Goal: Transaction & Acquisition: Purchase product/service

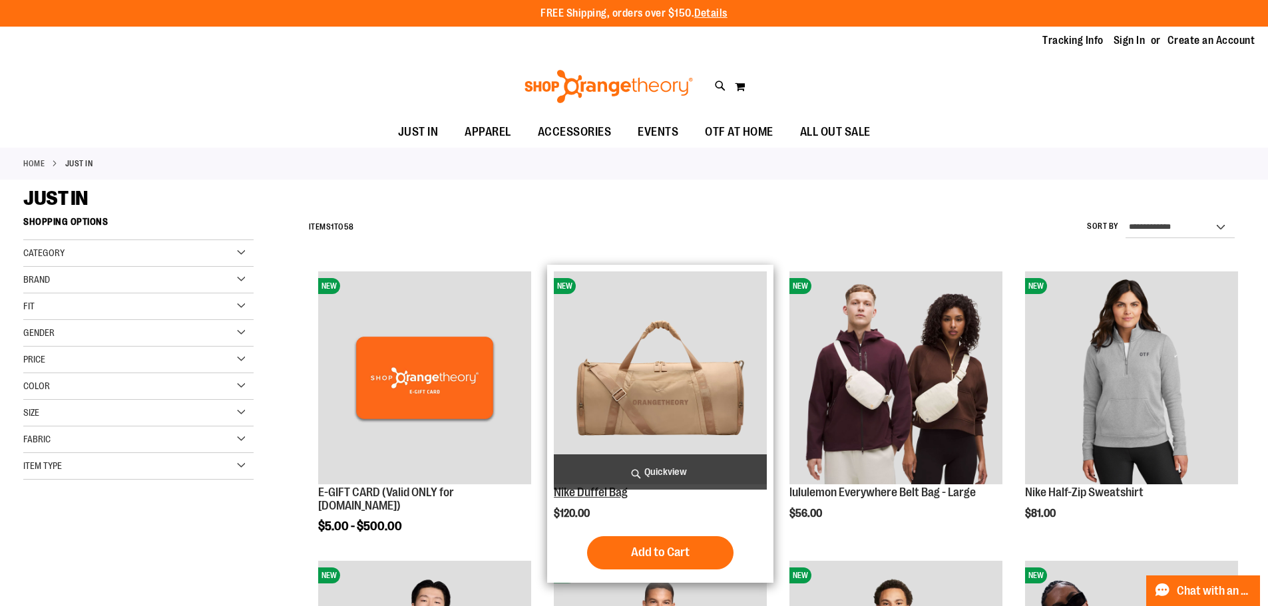
type input "**********"
click at [606, 496] on link "Nike Duffel Bag" at bounding box center [591, 492] width 74 height 13
click at [597, 500] on div "Nike Duffel Bag $120.00 Quickview Add to Cart" at bounding box center [660, 424] width 213 height 305
click at [597, 496] on link "Nike Duffel Bag" at bounding box center [591, 492] width 74 height 13
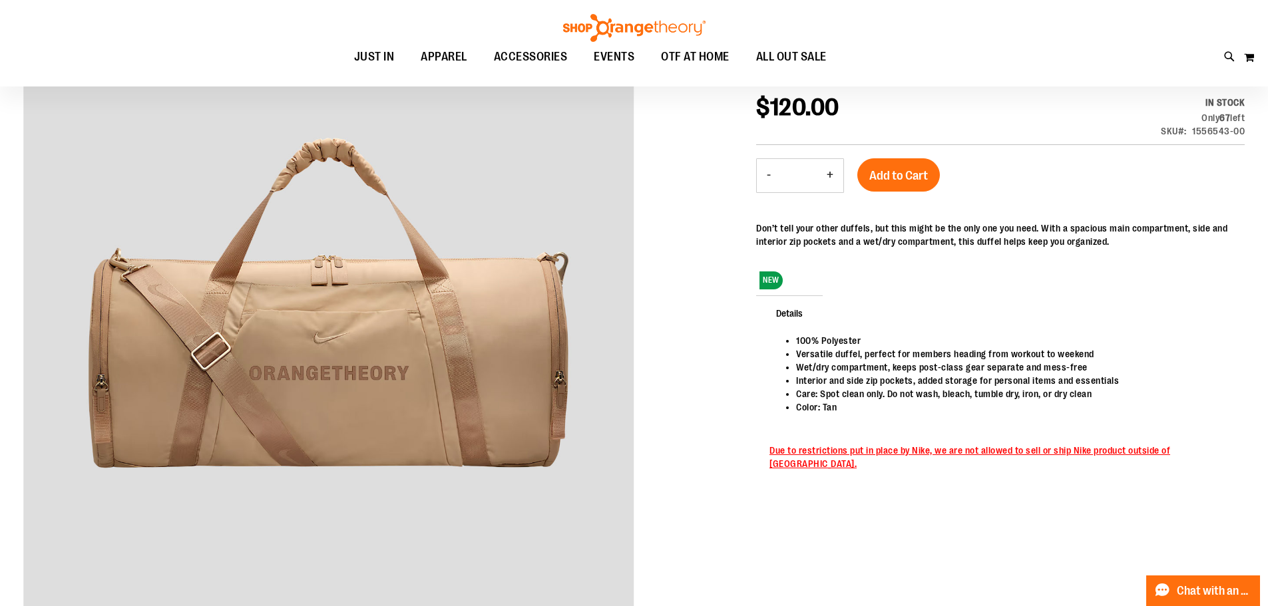
scroll to position [199, 0]
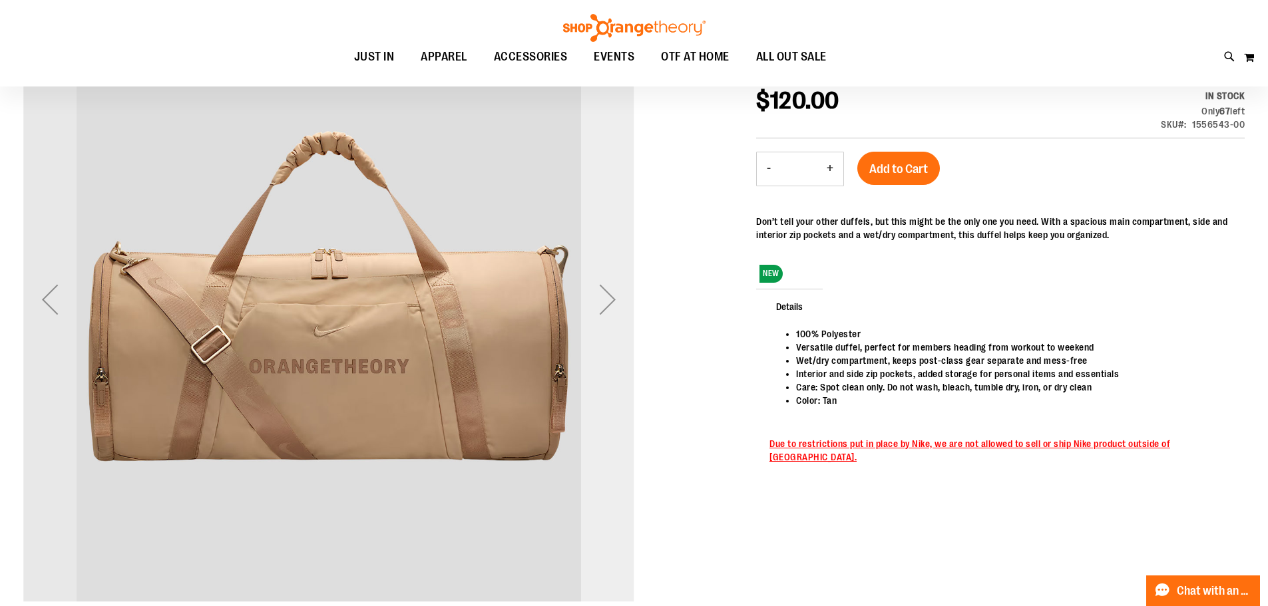
type input "**********"
click at [614, 299] on div "Next" at bounding box center [607, 299] width 53 height 53
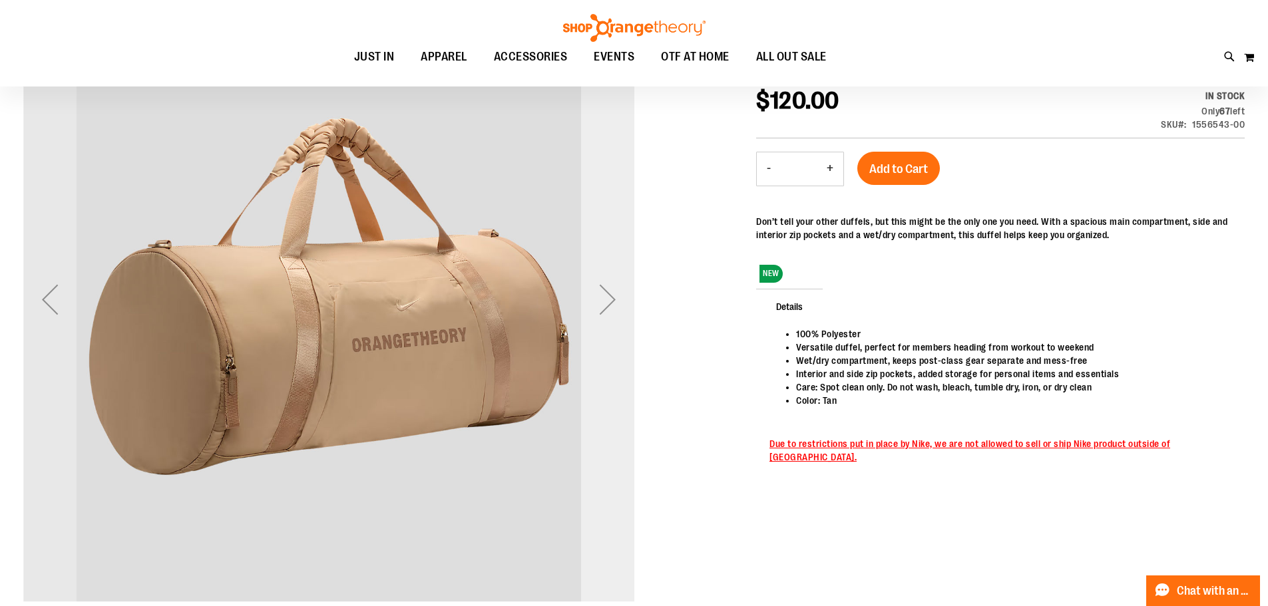
click at [614, 299] on div "Next" at bounding box center [607, 299] width 53 height 53
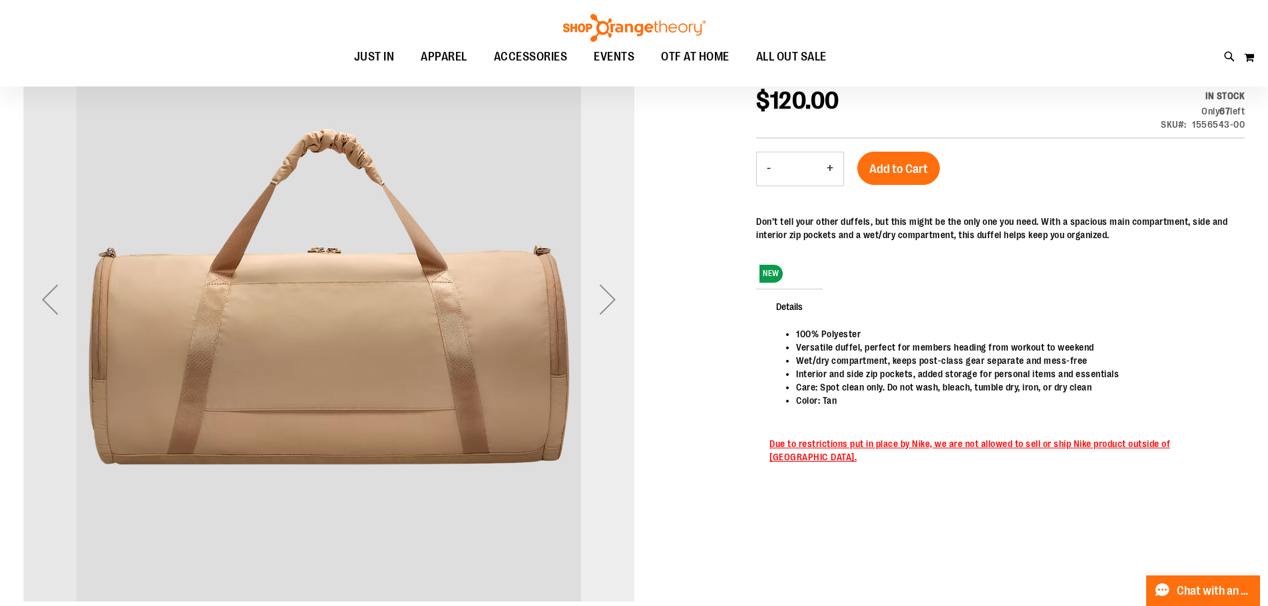
click at [614, 302] on div "Next" at bounding box center [607, 299] width 53 height 53
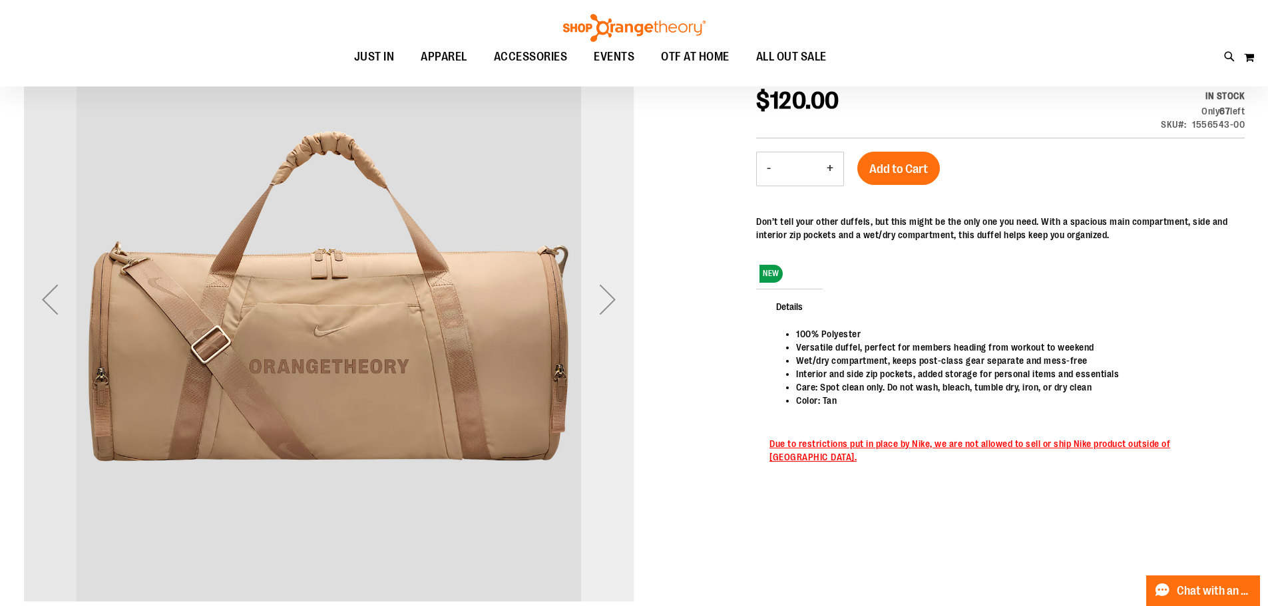
click at [614, 302] on div "Next" at bounding box center [607, 299] width 53 height 53
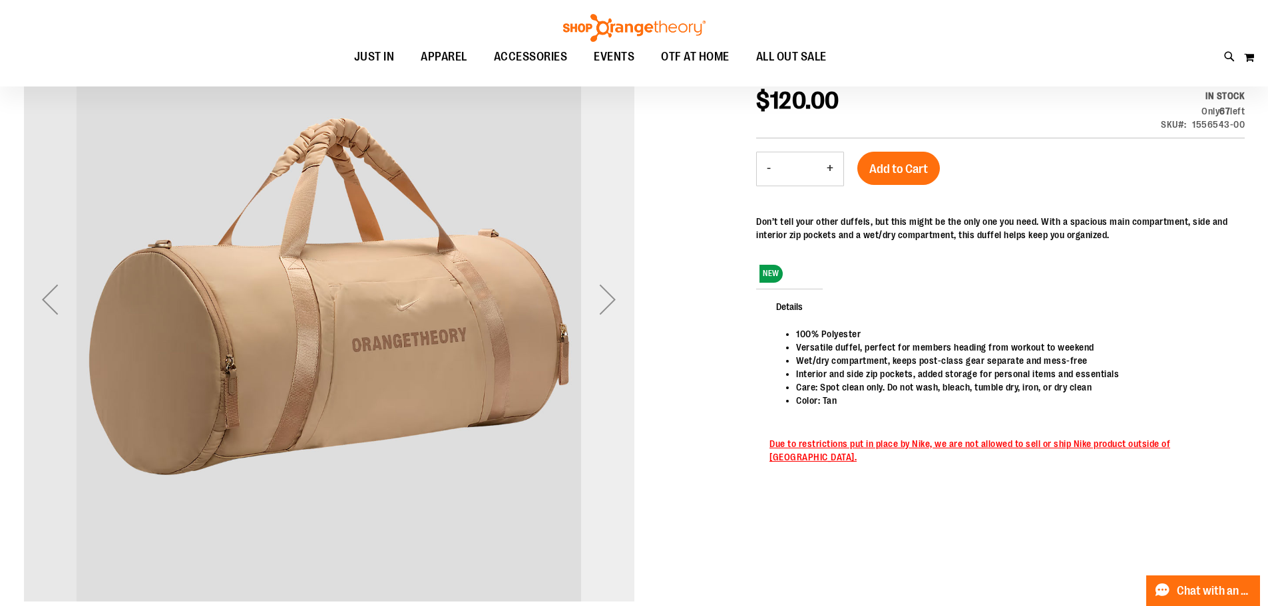
click at [614, 302] on div "Next" at bounding box center [607, 299] width 53 height 53
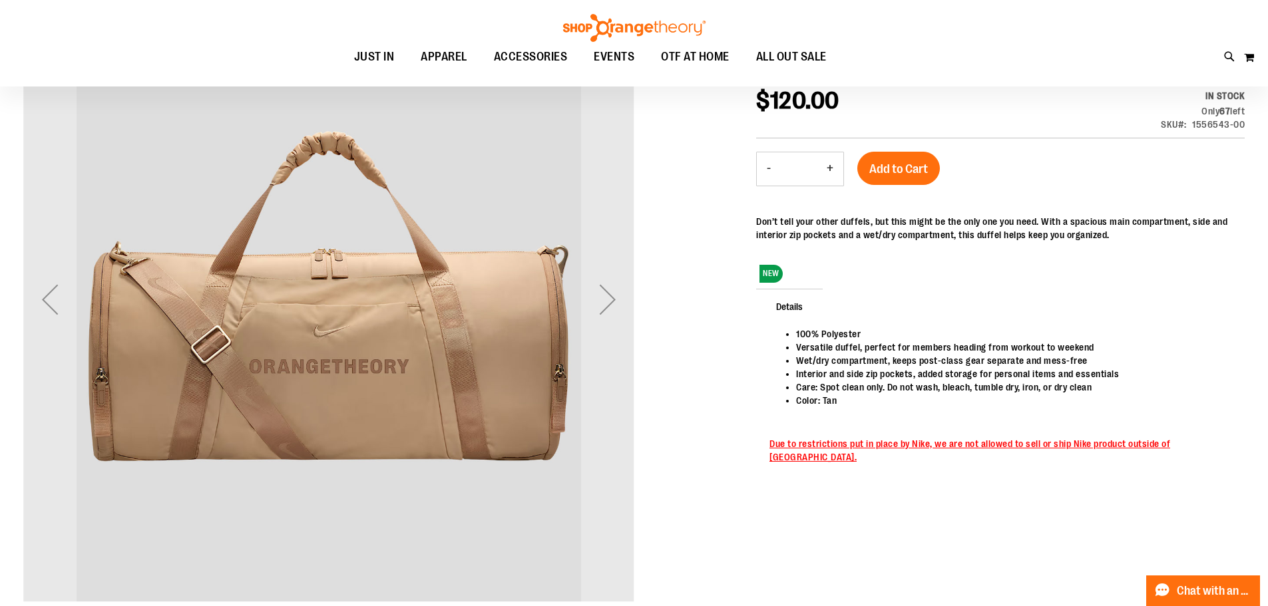
drag, startPoint x: 614, startPoint y: 302, endPoint x: 719, endPoint y: 198, distance: 147.8
click at [719, 198] on div at bounding box center [633, 336] width 1221 height 684
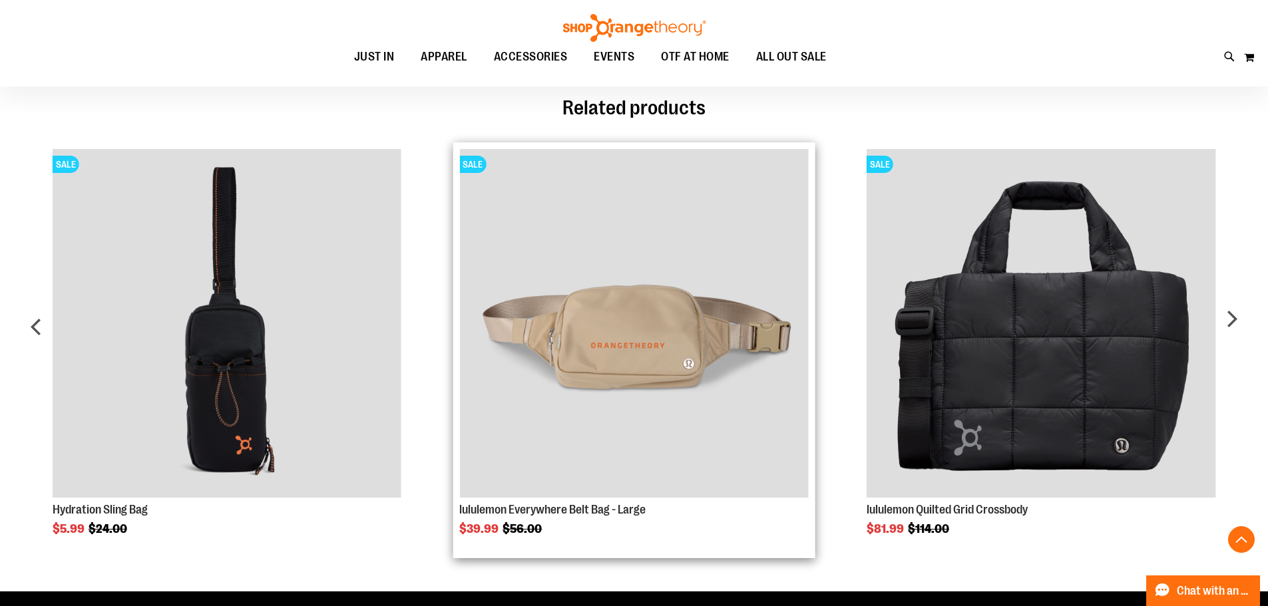
scroll to position [798, 0]
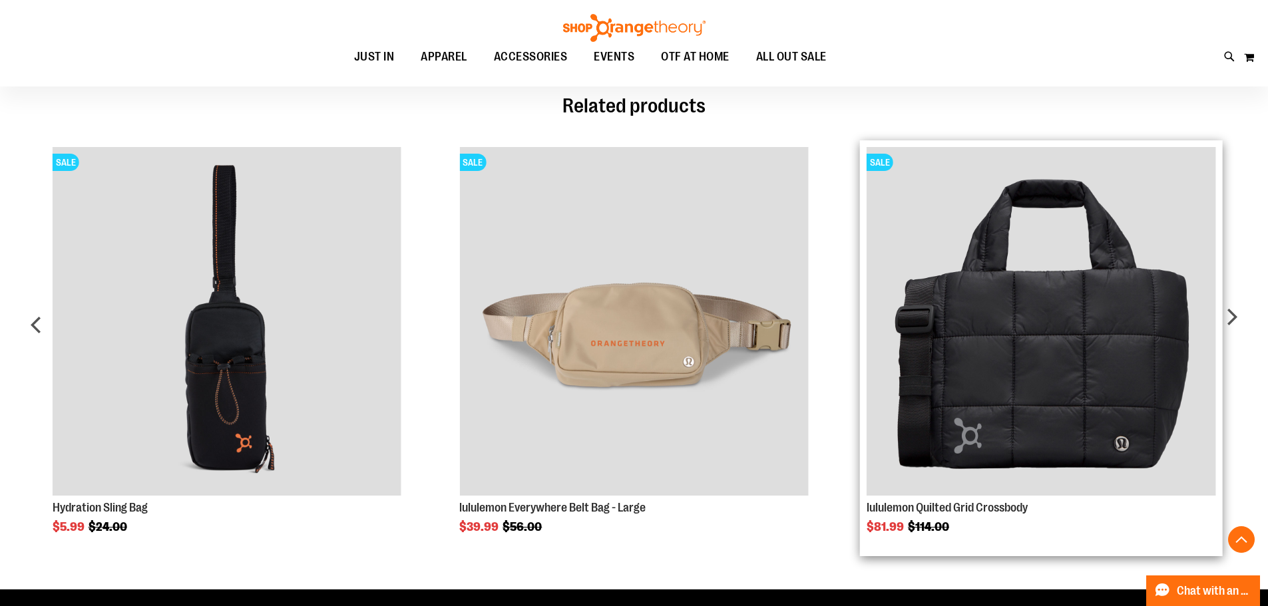
click at [1174, 327] on img "Product Page Link" at bounding box center [1041, 321] width 349 height 349
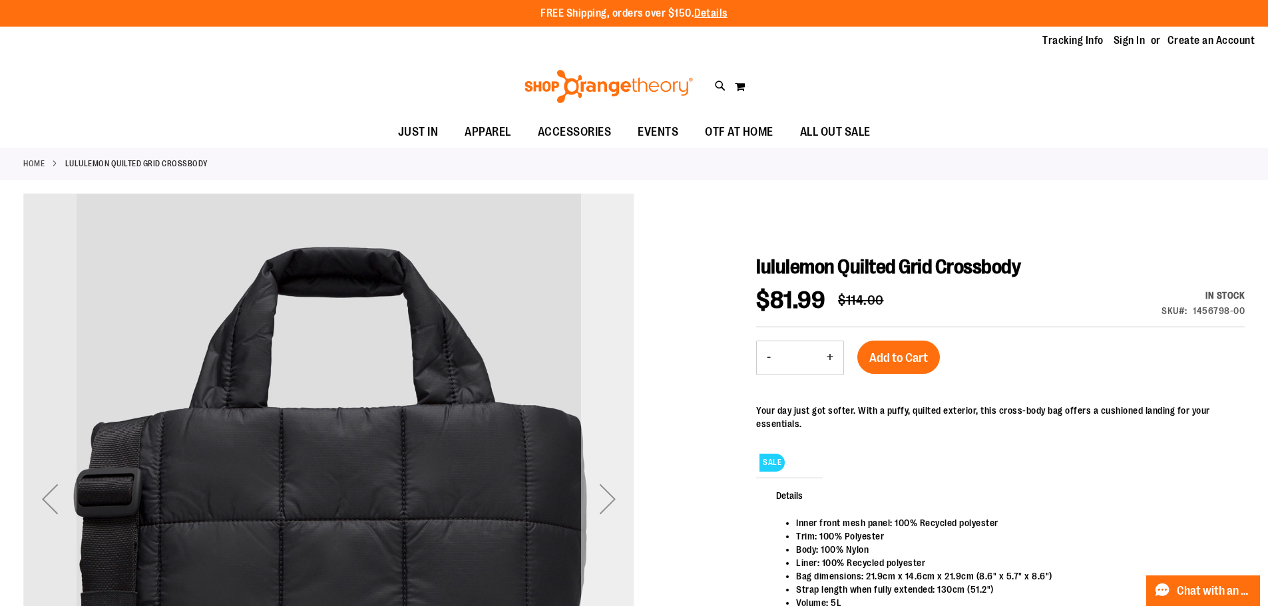
type input "**********"
click at [610, 506] on div "Next" at bounding box center [607, 499] width 53 height 53
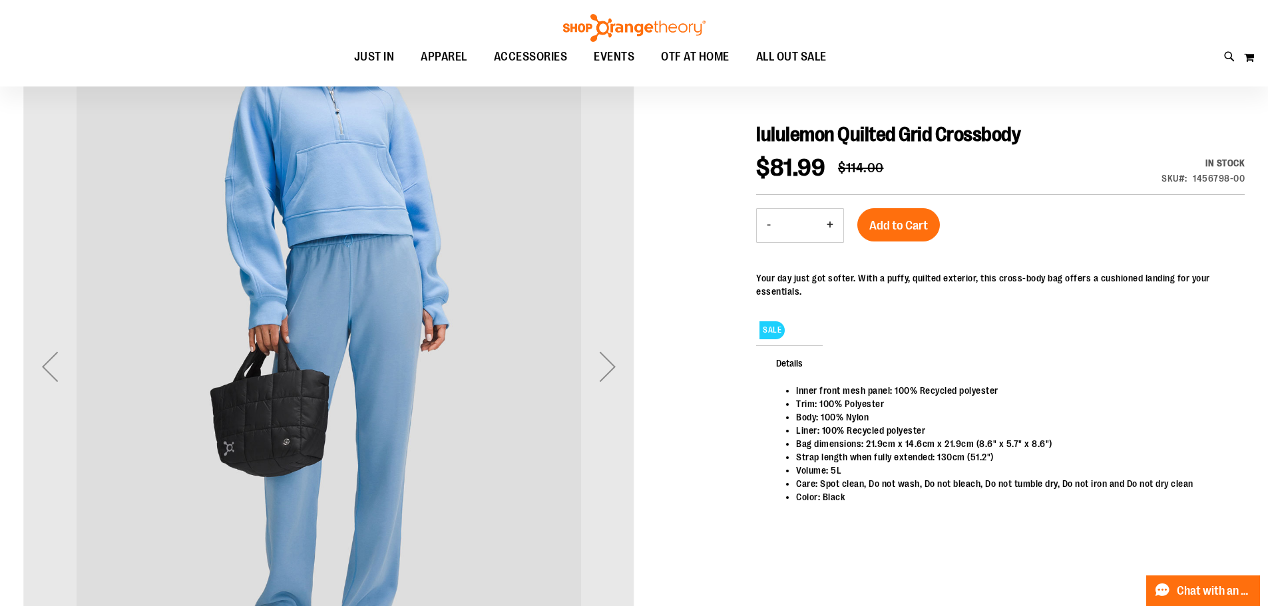
scroll to position [132, 0]
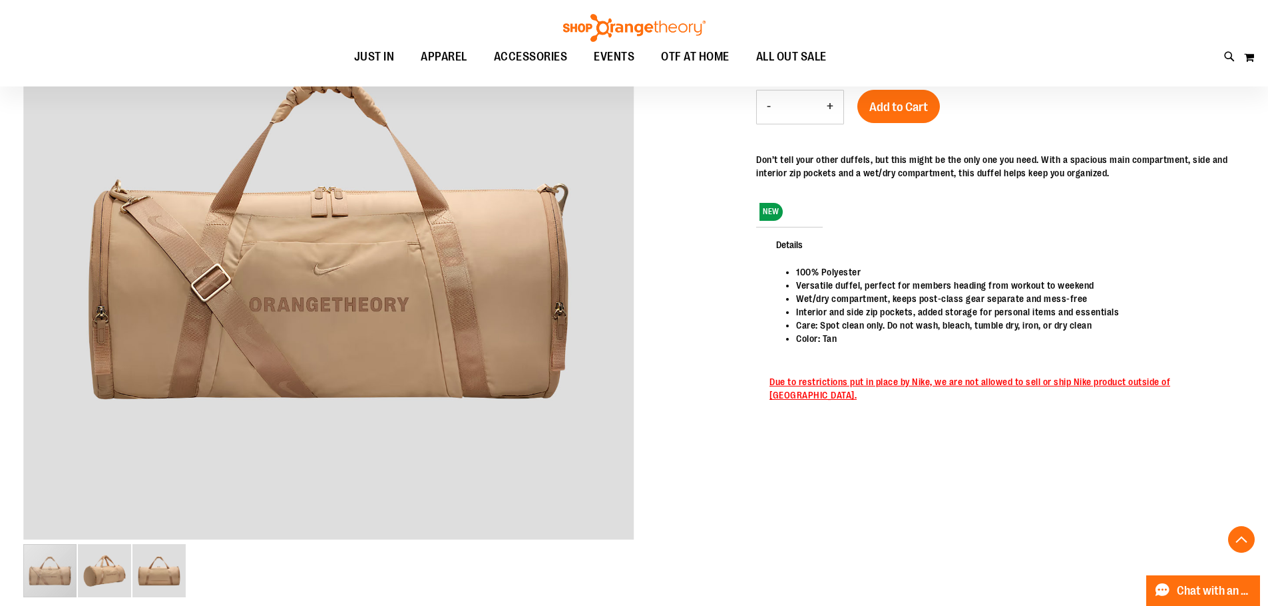
scroll to position [61, 0]
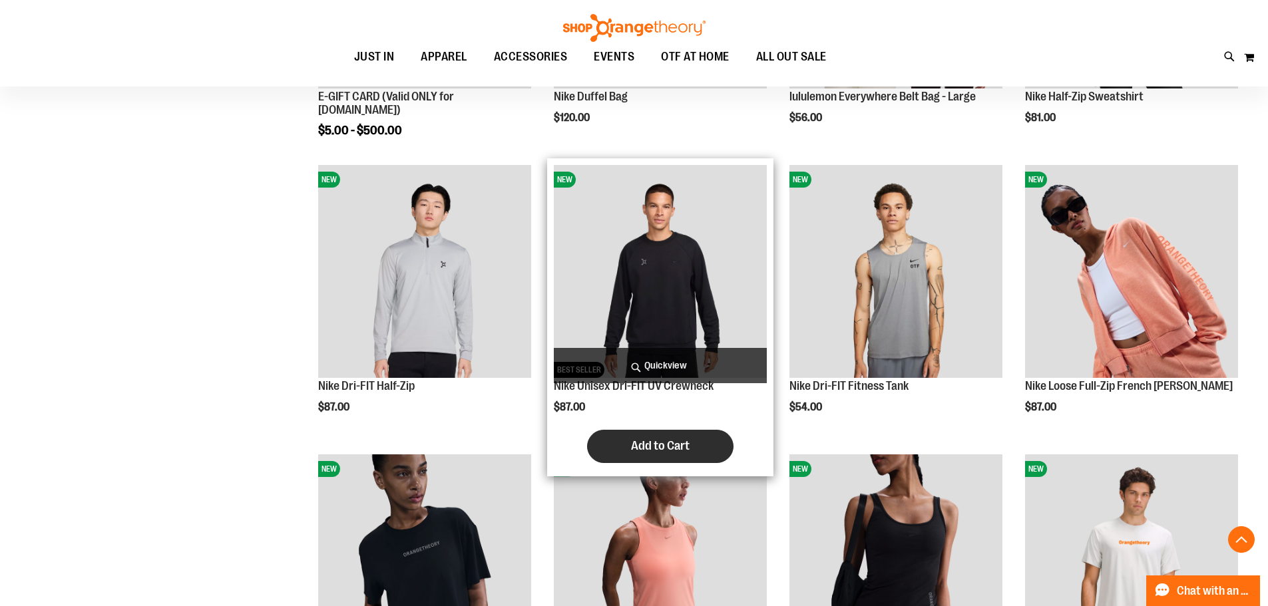
scroll to position [400, 0]
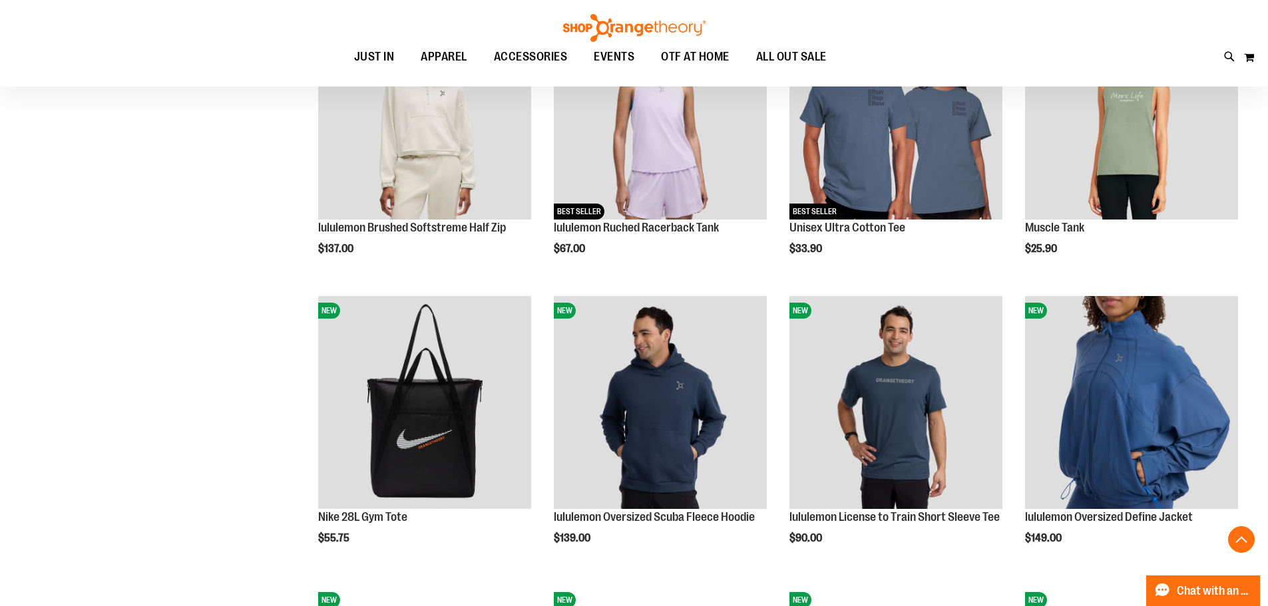
scroll to position [1199, 0]
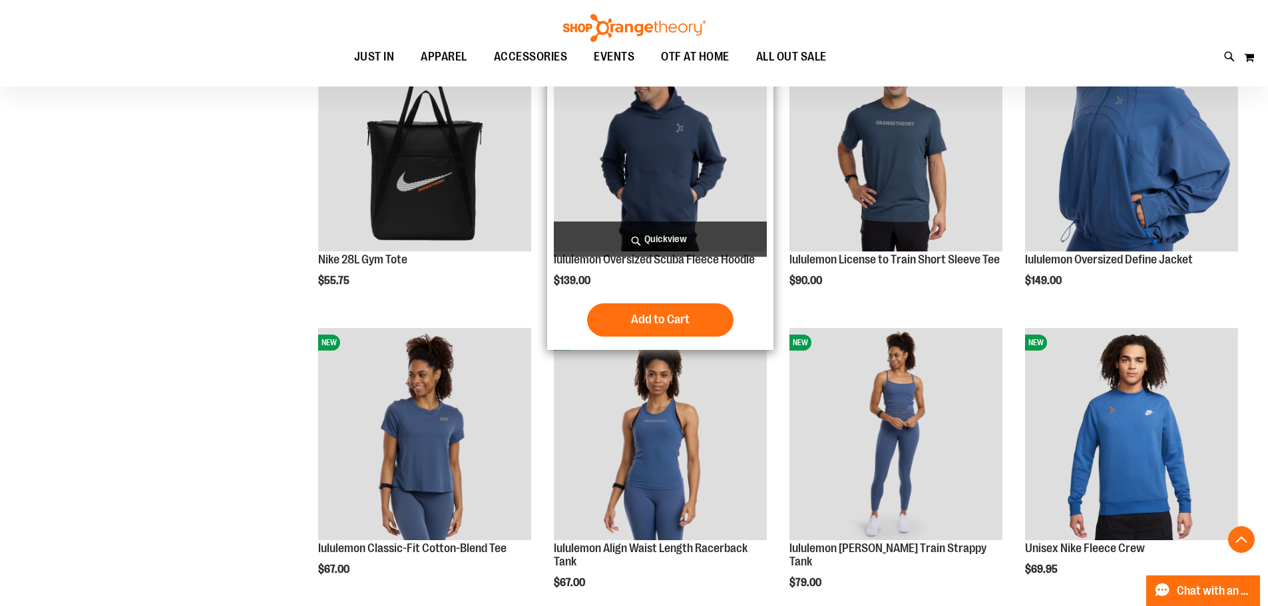
scroll to position [1465, 0]
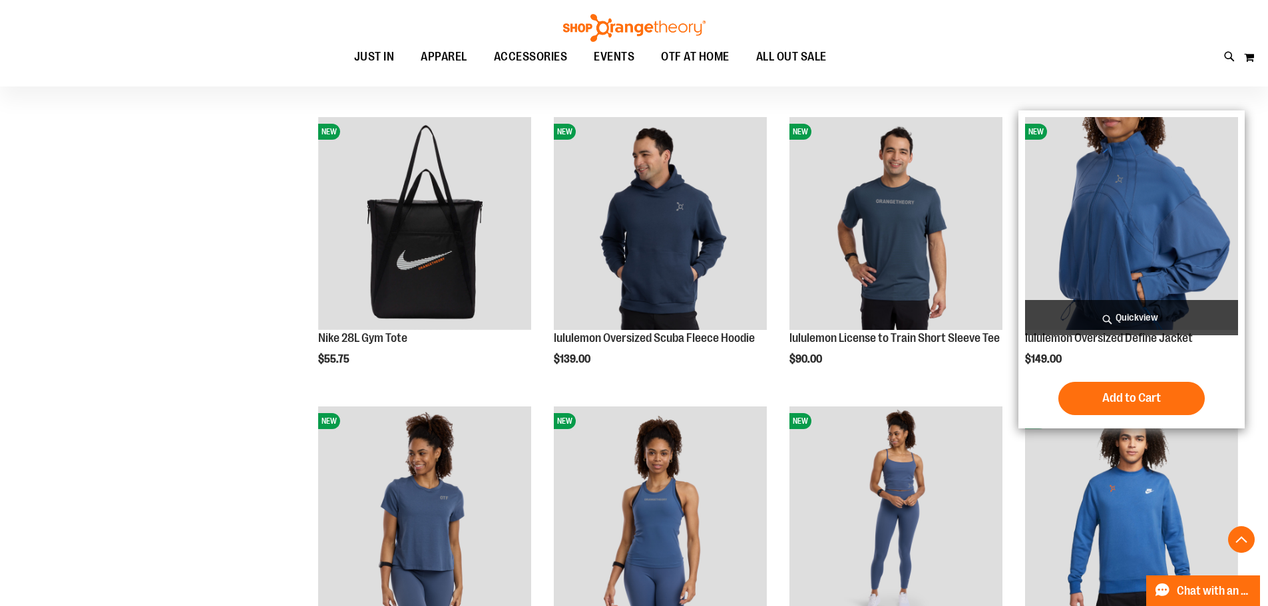
scroll to position [1332, 0]
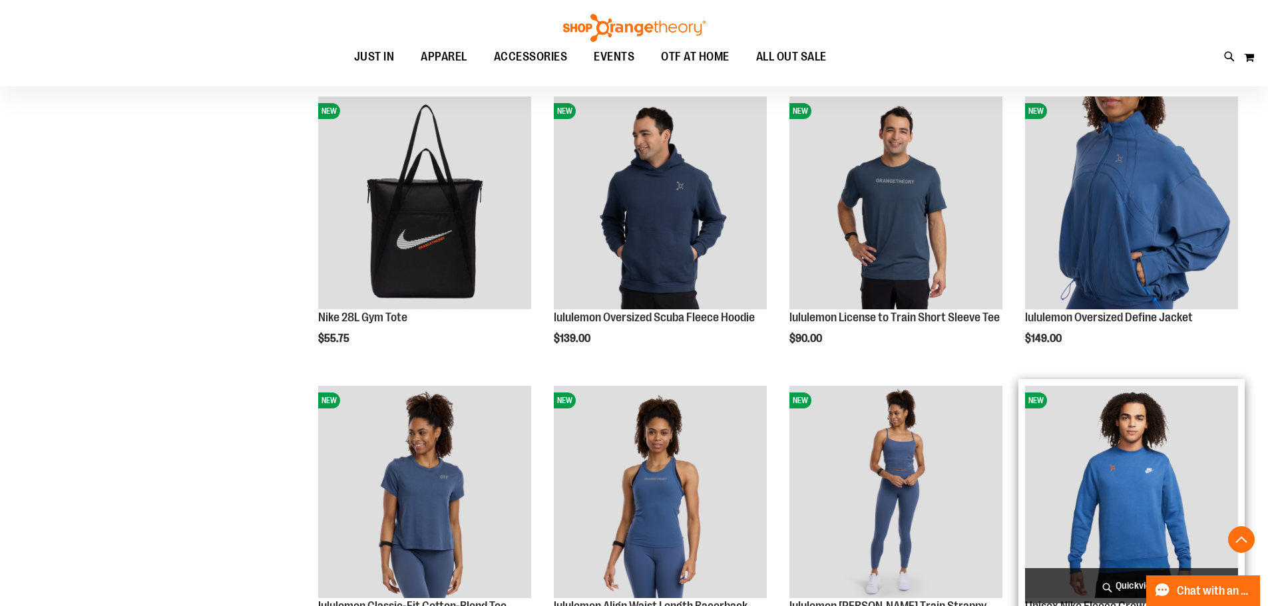
type input "**********"
click at [1105, 507] on img "product" at bounding box center [1131, 492] width 213 height 213
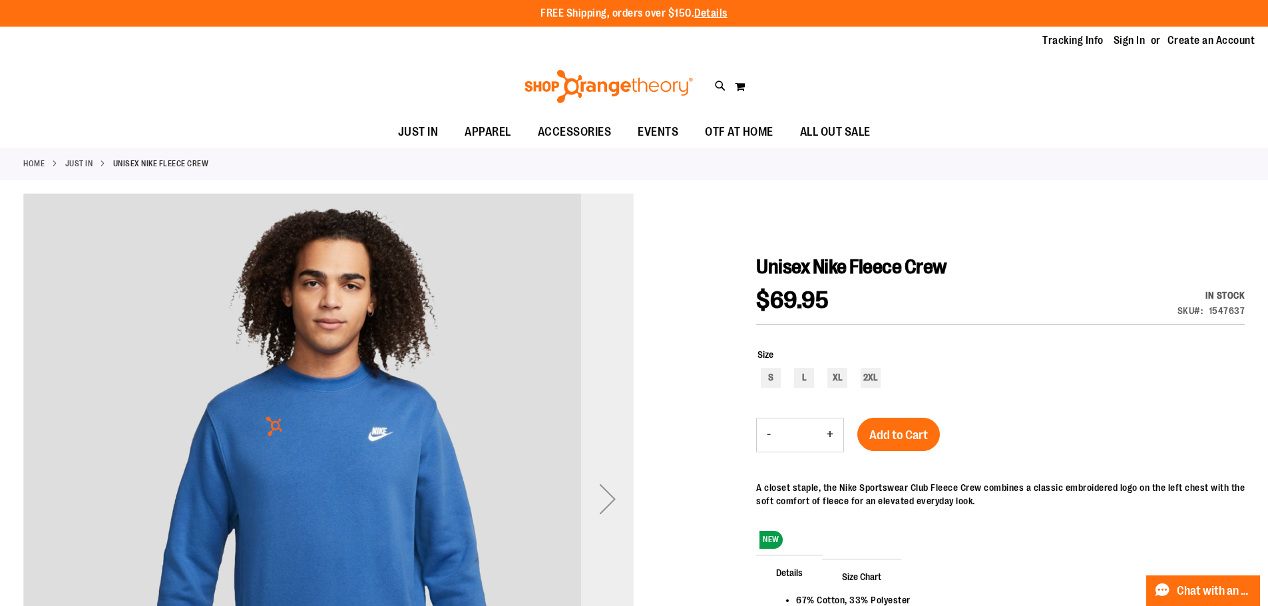
type input "**********"
click at [628, 493] on div "Next" at bounding box center [607, 499] width 53 height 53
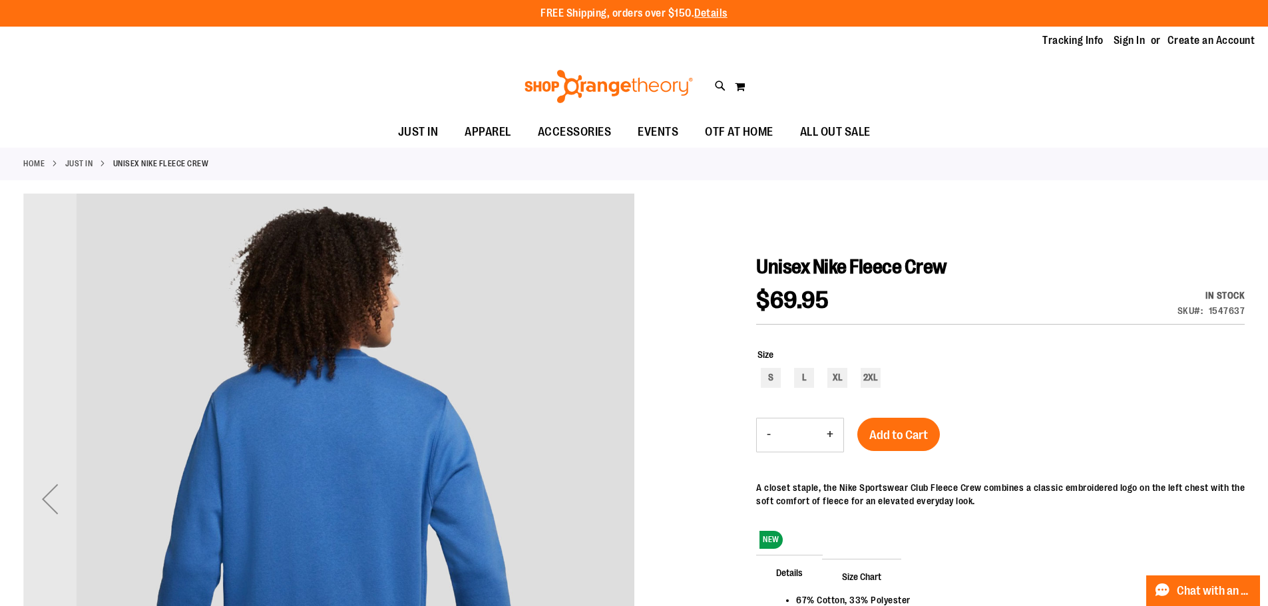
drag, startPoint x: 628, startPoint y: 493, endPoint x: 538, endPoint y: 393, distance: 134.3
click at [624, 489] on img "carousel" at bounding box center [328, 496] width 611 height 611
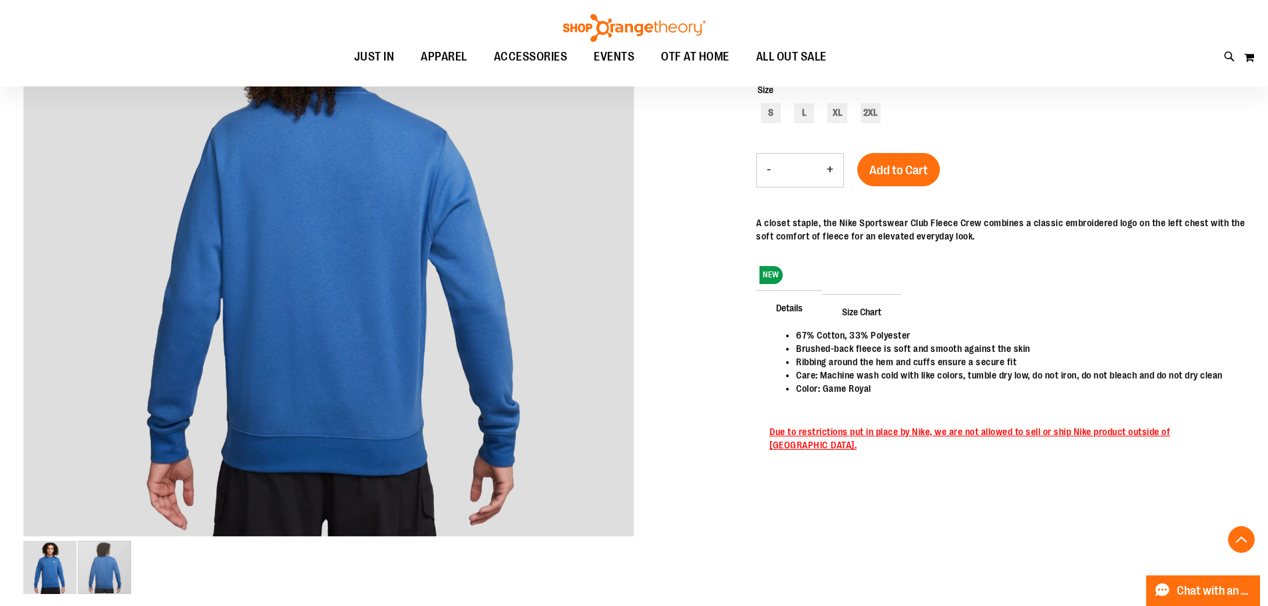
scroll to position [266, 0]
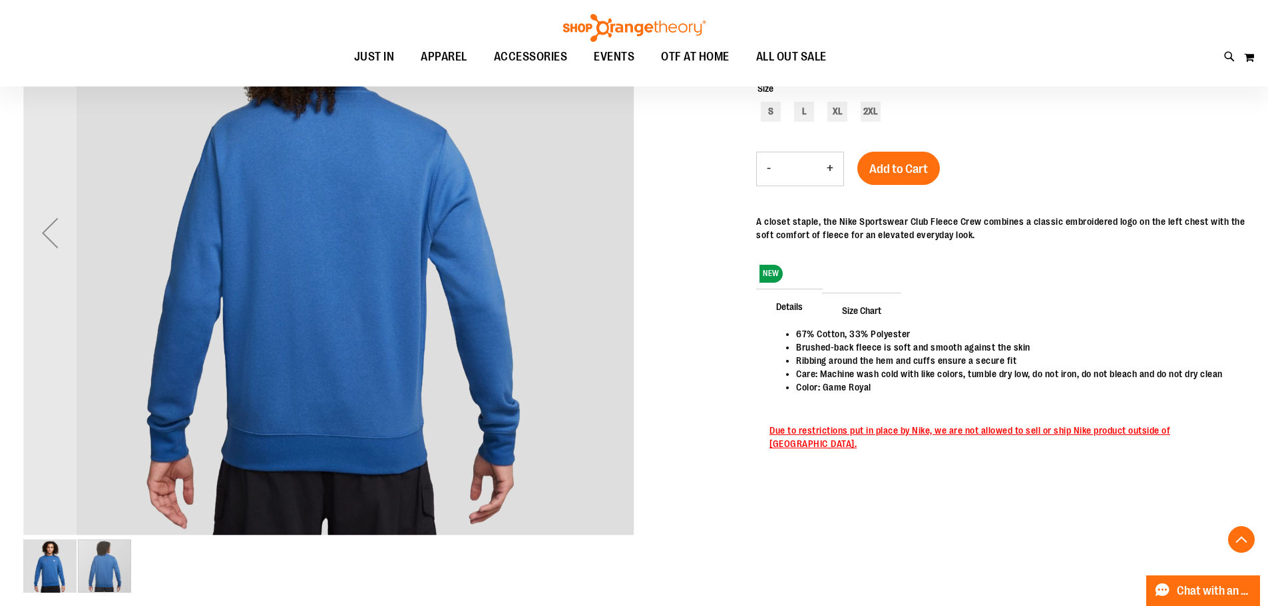
drag, startPoint x: 25, startPoint y: 568, endPoint x: 71, endPoint y: 554, distance: 47.8
click at [29, 566] on img "image 1 of 2" at bounding box center [49, 566] width 53 height 53
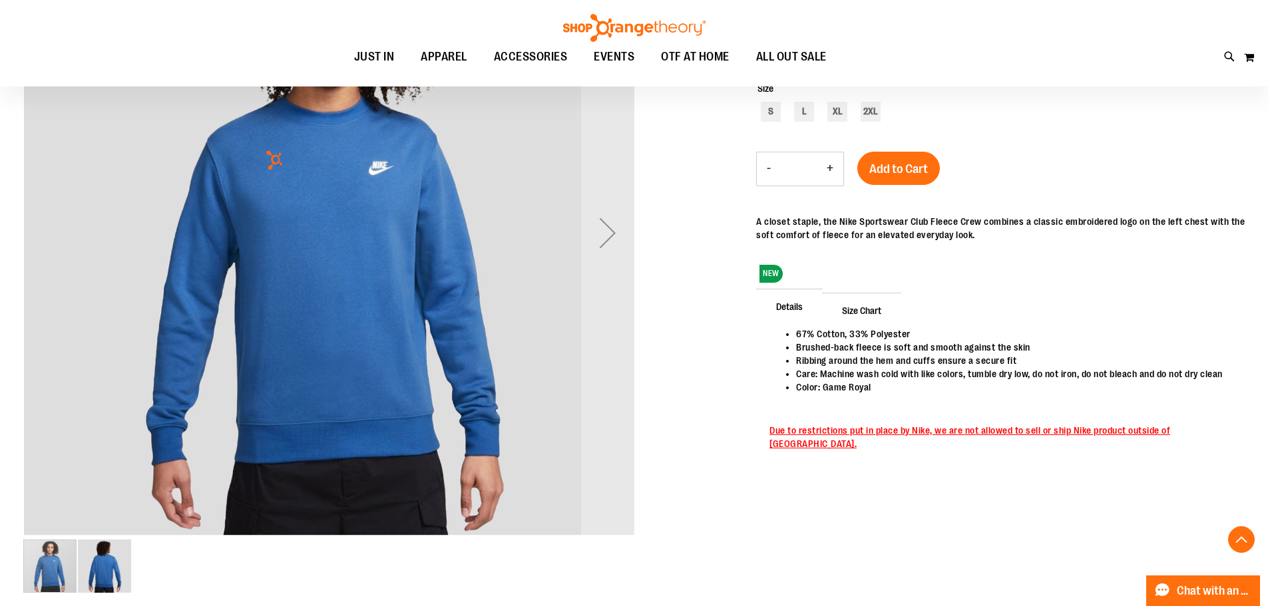
click at [71, 554] on div "carousel" at bounding box center [49, 566] width 53 height 53
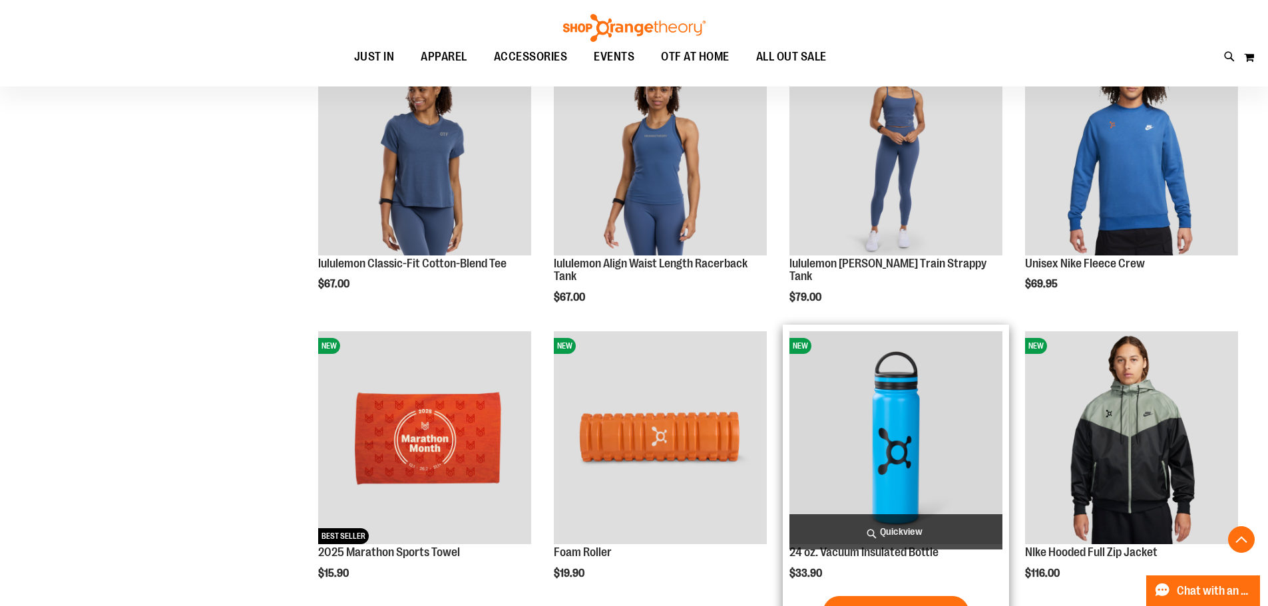
scroll to position [854, 0]
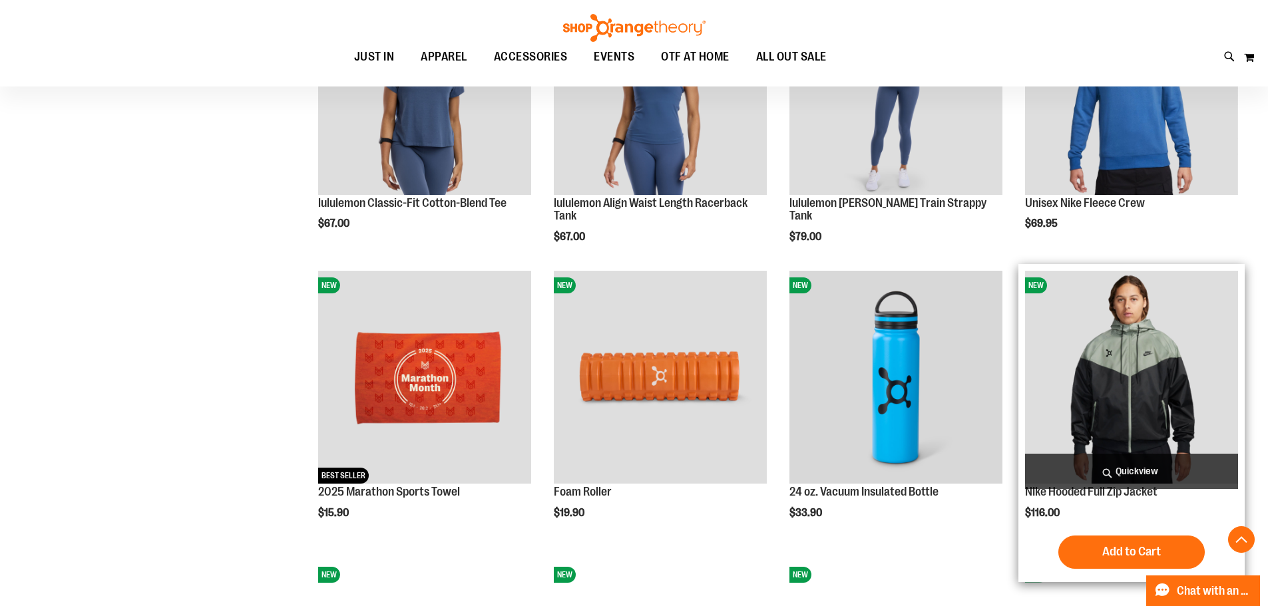
scroll to position [987, 0]
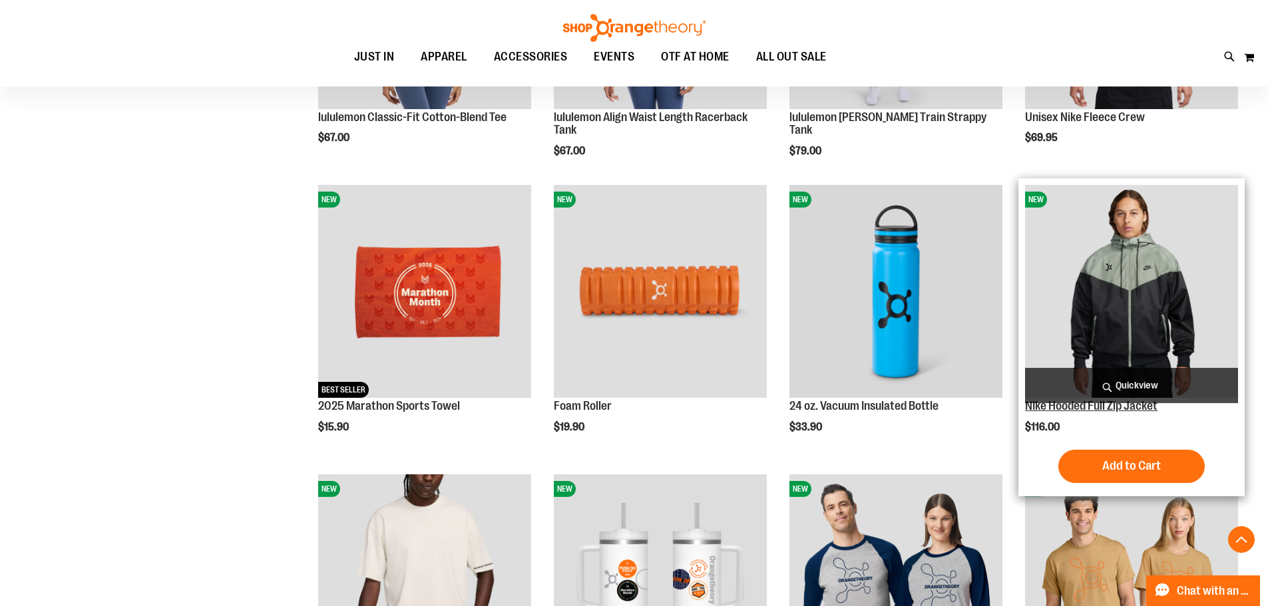
type input "**********"
click at [1106, 409] on link "NIke Hooded Full Zip Jacket" at bounding box center [1091, 405] width 132 height 13
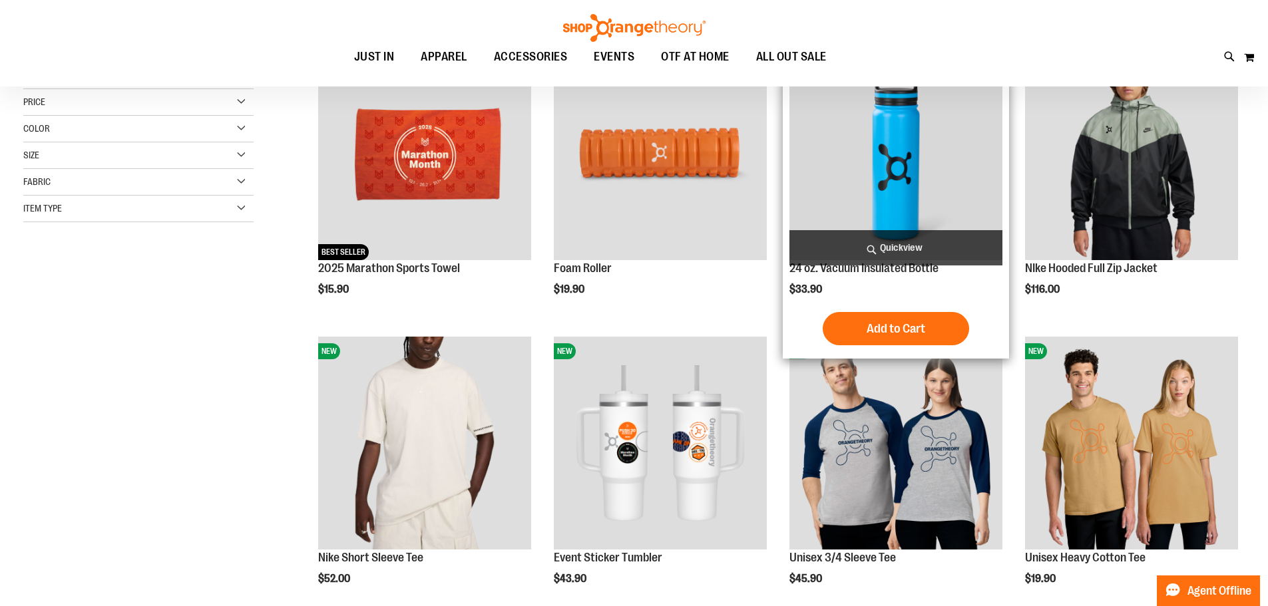
scroll to position [118, 0]
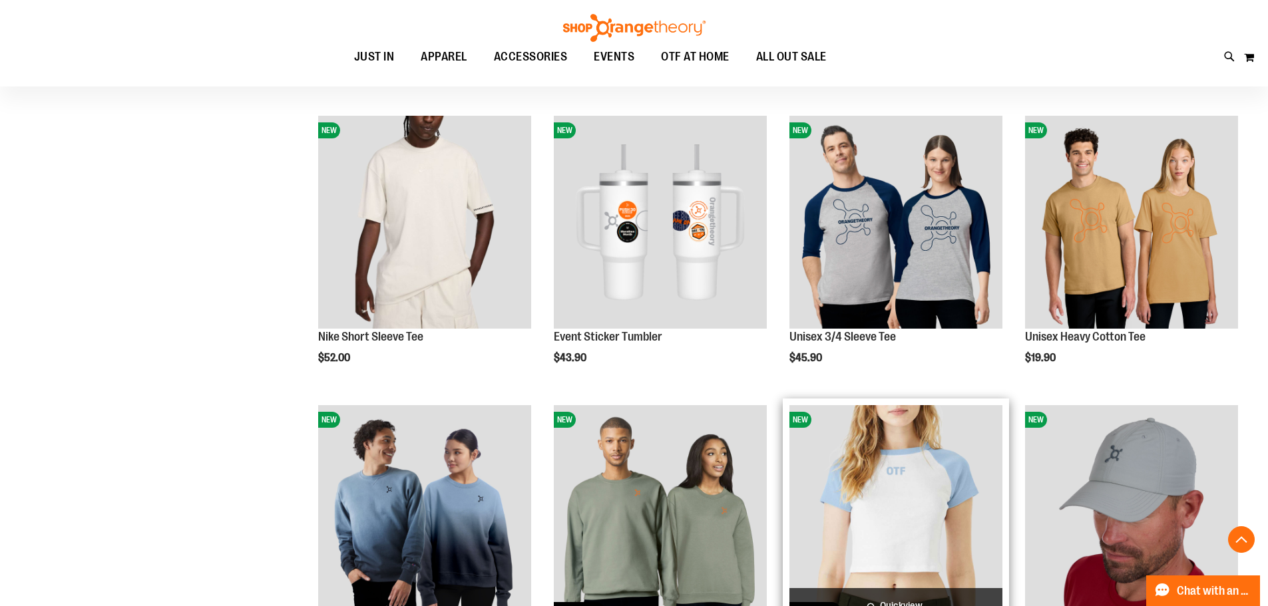
scroll to position [451, 0]
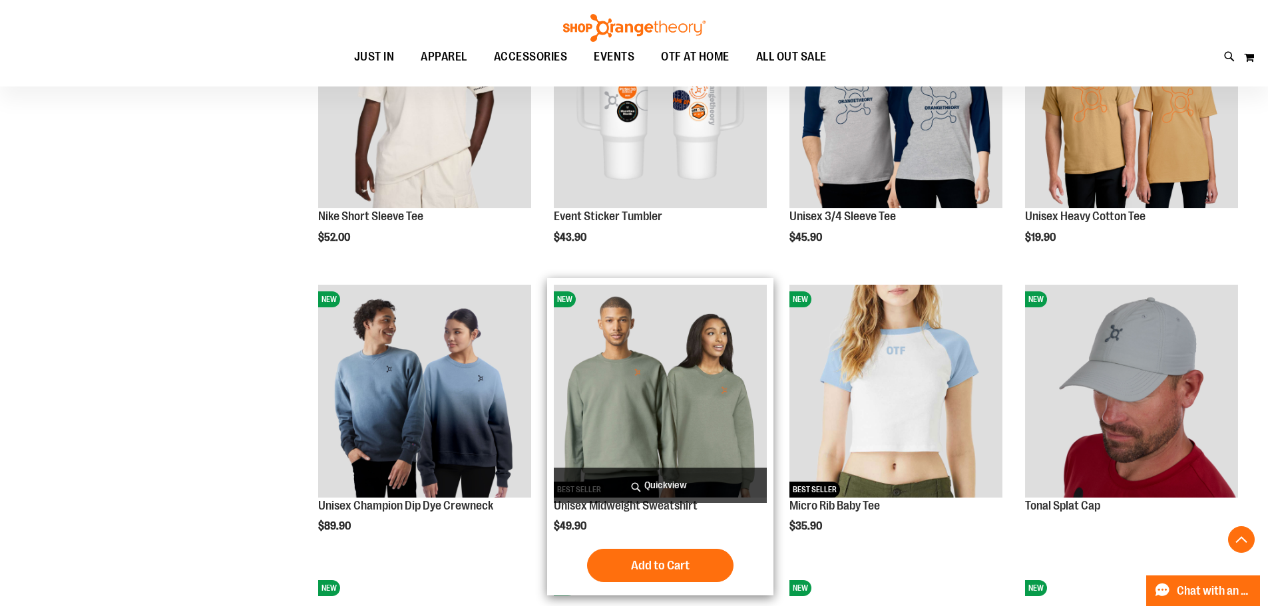
type input "**********"
click at [699, 426] on img "product" at bounding box center [660, 391] width 213 height 213
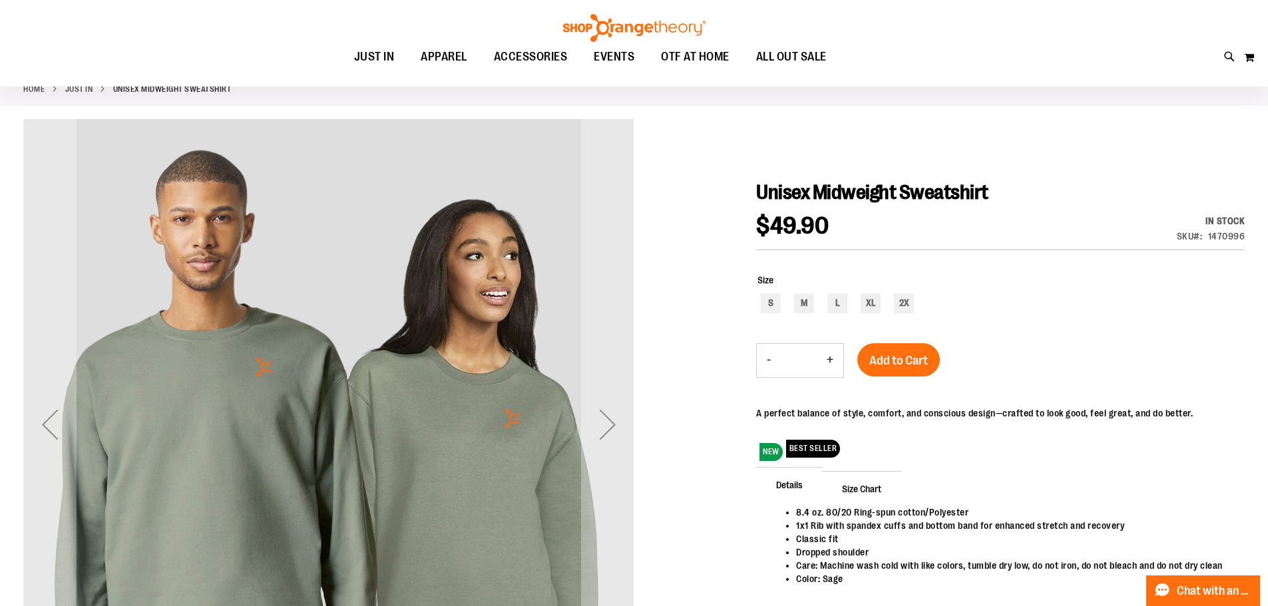
scroll to position [66, 0]
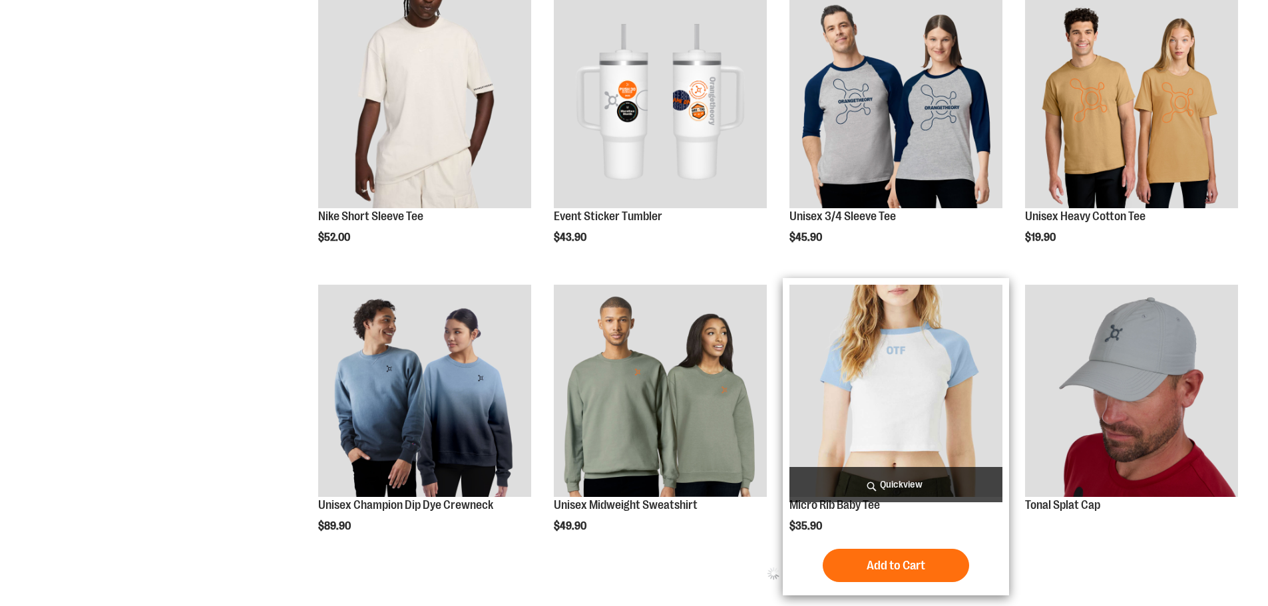
scroll to position [566, 0]
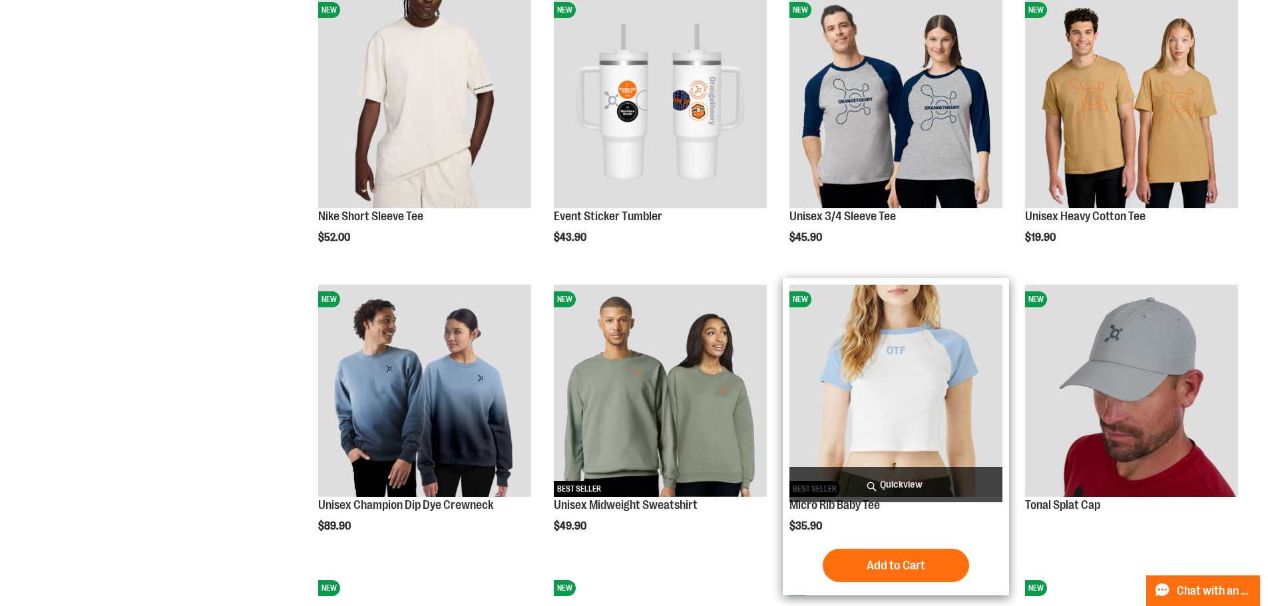
type input "**********"
click at [958, 335] on img "product" at bounding box center [895, 391] width 213 height 213
click at [839, 403] on img "product" at bounding box center [895, 391] width 213 height 213
click at [861, 511] on link "Micro Rib Baby Tee" at bounding box center [834, 504] width 91 height 13
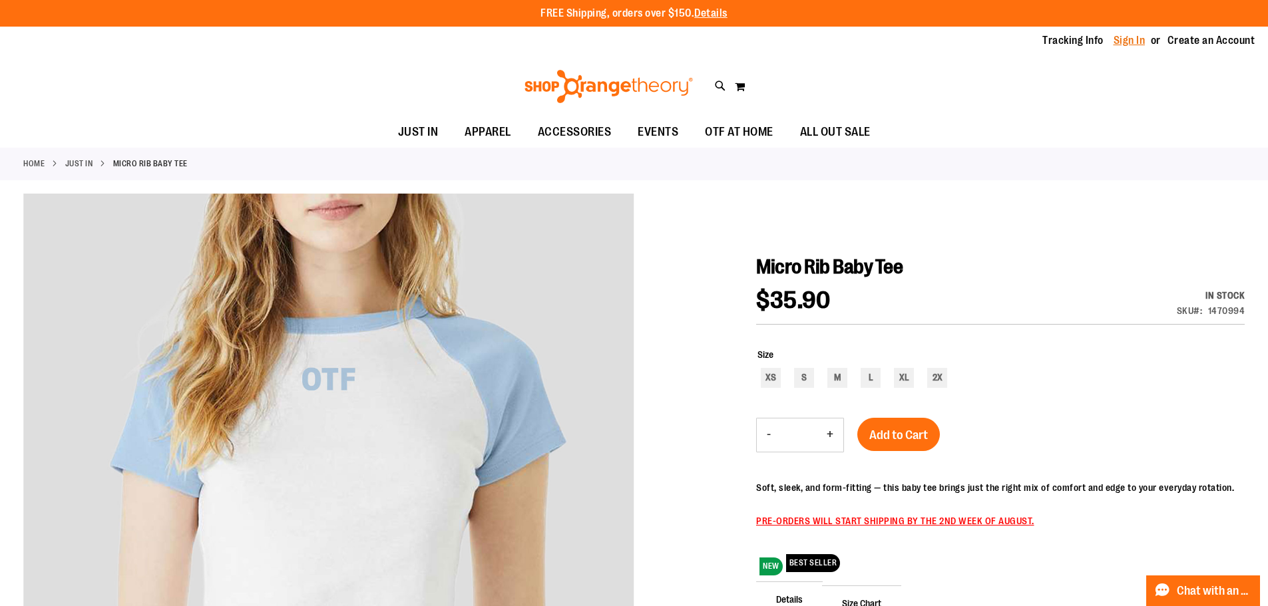
type input "**********"
click at [1117, 42] on link "Sign In" at bounding box center [1129, 40] width 32 height 15
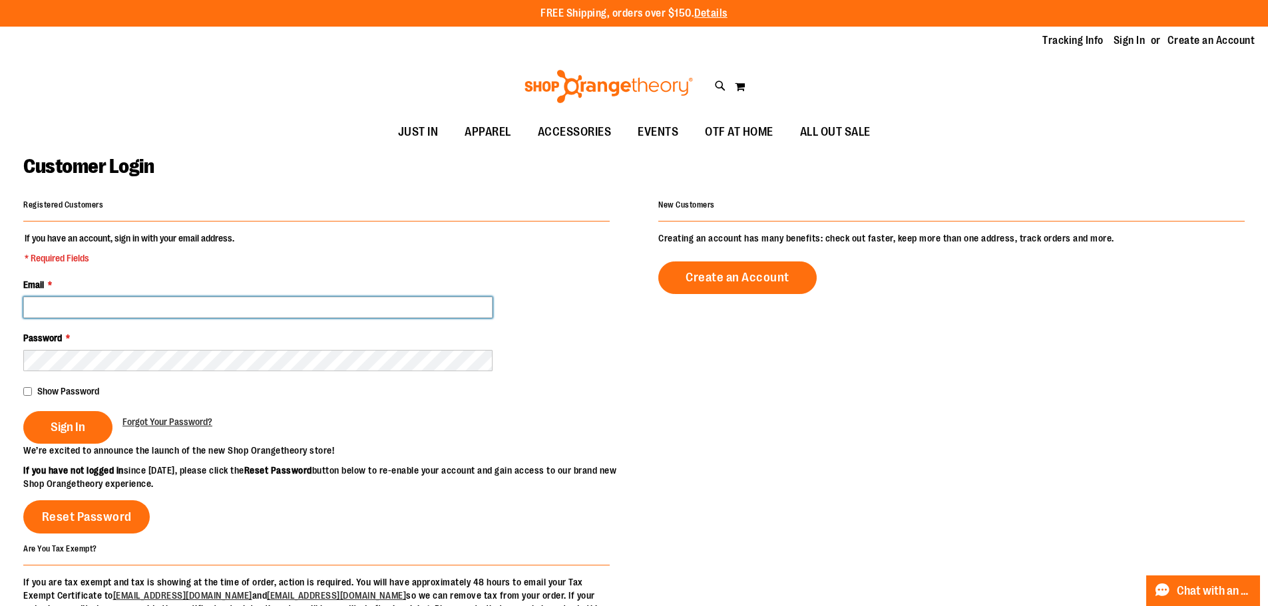
type input "**********"
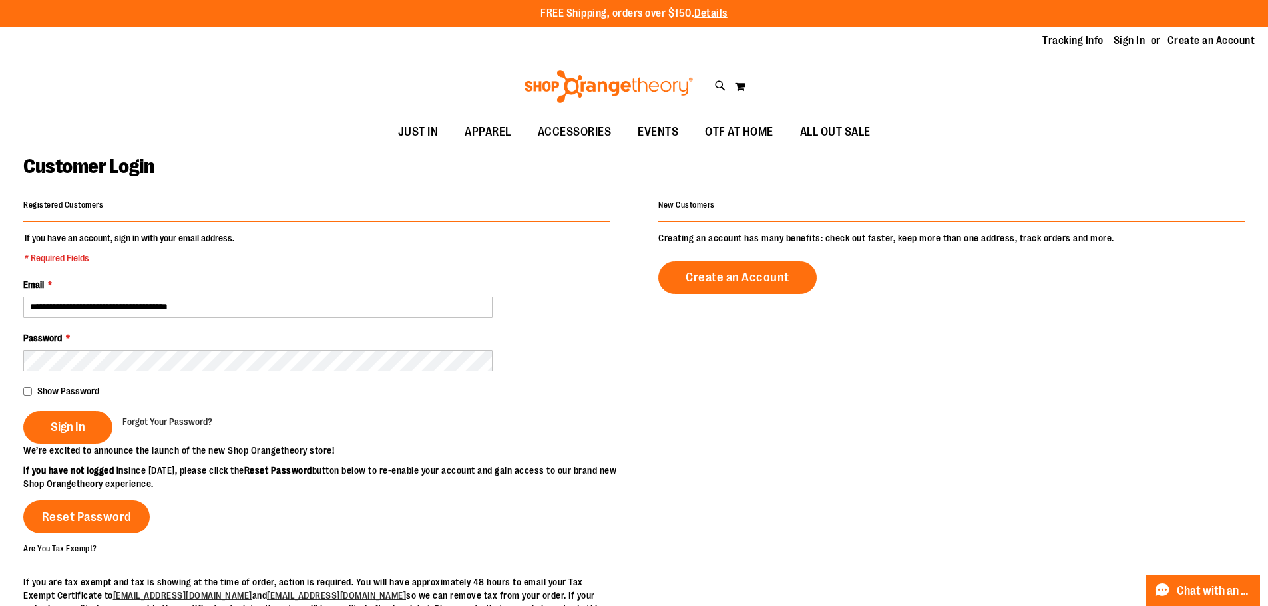
type input "**********"
click at [71, 444] on fieldset "**********" at bounding box center [316, 338] width 586 height 212
click at [73, 435] on button "Sign In" at bounding box center [67, 427] width 89 height 33
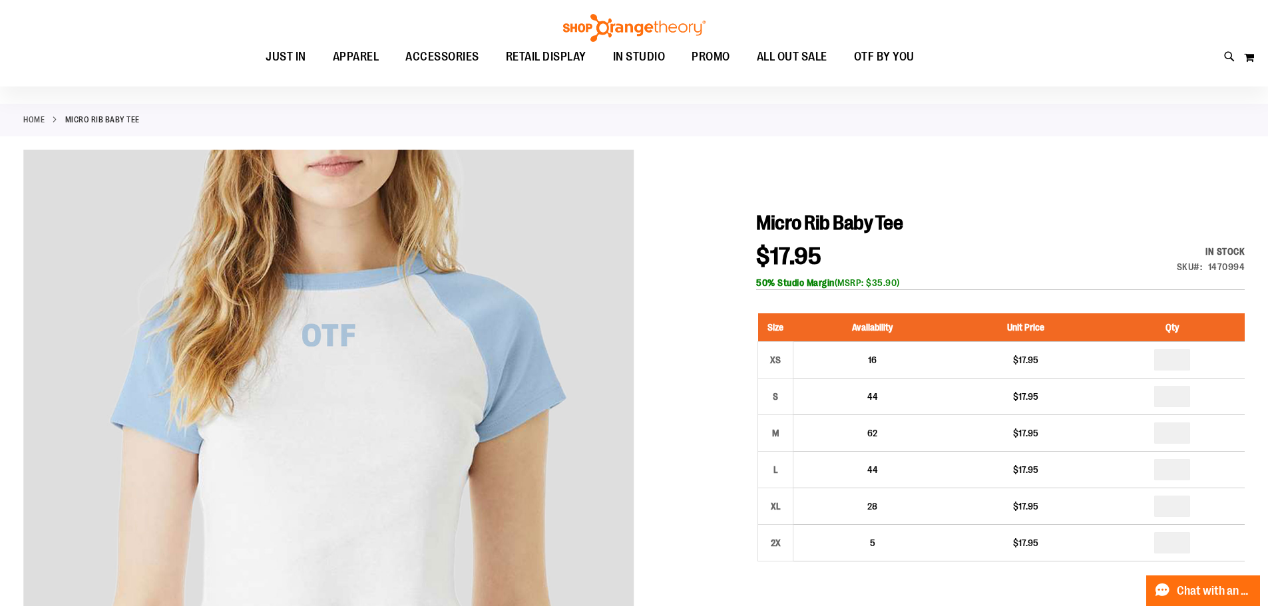
scroll to position [67, 0]
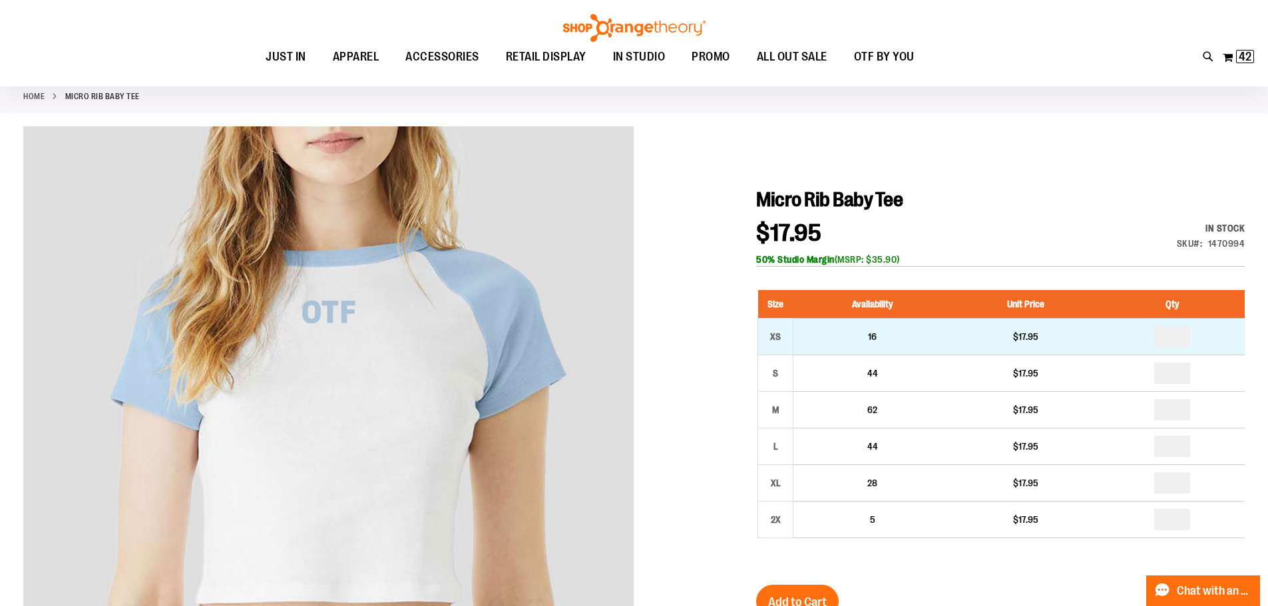
type input "**********"
click at [1190, 338] on input "number" at bounding box center [1172, 336] width 36 height 21
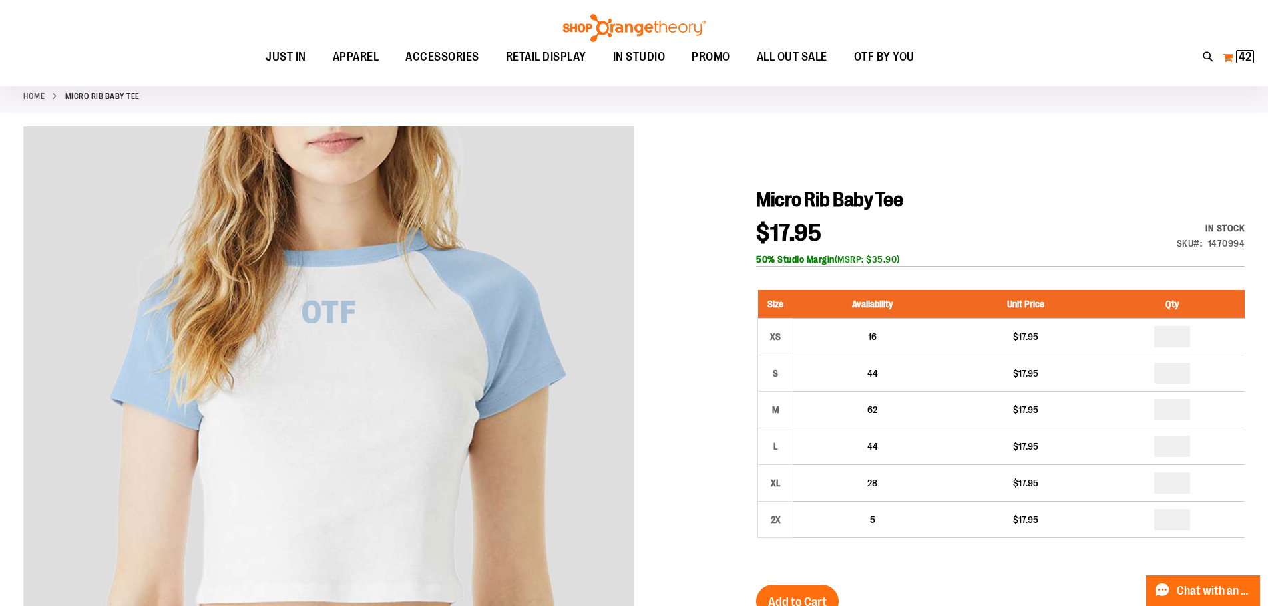
type input "*"
click at [1227, 61] on button "My Cart 42 42 items" at bounding box center [1238, 57] width 33 height 21
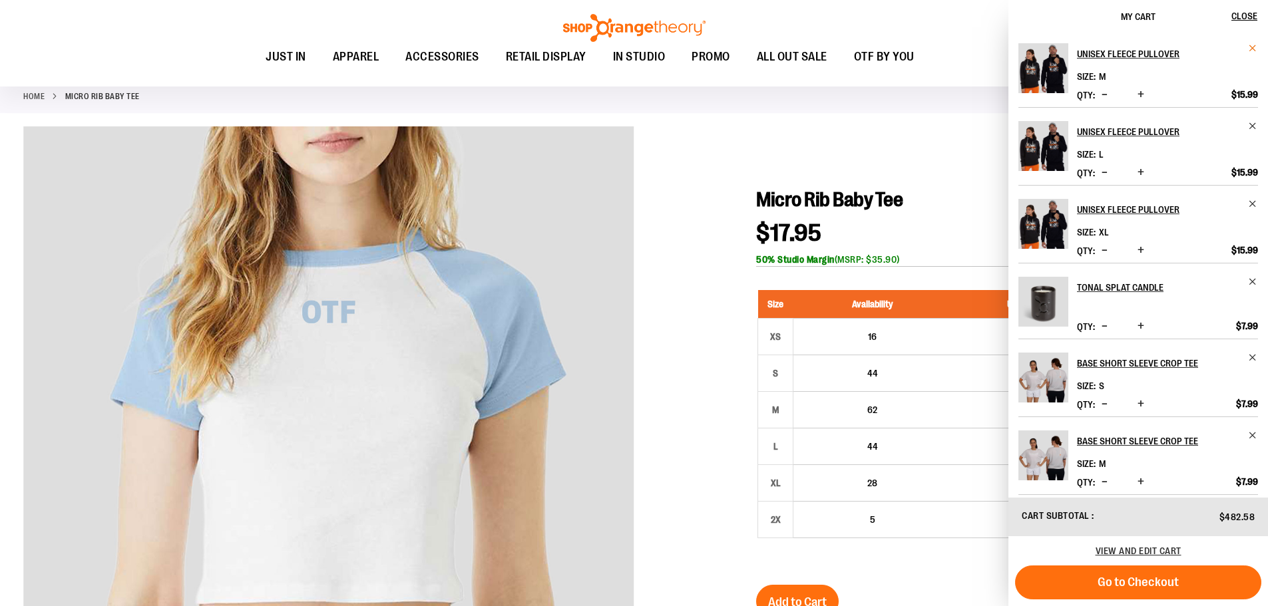
drag, startPoint x: 1227, startPoint y: 61, endPoint x: 1251, endPoint y: 48, distance: 27.4
click at [1251, 48] on span "Remove item" at bounding box center [1253, 48] width 10 height 10
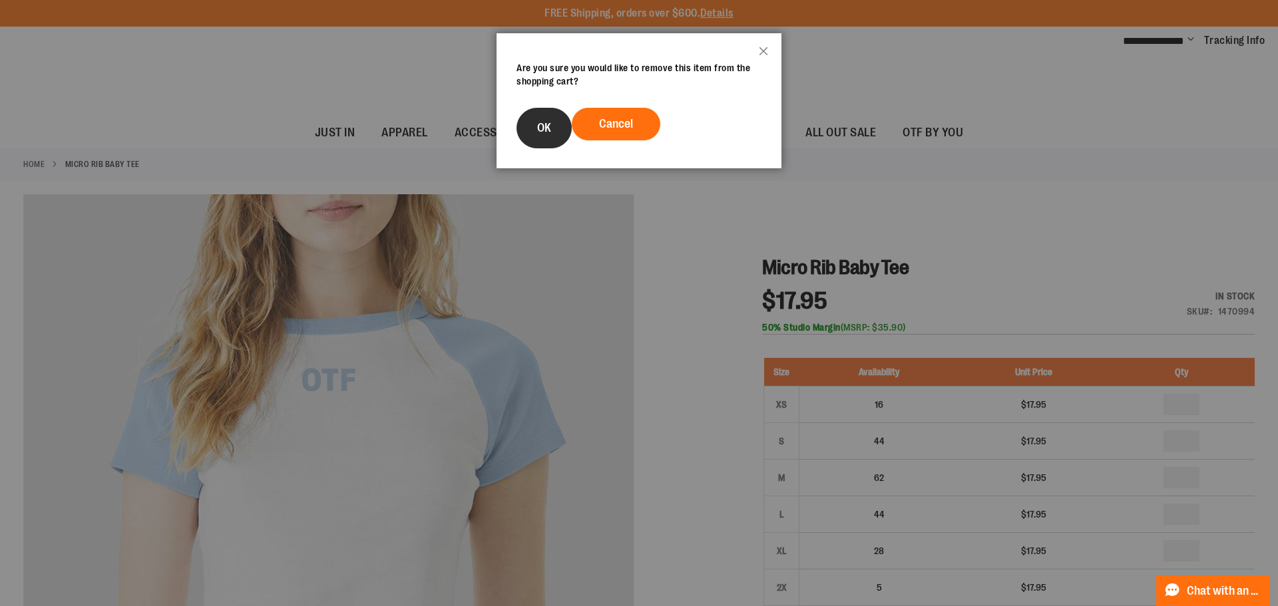
click at [551, 126] on span "OK" at bounding box center [544, 127] width 14 height 13
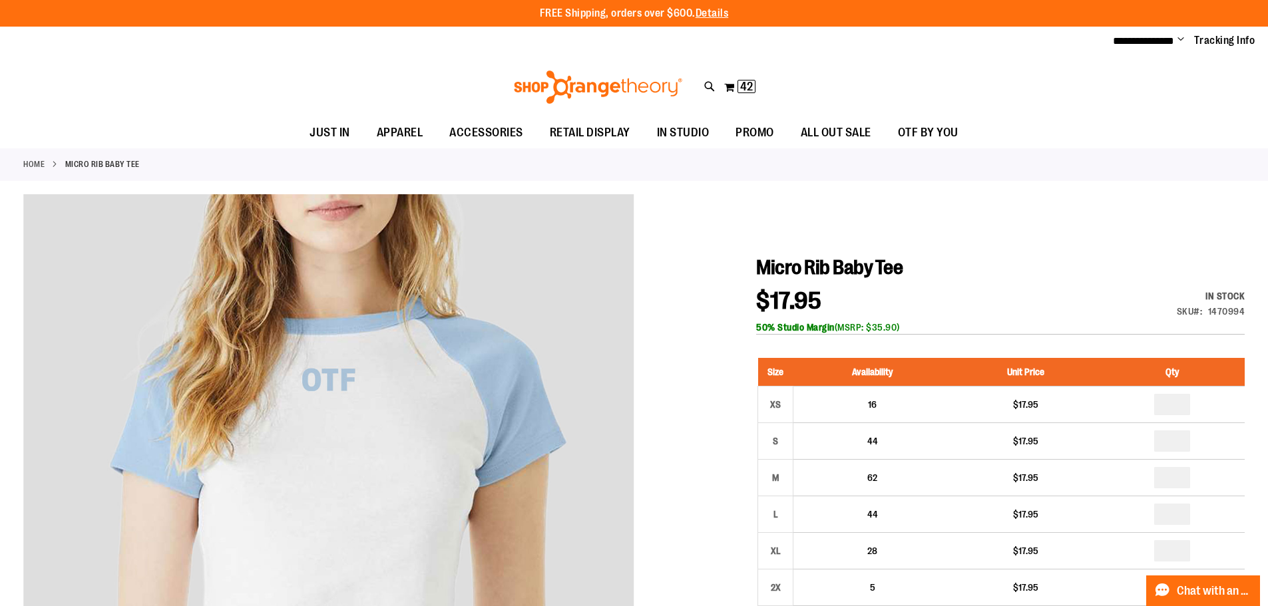
click at [1177, 146] on ul "JUST IN JUST IN Balanced Basics New for Women New for Men New Accessories New B…" at bounding box center [634, 133] width 1268 height 31
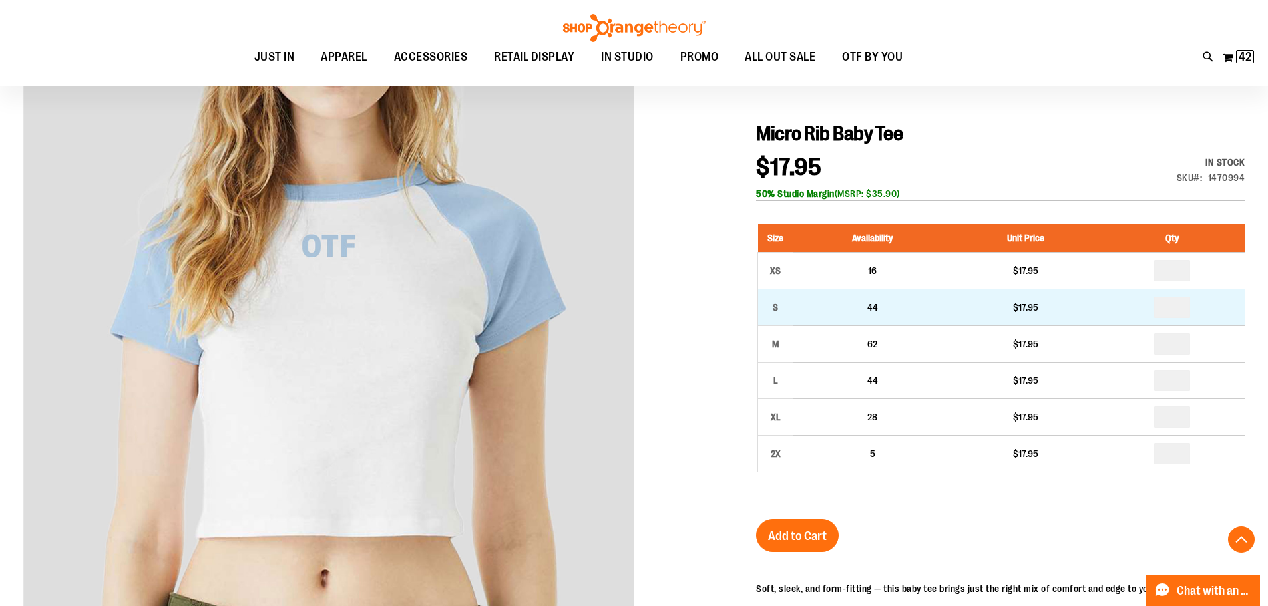
scroll to position [332, 0]
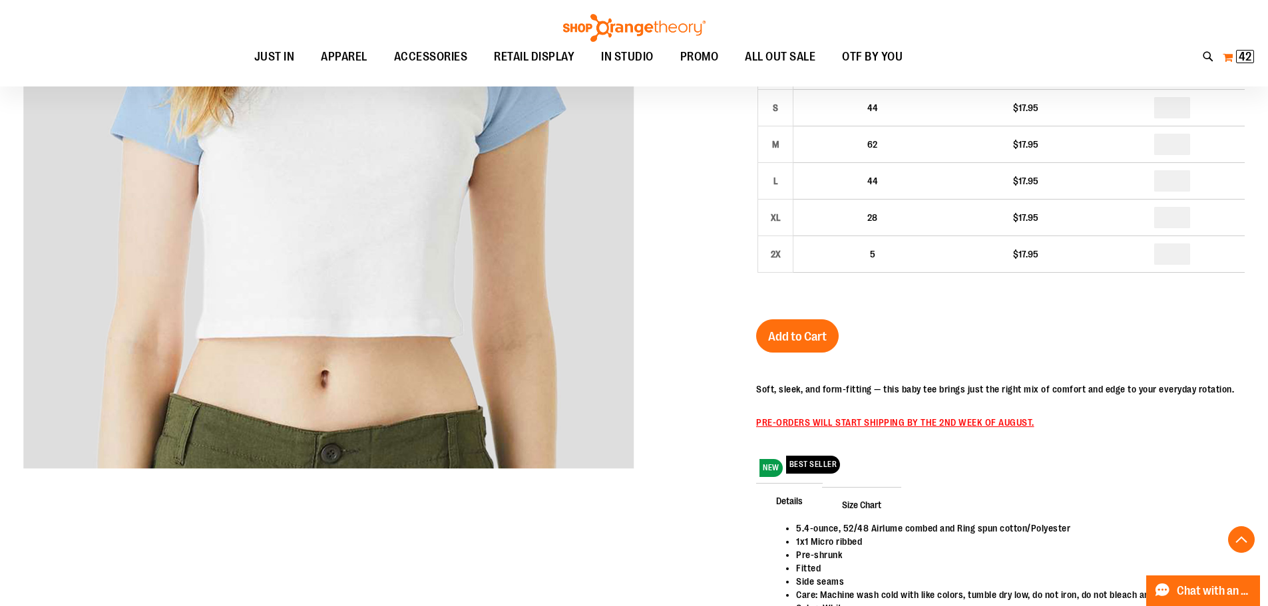
type input "**********"
click at [1247, 57] on span "42" at bounding box center [1245, 56] width 13 height 13
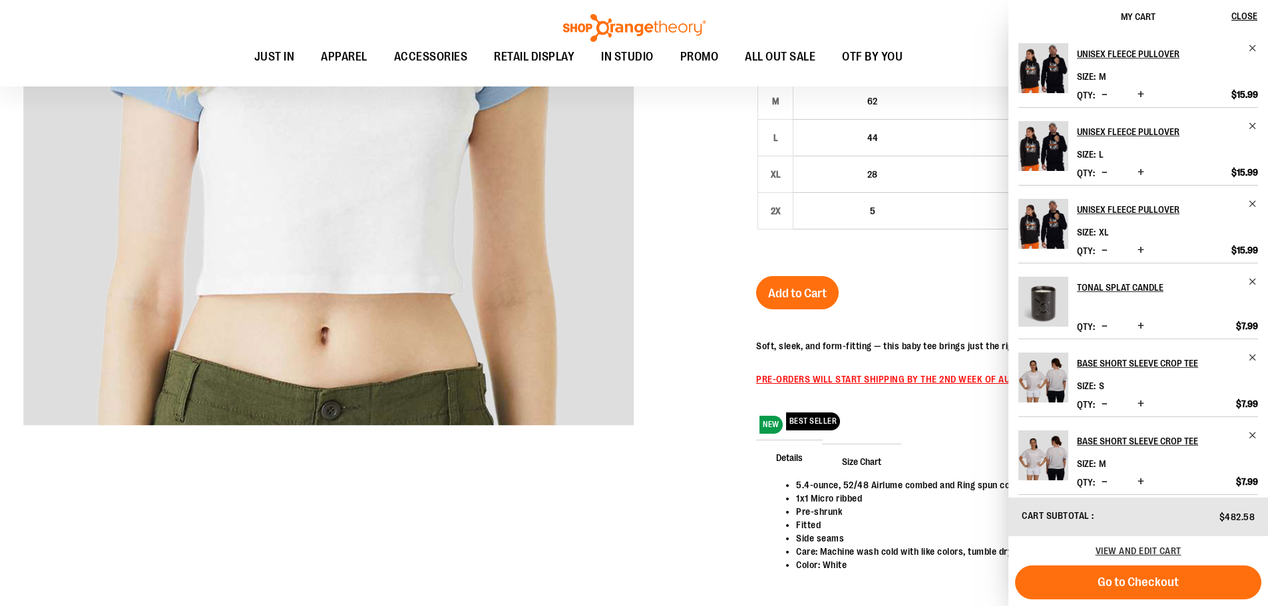
scroll to position [399, 0]
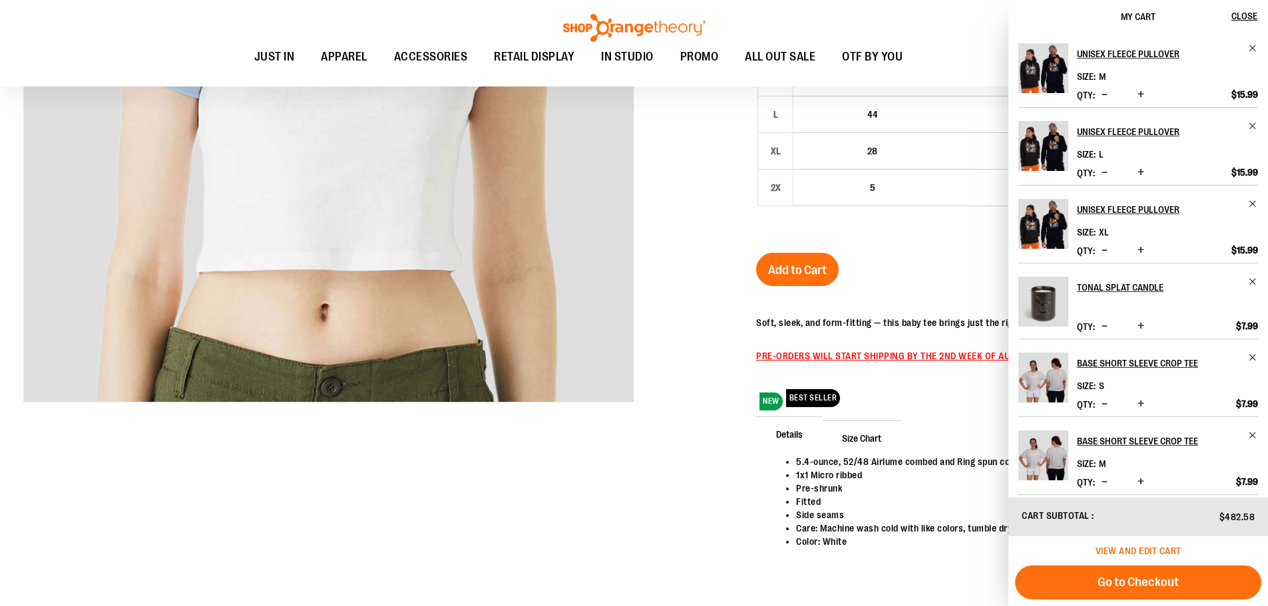
click at [1126, 548] on span "View and edit cart" at bounding box center [1138, 551] width 86 height 11
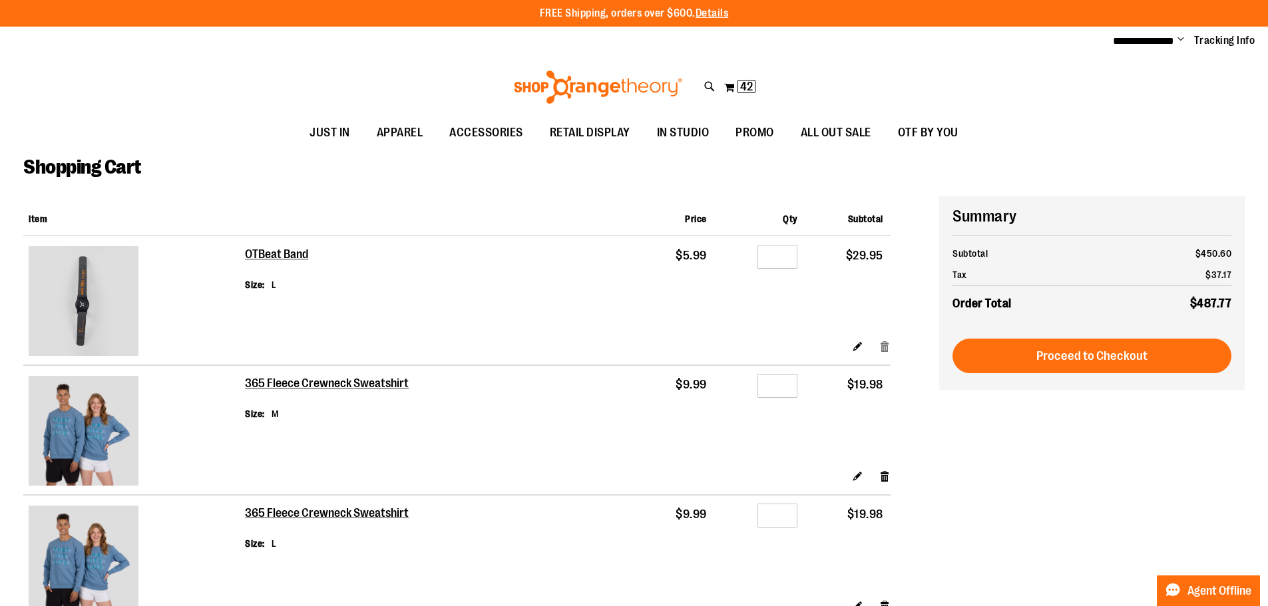
type input "**********"
click at [886, 347] on link "Remove item" at bounding box center [884, 346] width 11 height 14
click at [881, 343] on link "Remove item" at bounding box center [884, 346] width 11 height 14
click at [884, 477] on link "Remove item" at bounding box center [884, 476] width 11 height 14
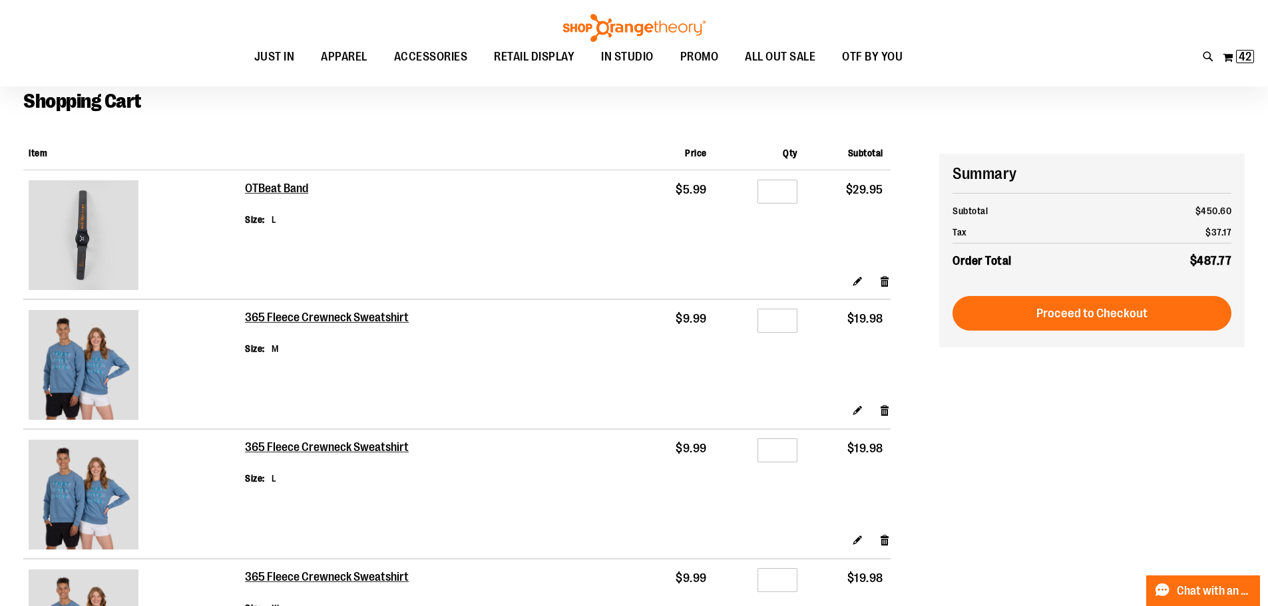
scroll to position [132, 0]
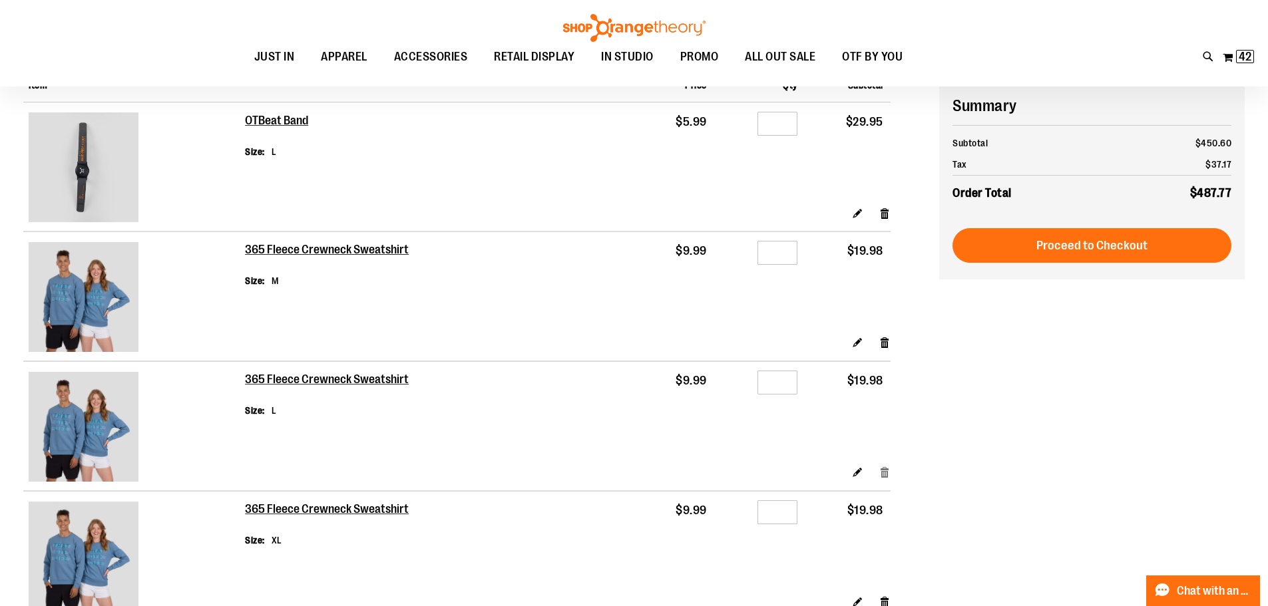
click at [890, 469] on link "Remove item" at bounding box center [884, 472] width 11 height 14
click at [881, 601] on link "Remove item" at bounding box center [884, 602] width 11 height 14
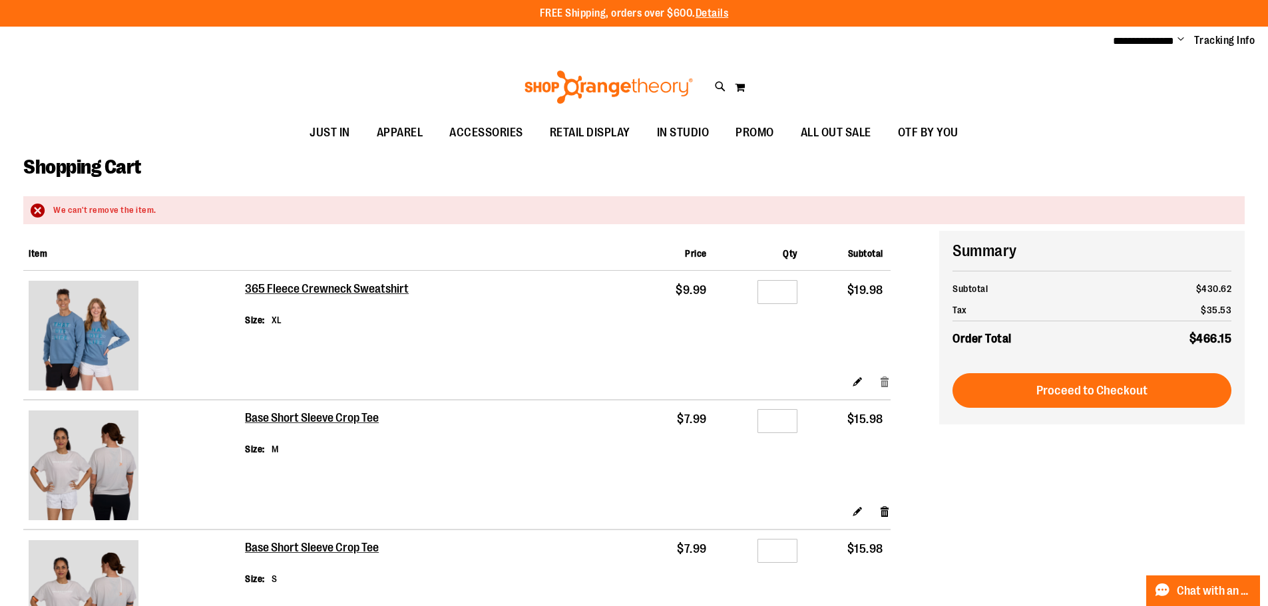
type input "**********"
click at [887, 383] on link "Remove item" at bounding box center [884, 382] width 11 height 14
click at [881, 508] on link "Remove item" at bounding box center [884, 511] width 11 height 14
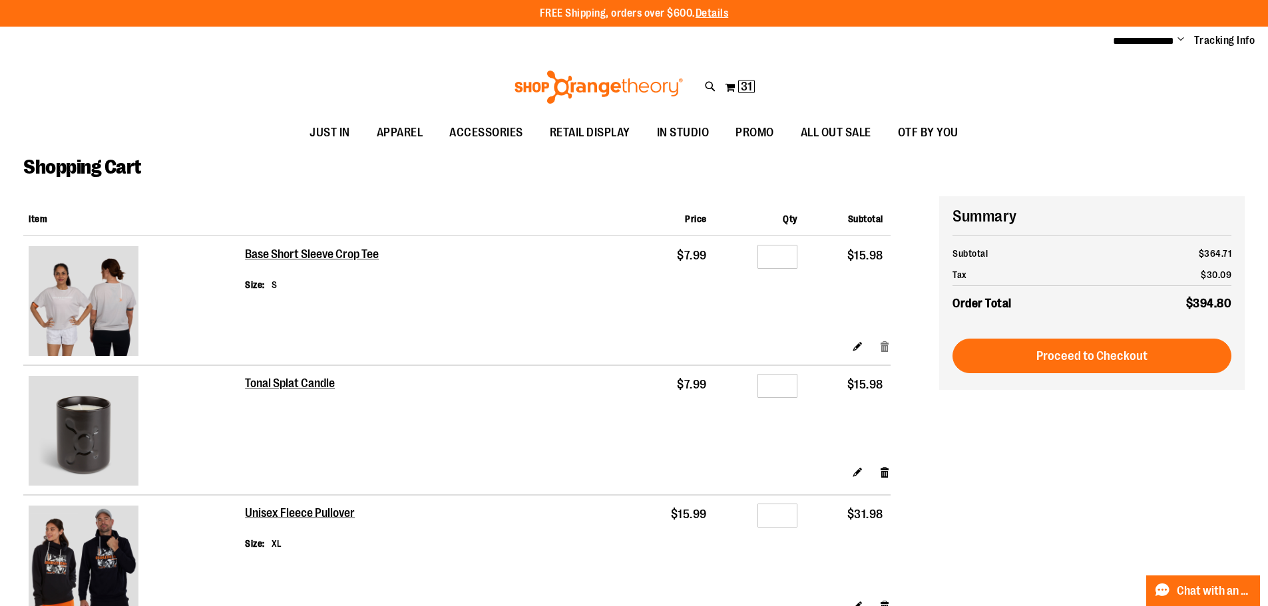
type input "**********"
click at [883, 341] on link "Remove item" at bounding box center [884, 346] width 11 height 14
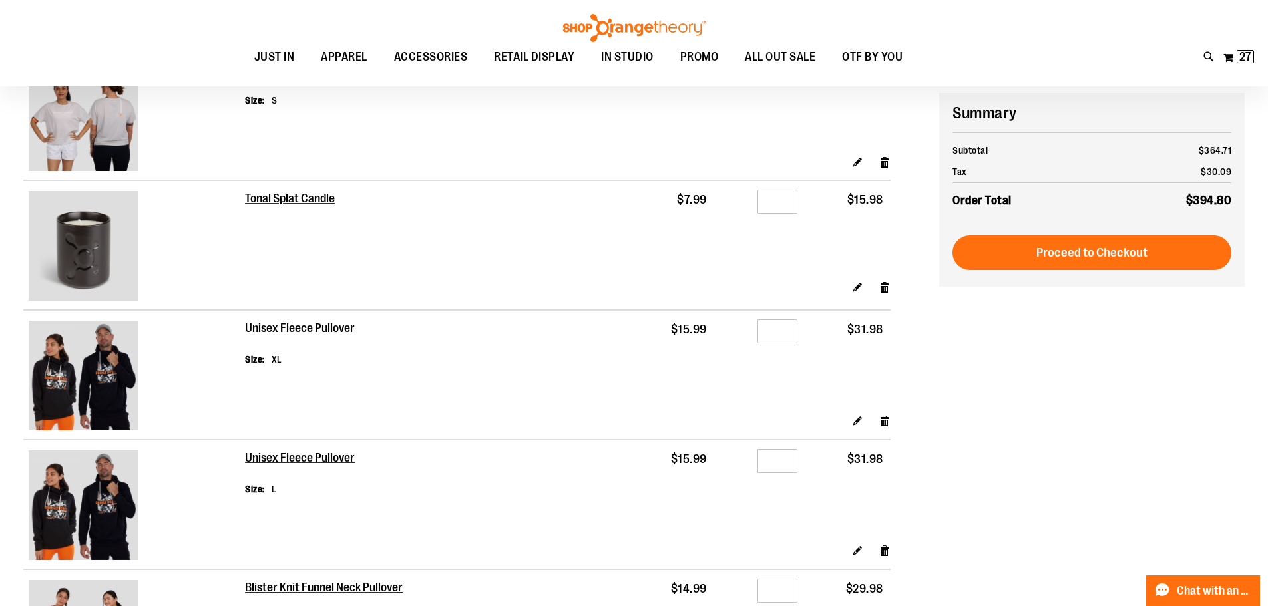
scroll to position [199, 0]
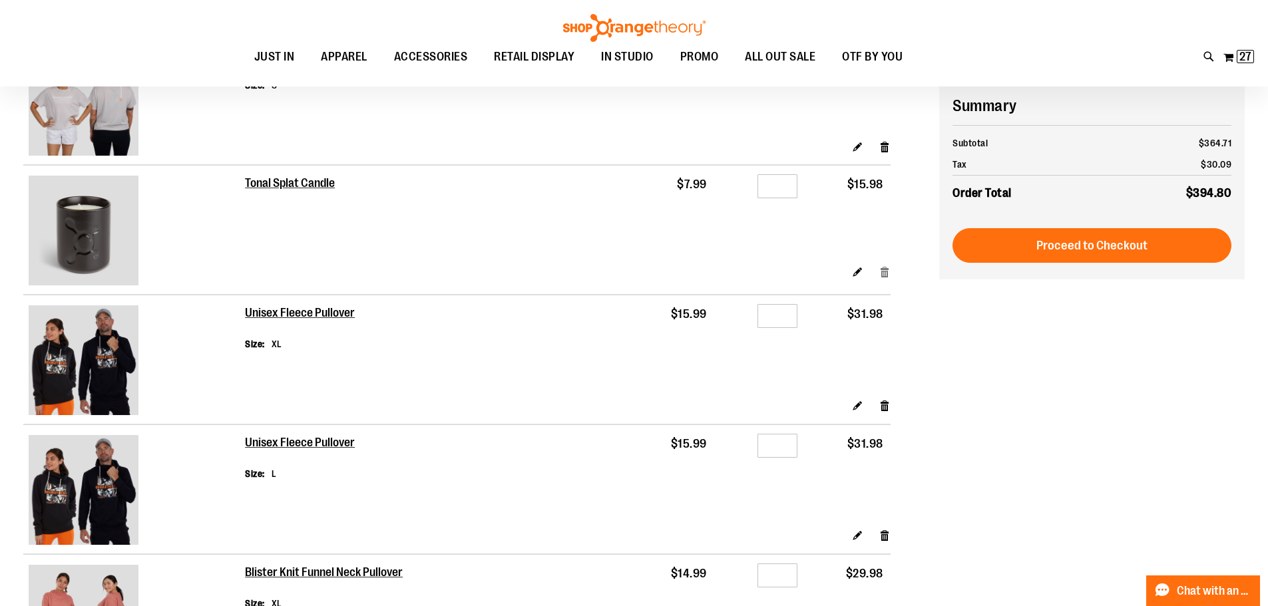
click at [883, 268] on link "Remove item" at bounding box center [884, 272] width 11 height 14
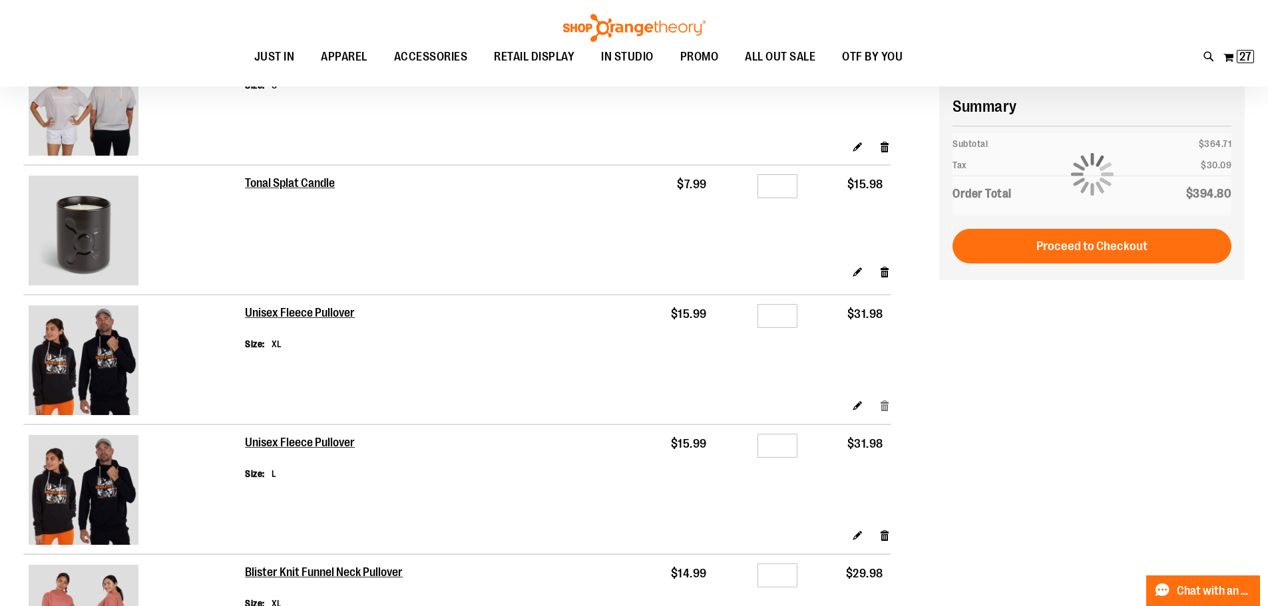
click at [885, 411] on link "Remove item" at bounding box center [884, 406] width 11 height 14
click at [885, 275] on link "Remove item" at bounding box center [884, 272] width 11 height 14
click at [884, 146] on link "Remove item" at bounding box center [884, 146] width 11 height 14
click at [885, 535] on link "Remove item" at bounding box center [884, 535] width 11 height 14
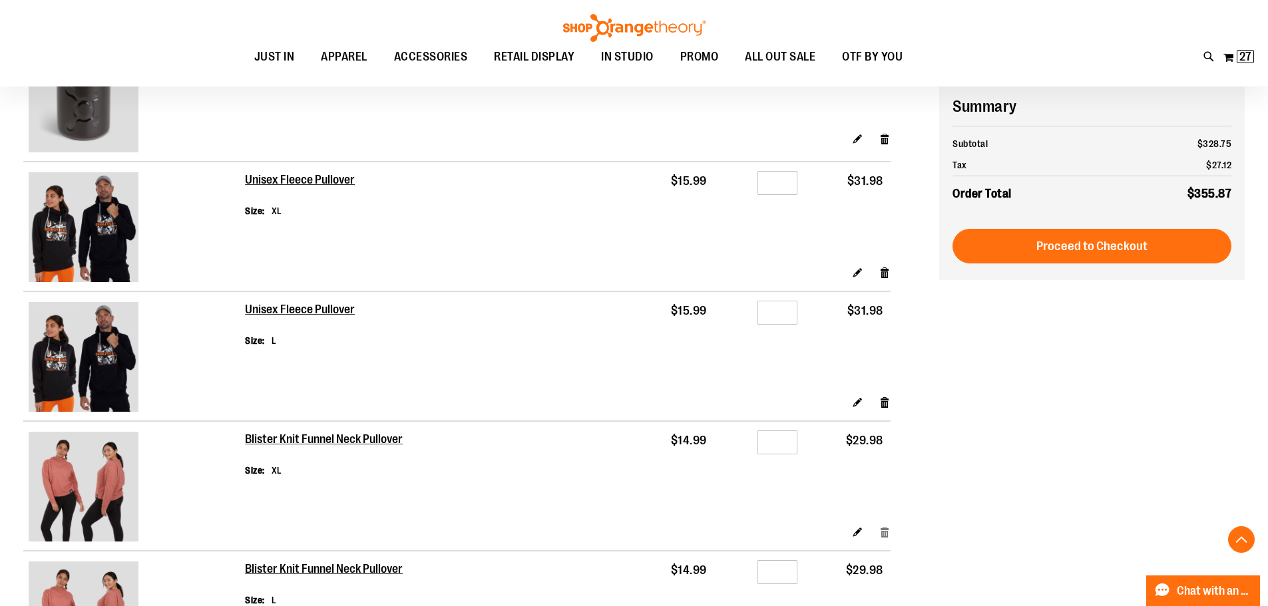
click at [885, 528] on link "Remove item" at bounding box center [884, 532] width 11 height 14
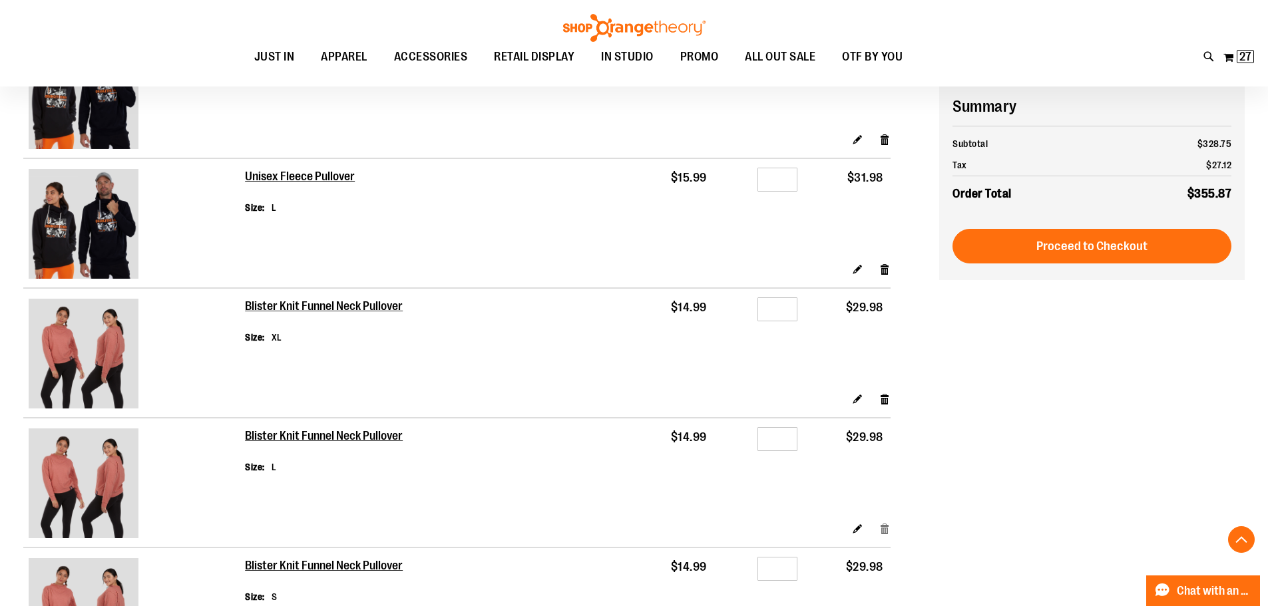
click at [886, 527] on link "Remove item" at bounding box center [884, 529] width 11 height 14
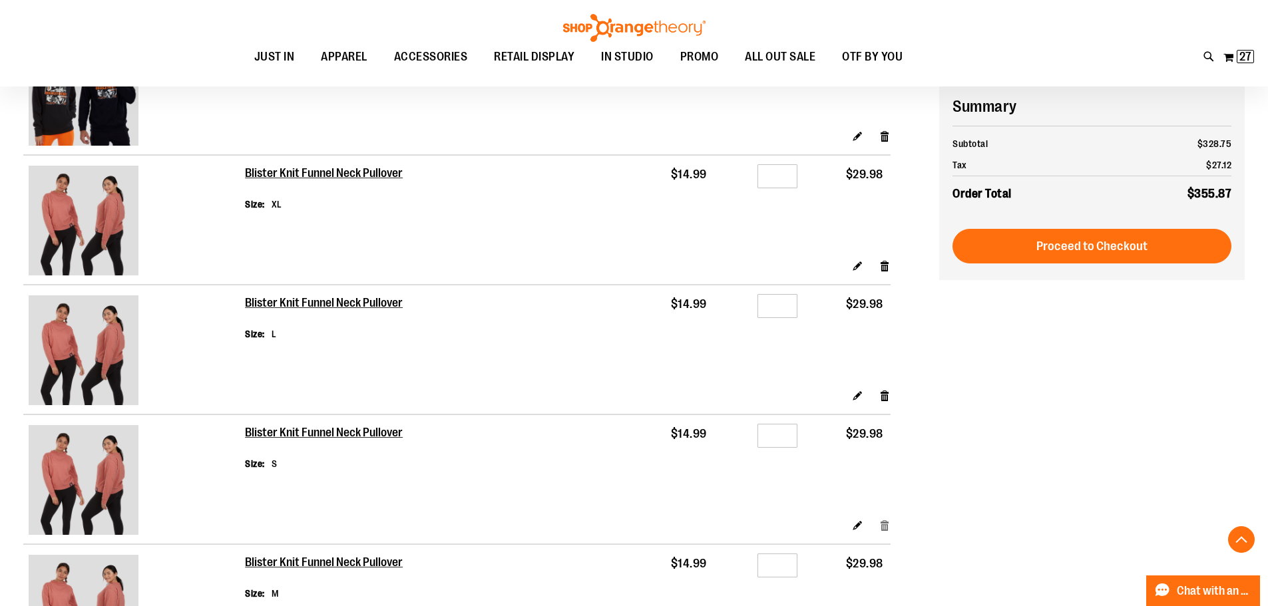
click at [883, 520] on link "Remove item" at bounding box center [884, 525] width 11 height 14
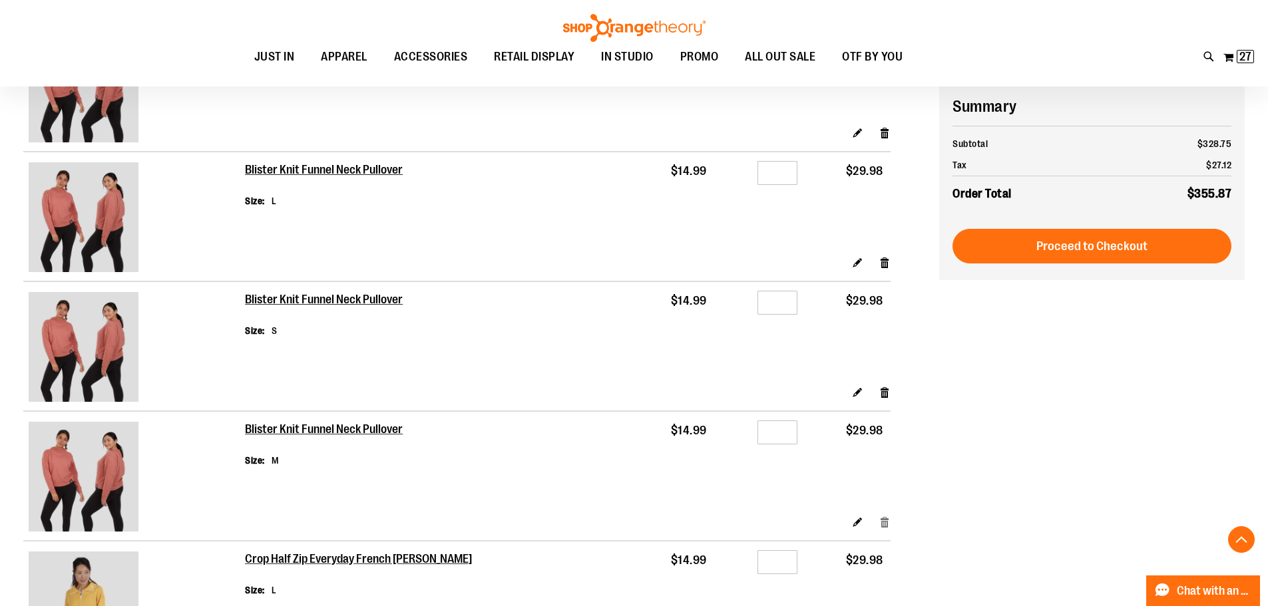
click at [883, 517] on link "Remove item" at bounding box center [884, 522] width 11 height 14
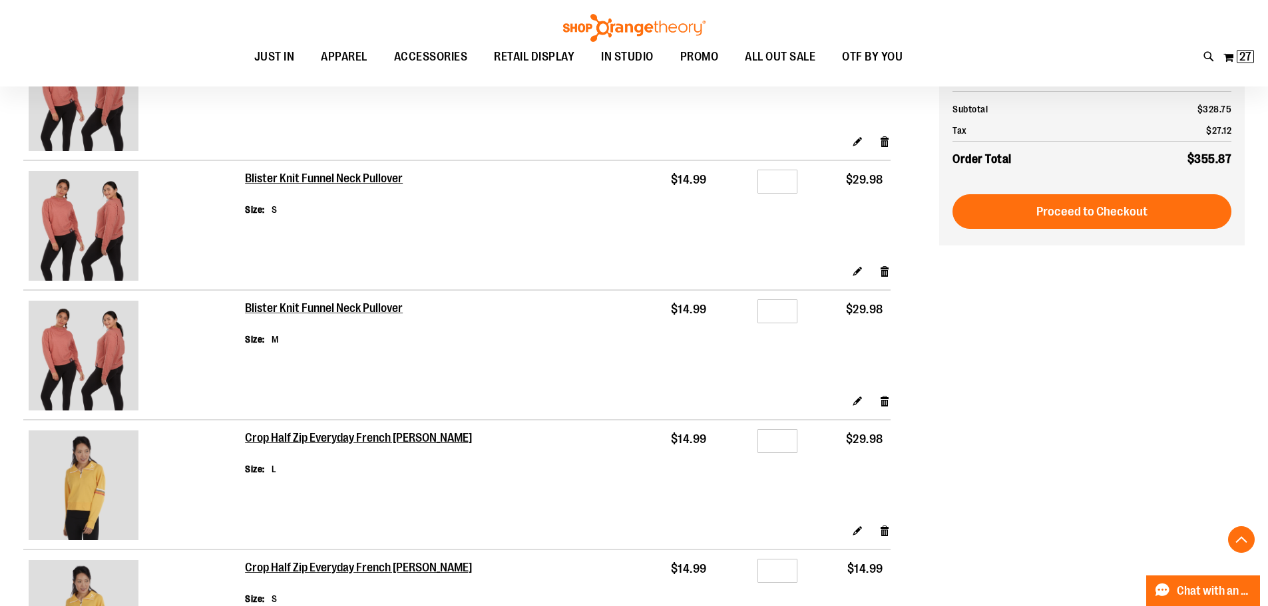
scroll to position [865, 0]
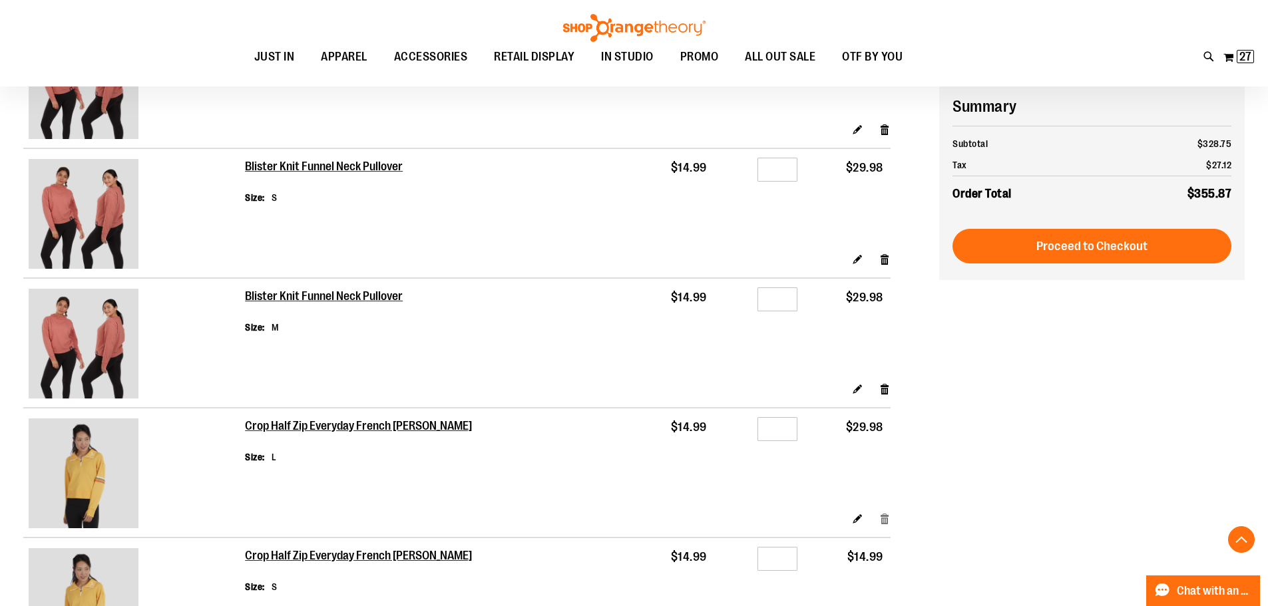
click at [883, 516] on link "Remove item" at bounding box center [884, 519] width 11 height 14
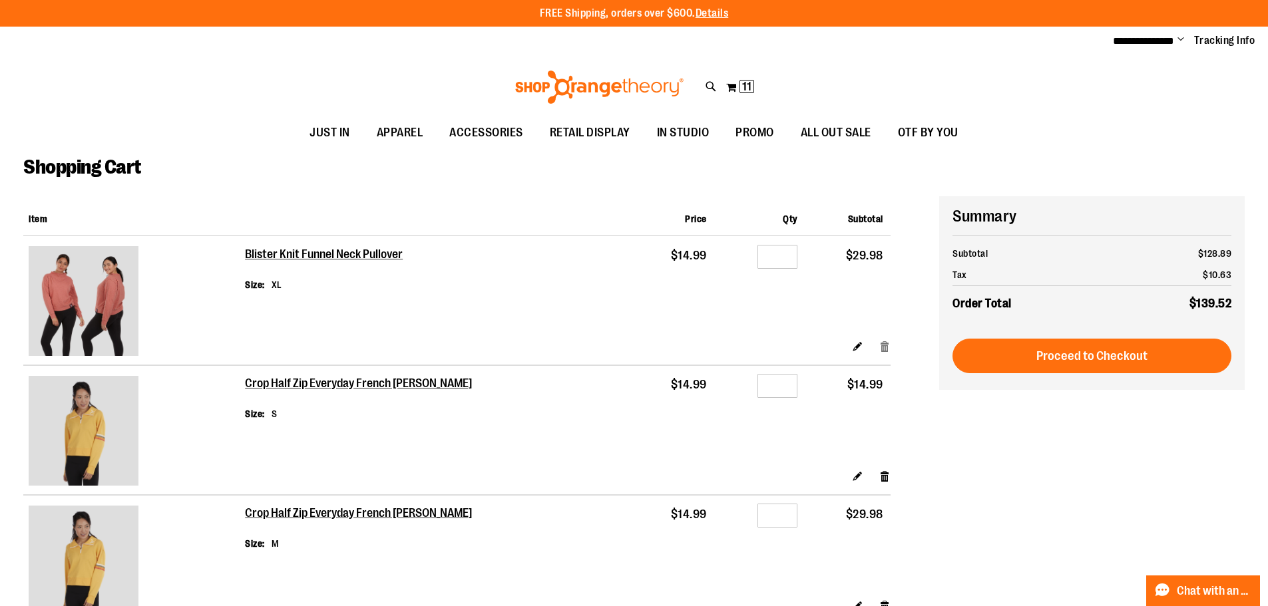
type input "**********"
click at [883, 342] on link "Remove item" at bounding box center [884, 346] width 11 height 14
click at [883, 349] on link "Remove item" at bounding box center [884, 346] width 11 height 14
click at [882, 475] on link "Remove item" at bounding box center [884, 476] width 11 height 14
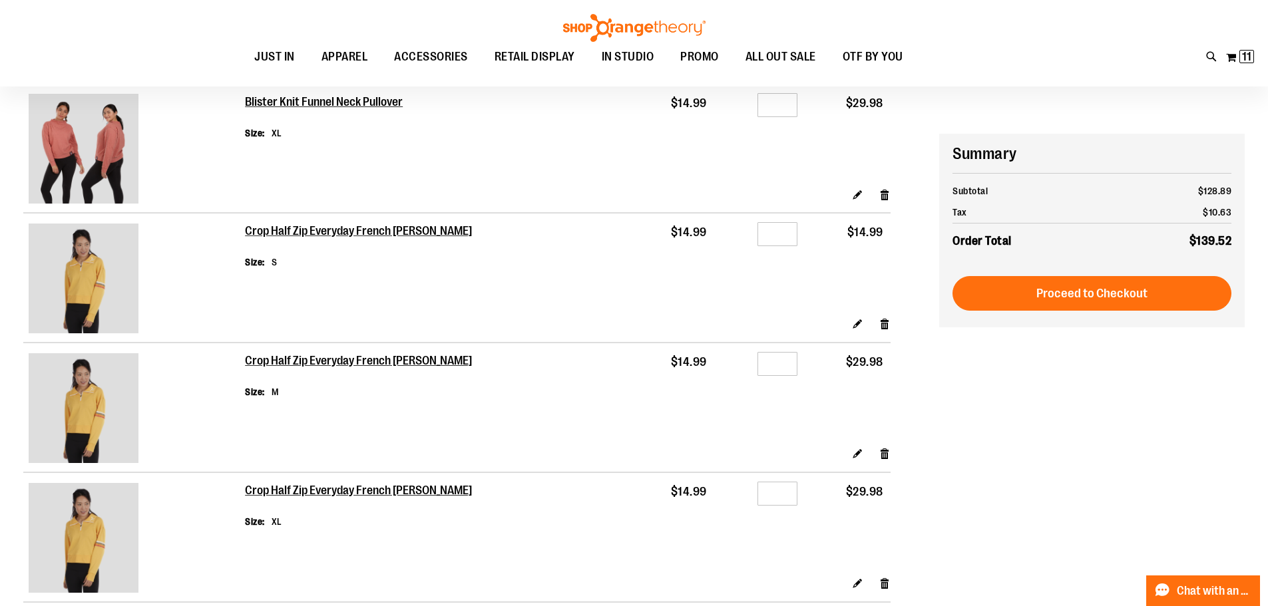
scroll to position [199, 0]
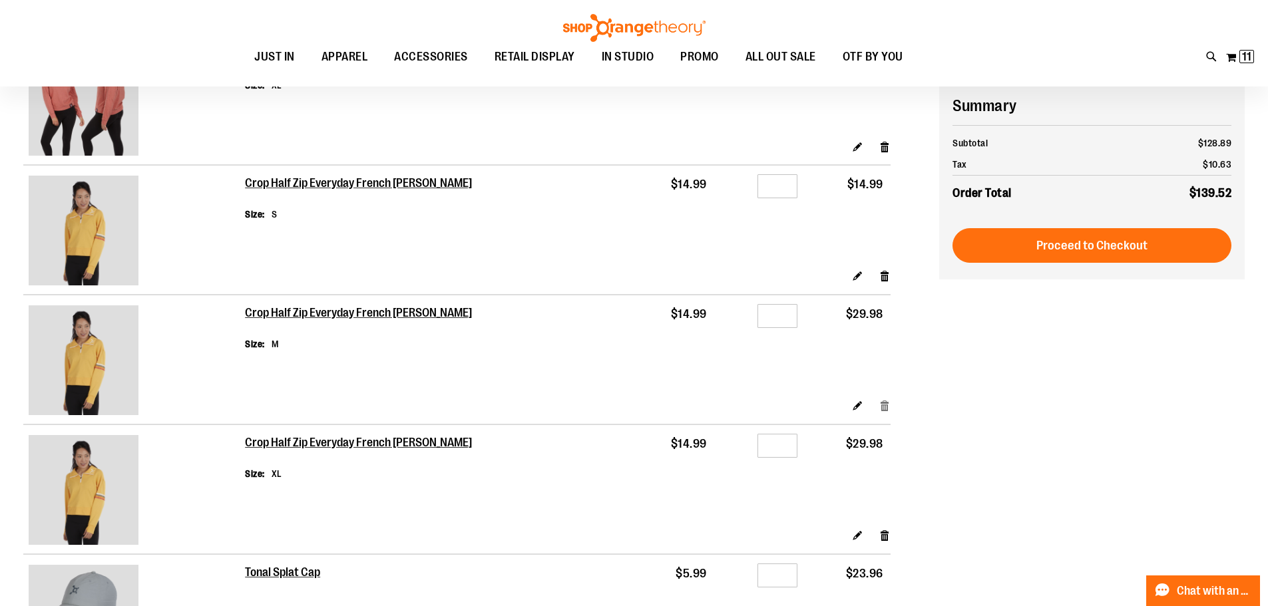
click at [887, 407] on link "Remove item" at bounding box center [884, 406] width 11 height 14
click at [885, 536] on link "Remove item" at bounding box center [884, 535] width 11 height 14
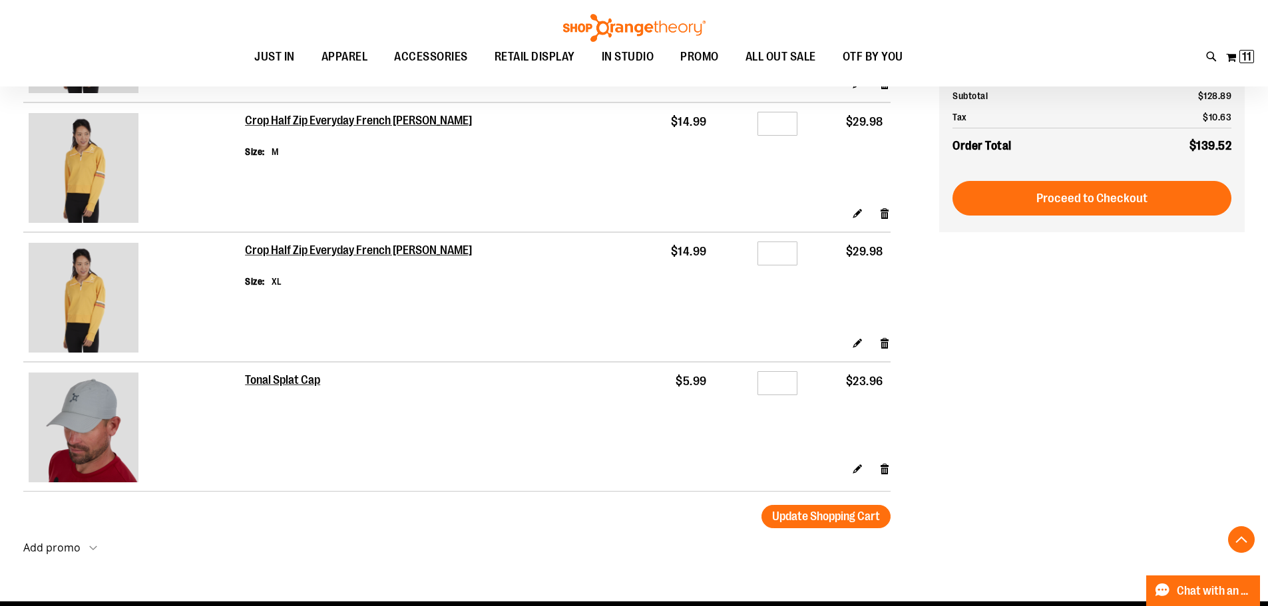
scroll to position [399, 0]
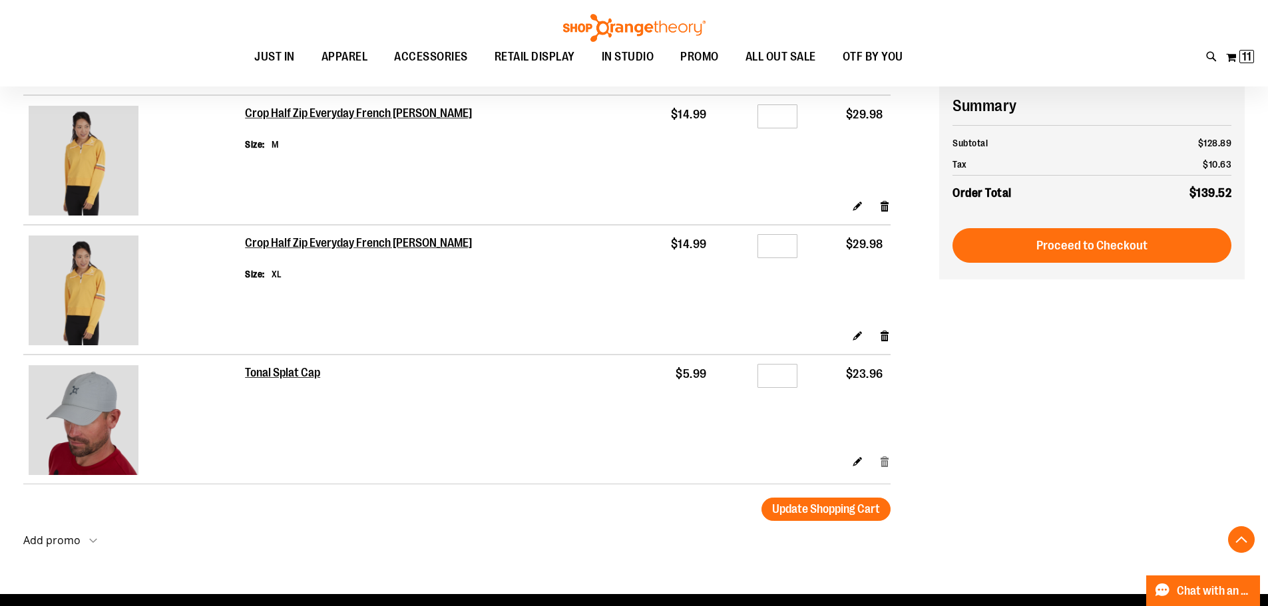
click at [887, 462] on link "Remove item" at bounding box center [884, 462] width 11 height 14
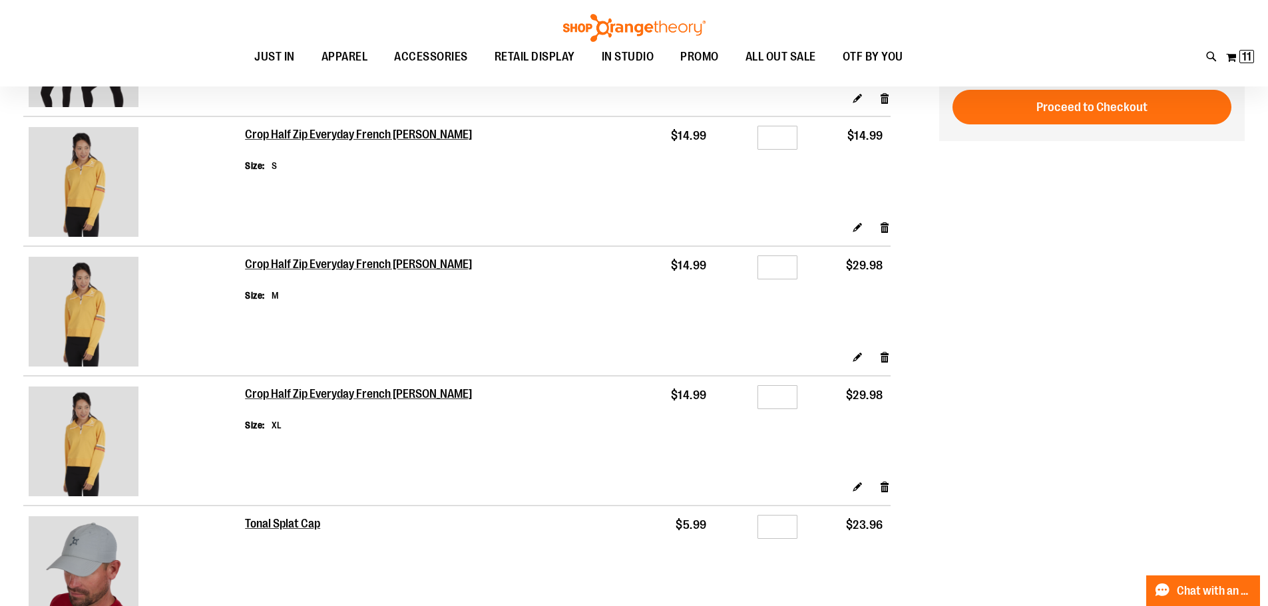
scroll to position [66, 0]
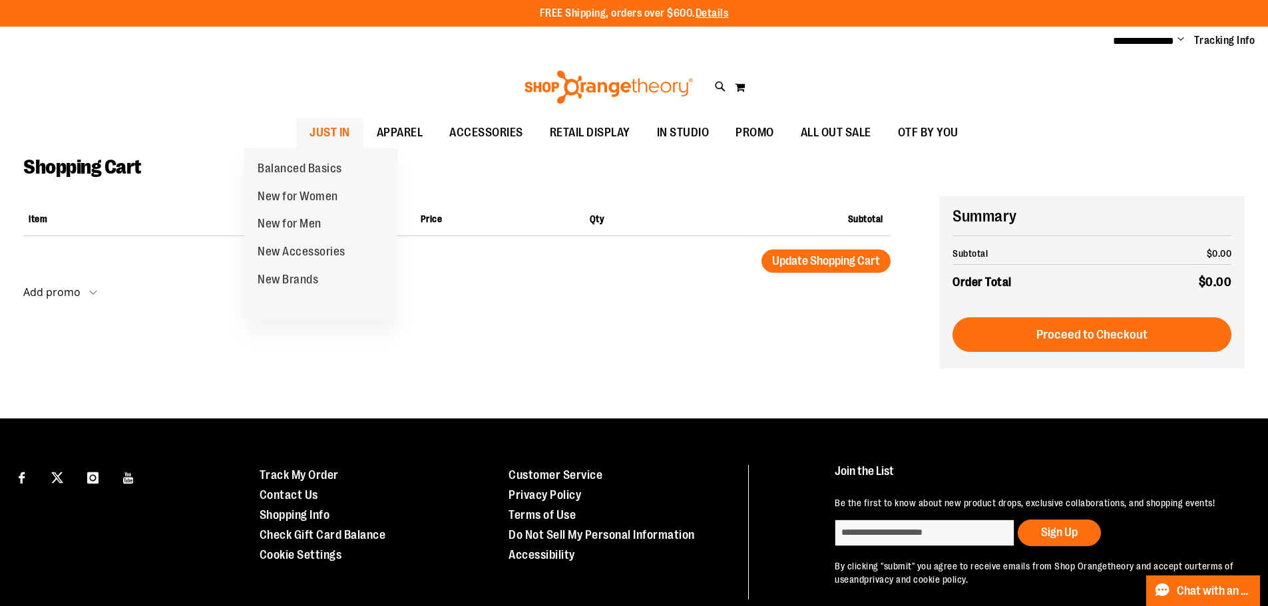
type input "**********"
click at [309, 131] on span "JUST IN" at bounding box center [329, 133] width 41 height 30
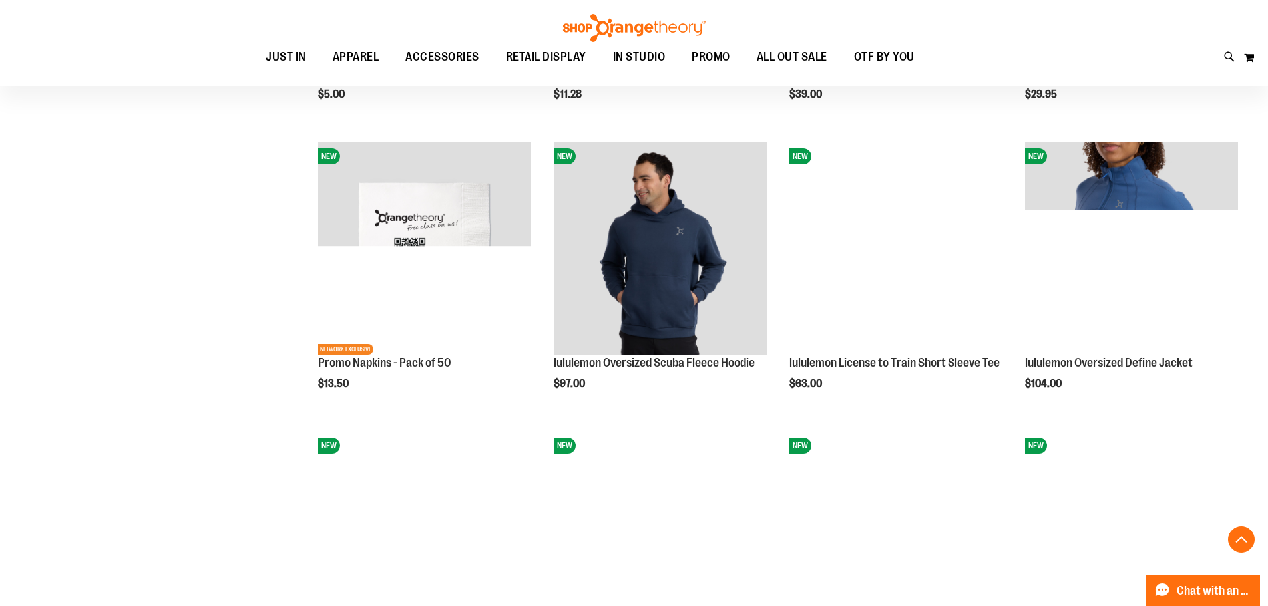
scroll to position [2354, 0]
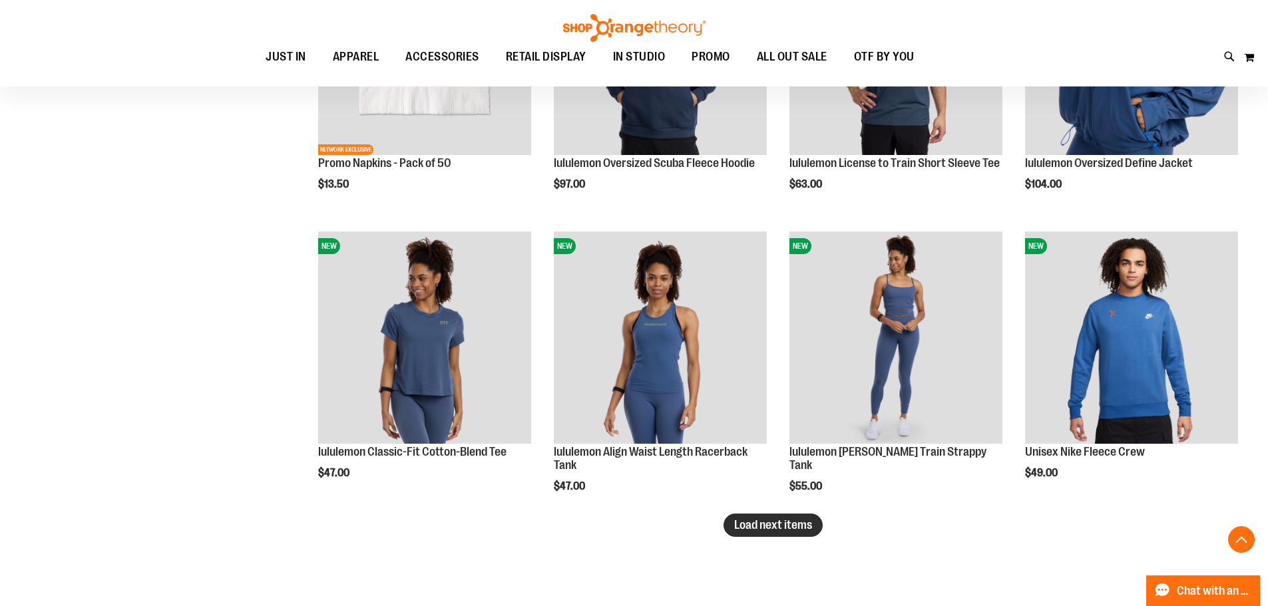
type input "**********"
click at [793, 522] on span "Load next items" at bounding box center [773, 524] width 78 height 13
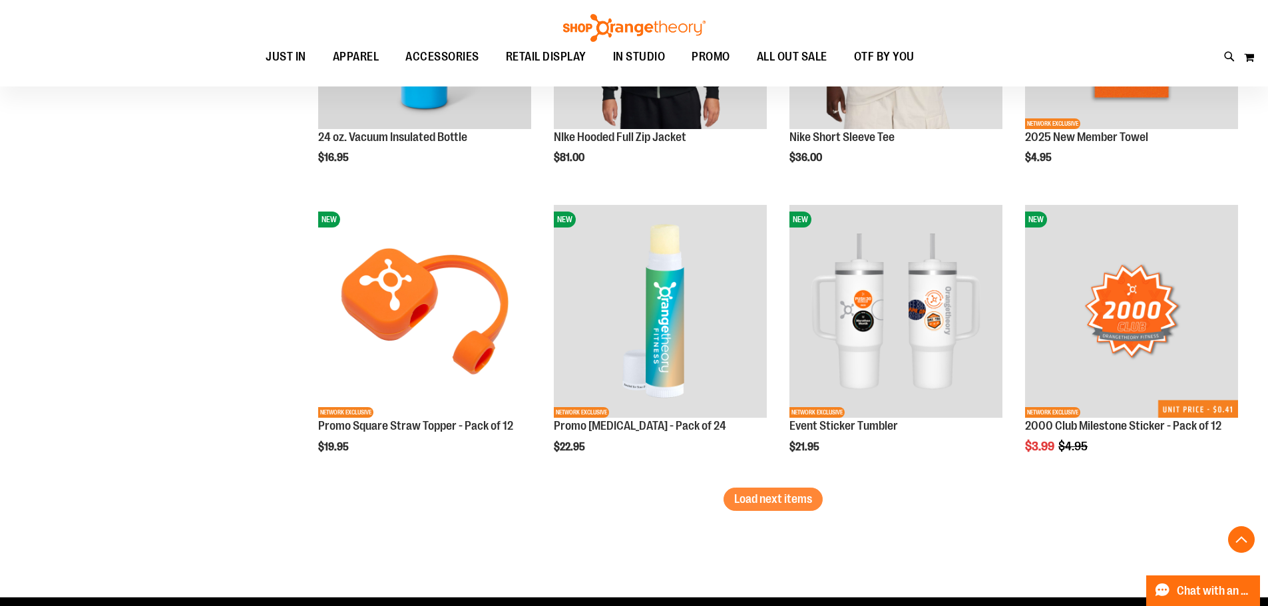
scroll to position [3419, 0]
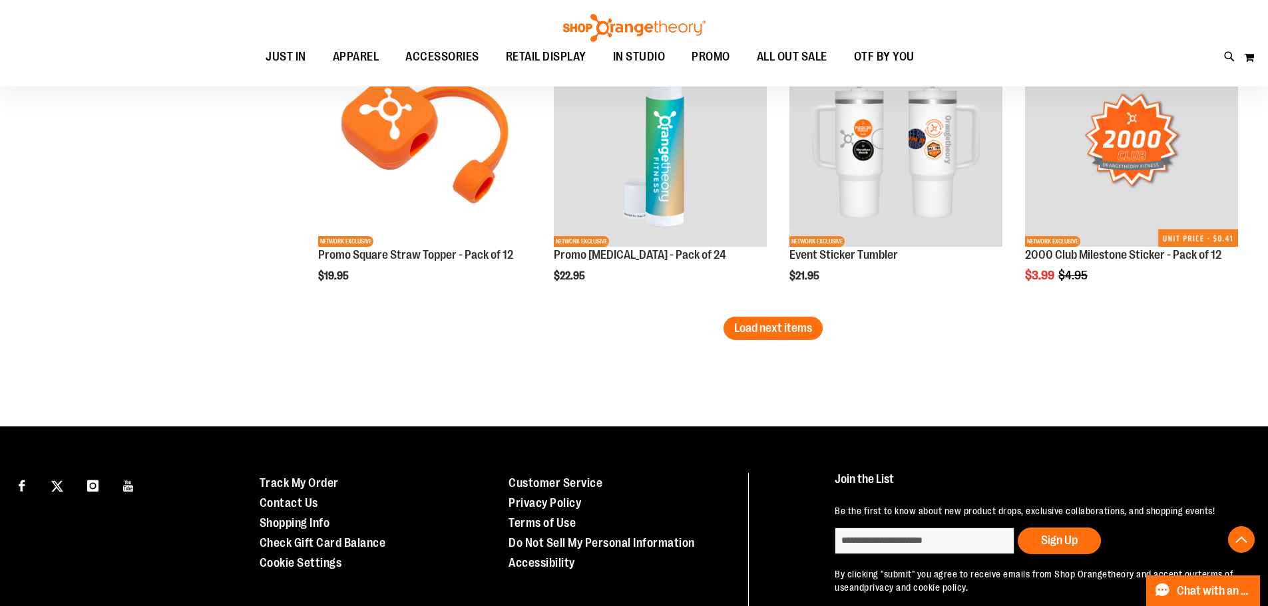
click at [777, 332] on span "Load next items" at bounding box center [773, 327] width 78 height 13
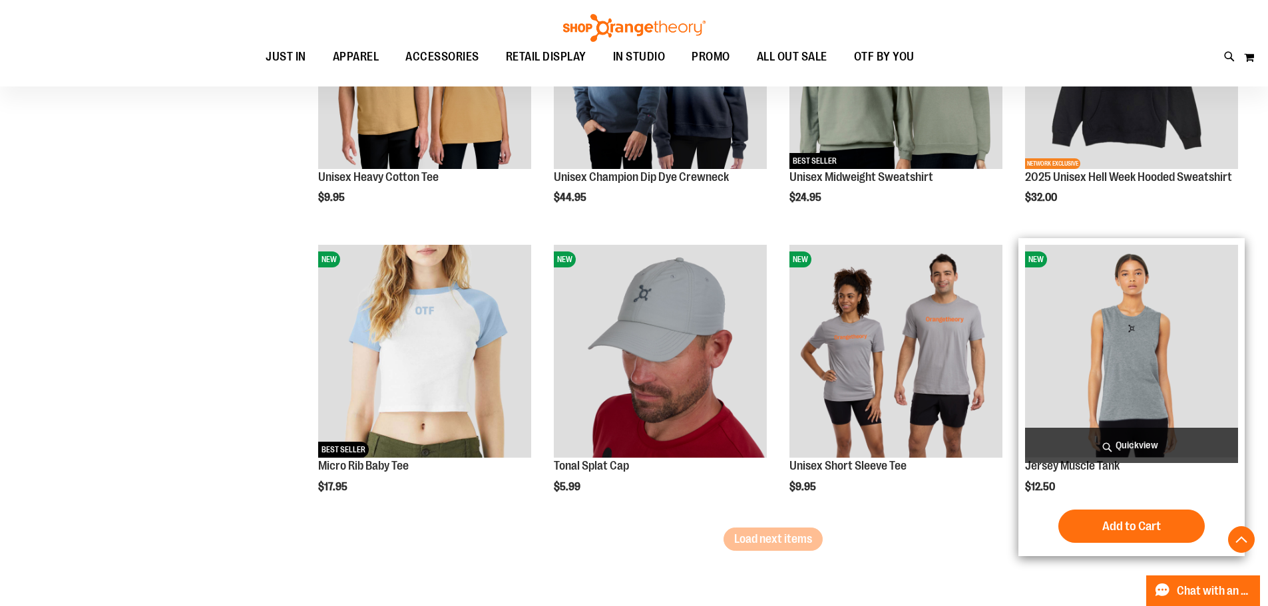
scroll to position [4084, 0]
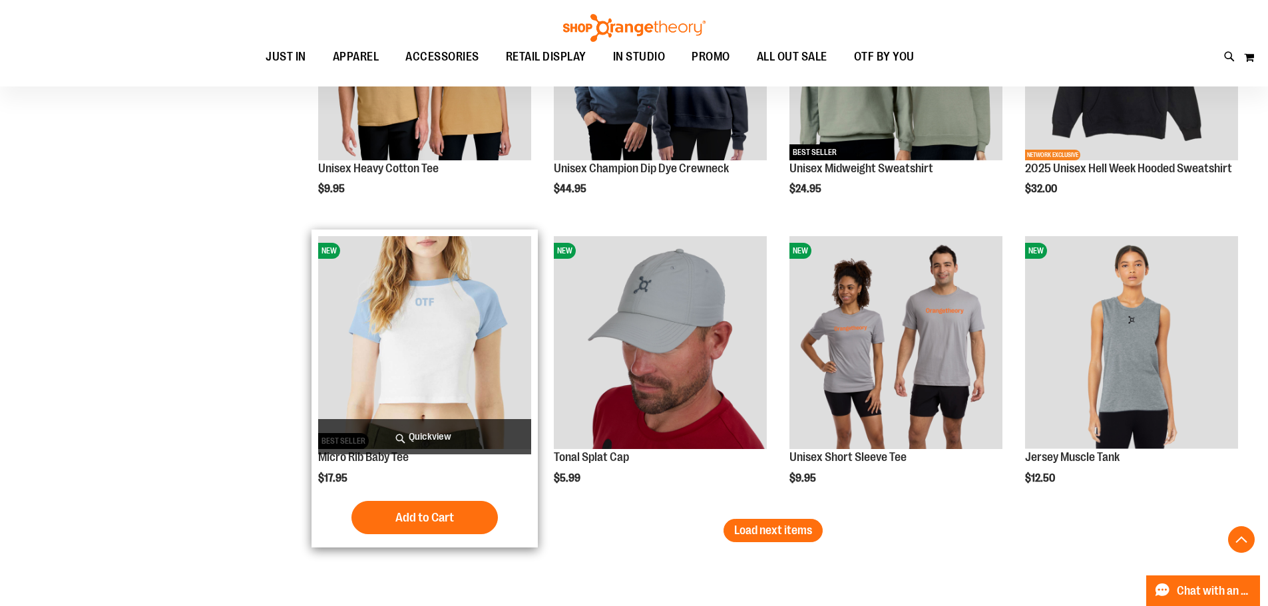
click at [419, 279] on img "product" at bounding box center [424, 342] width 213 height 213
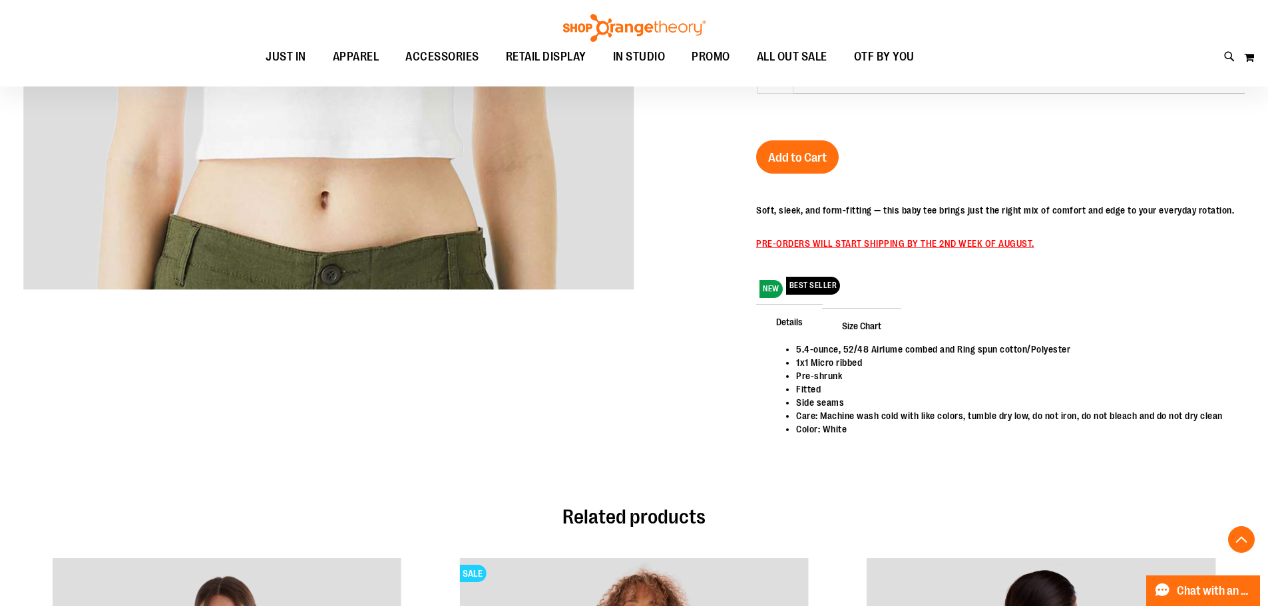
scroll to position [532, 0]
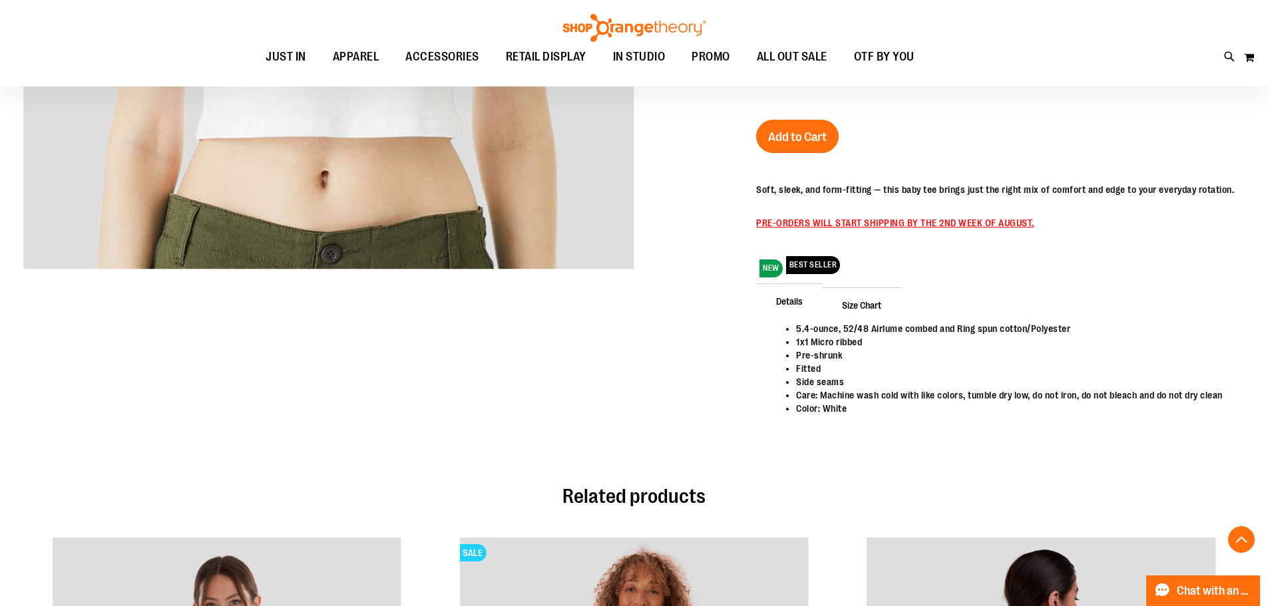
type input "**********"
click at [853, 315] on span "Size Chart" at bounding box center [861, 305] width 79 height 35
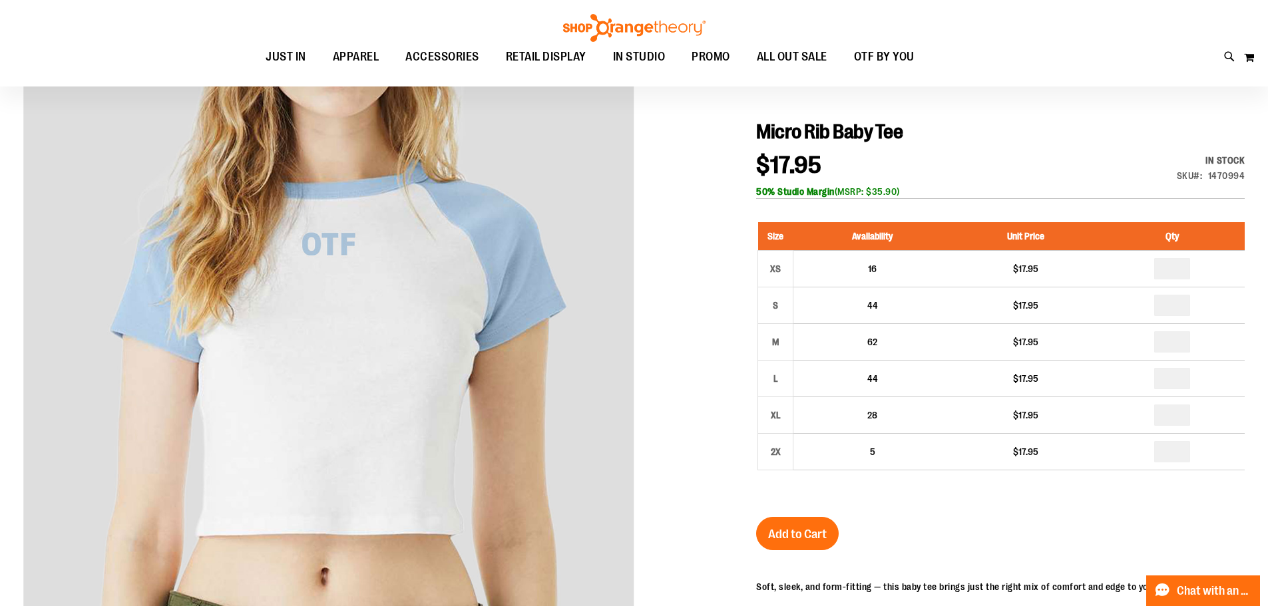
scroll to position [132, 0]
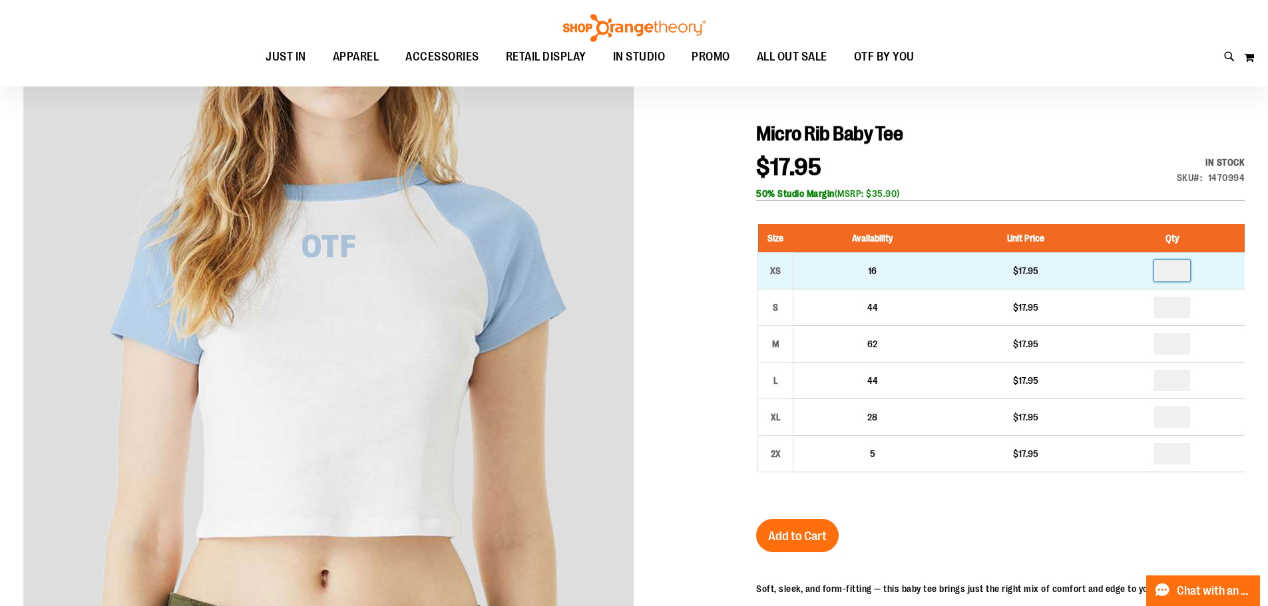
click at [1164, 280] on input "number" at bounding box center [1172, 270] width 36 height 21
type input "*"
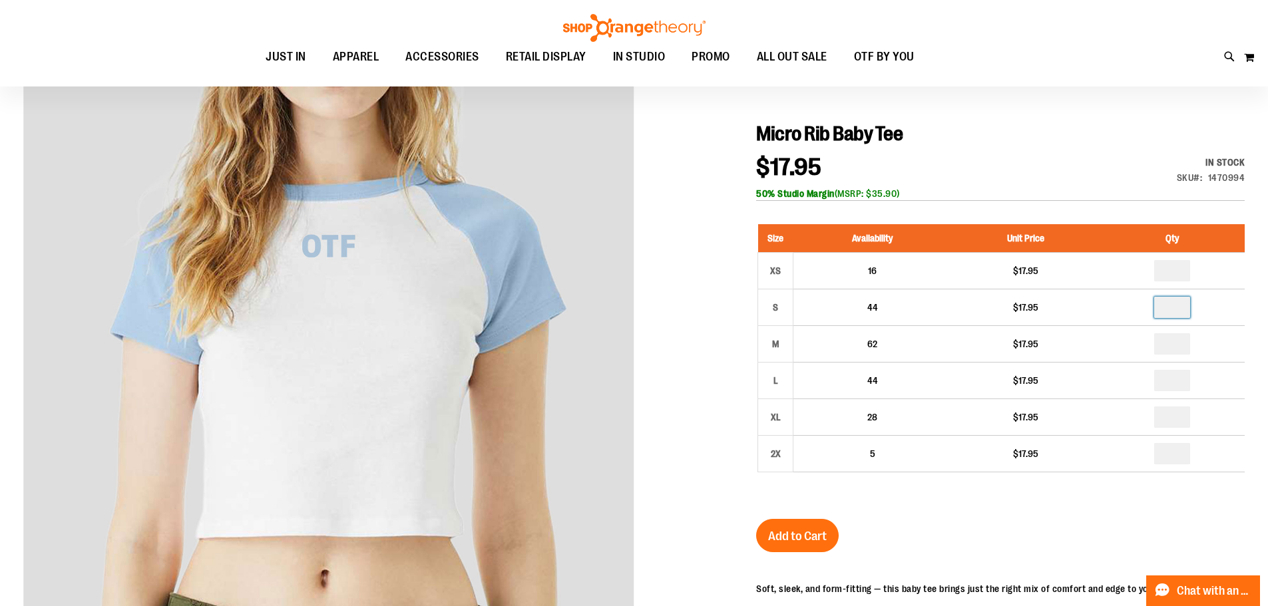
click at [1178, 315] on input "number" at bounding box center [1172, 307] width 36 height 21
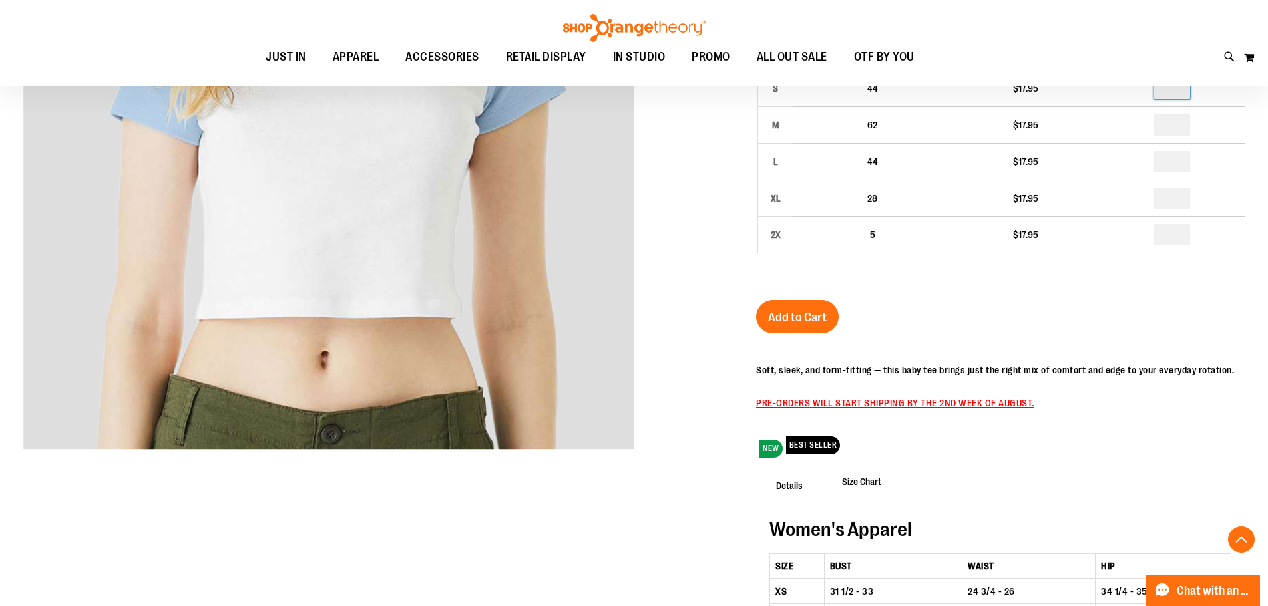
scroll to position [199, 0]
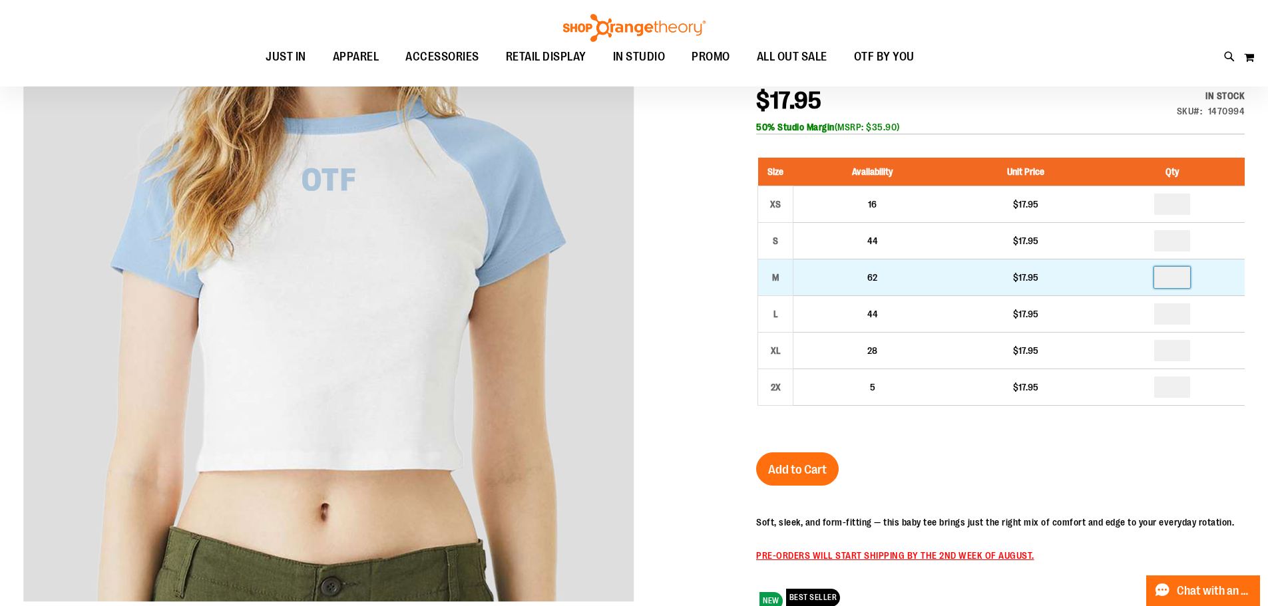
type input "*"
click at [1181, 276] on input "number" at bounding box center [1172, 277] width 36 height 21
type input "*"
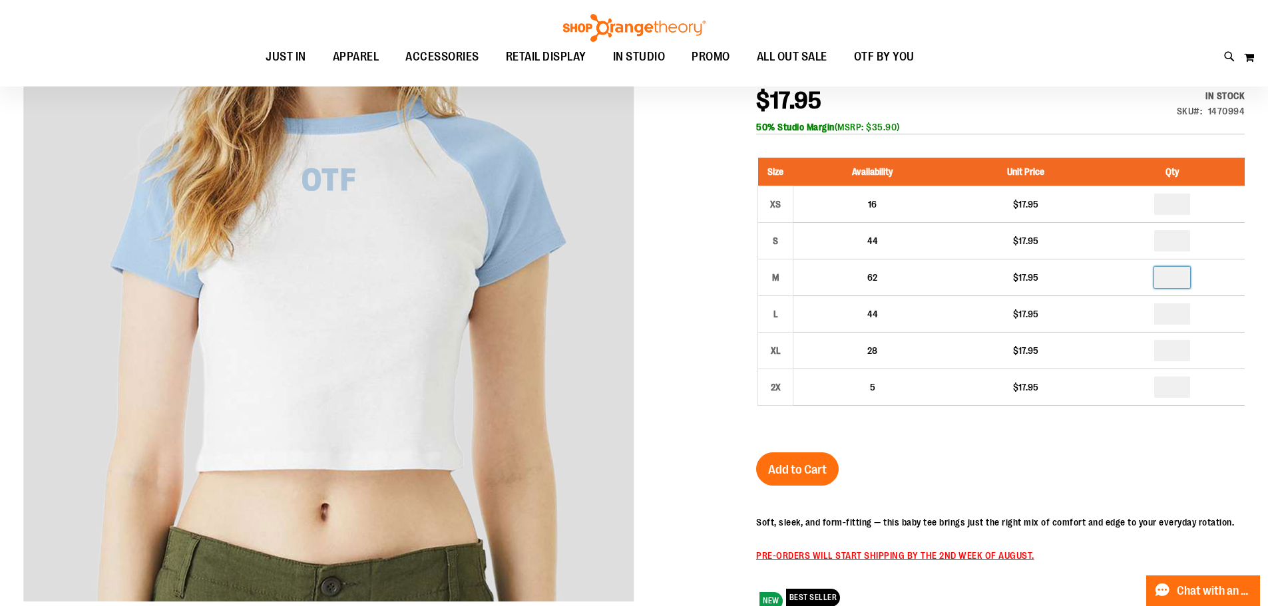
click at [1049, 463] on div "Micro Rib Baby Tee $17.95 In stock Only %1 left SKU 1470994 50% Studio Margin (…" at bounding box center [1000, 517] width 489 height 924
click at [806, 469] on span "Add to Cart" at bounding box center [797, 470] width 59 height 15
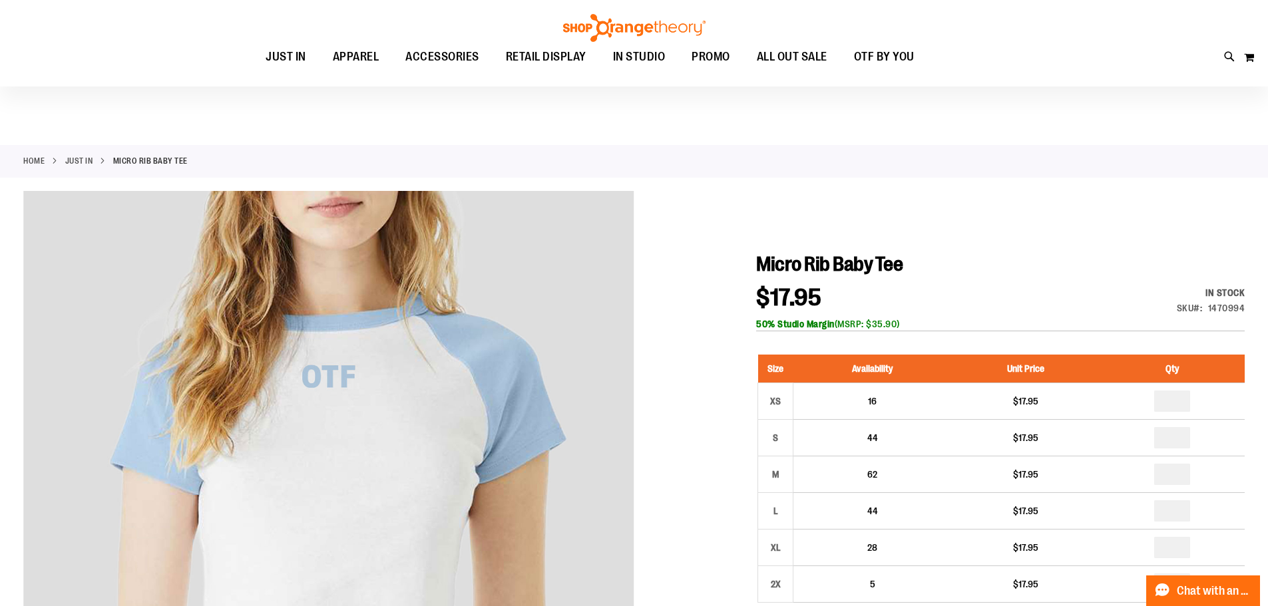
scroll to position [0, 0]
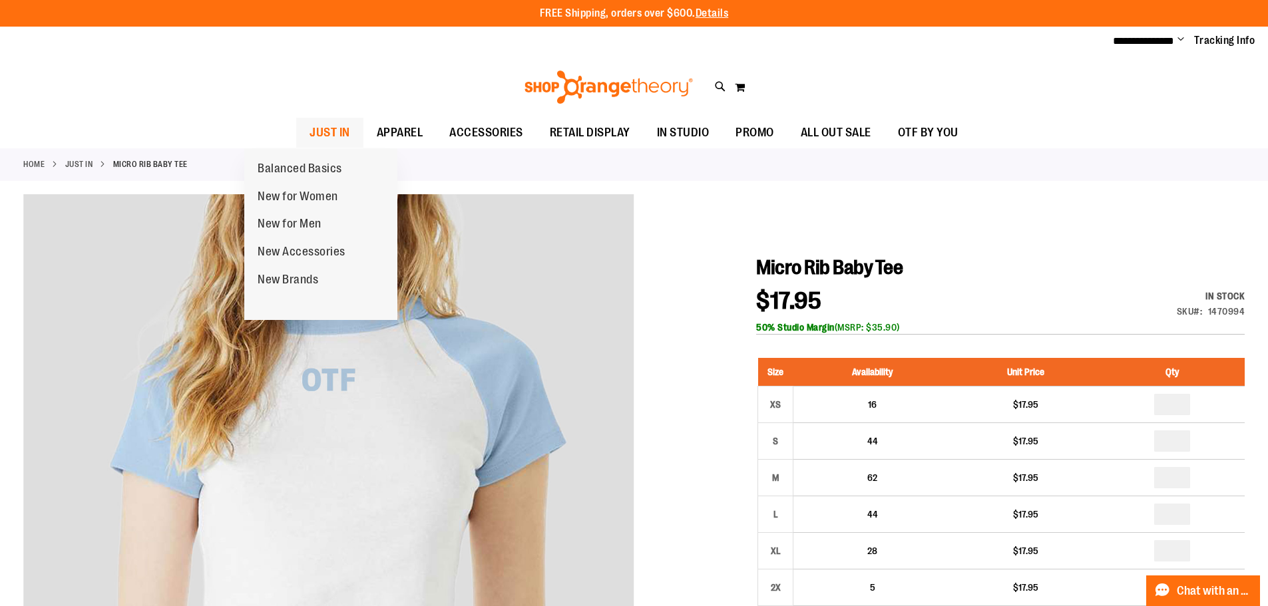
click at [309, 138] on span "JUST IN" at bounding box center [329, 133] width 41 height 30
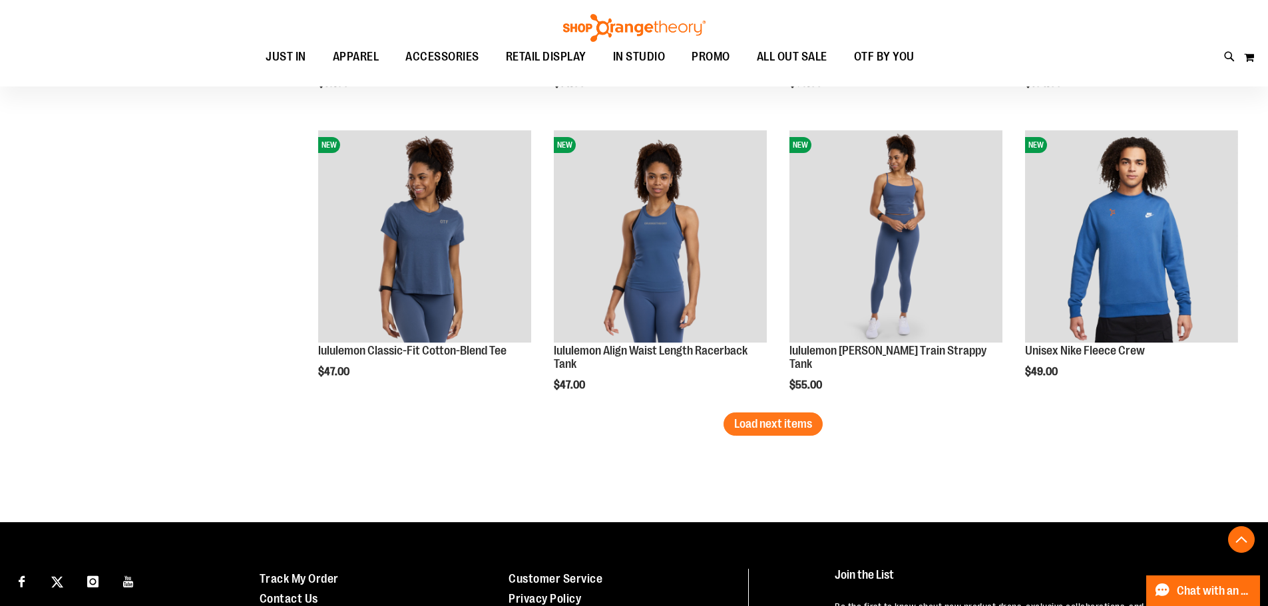
scroll to position [2551, 0]
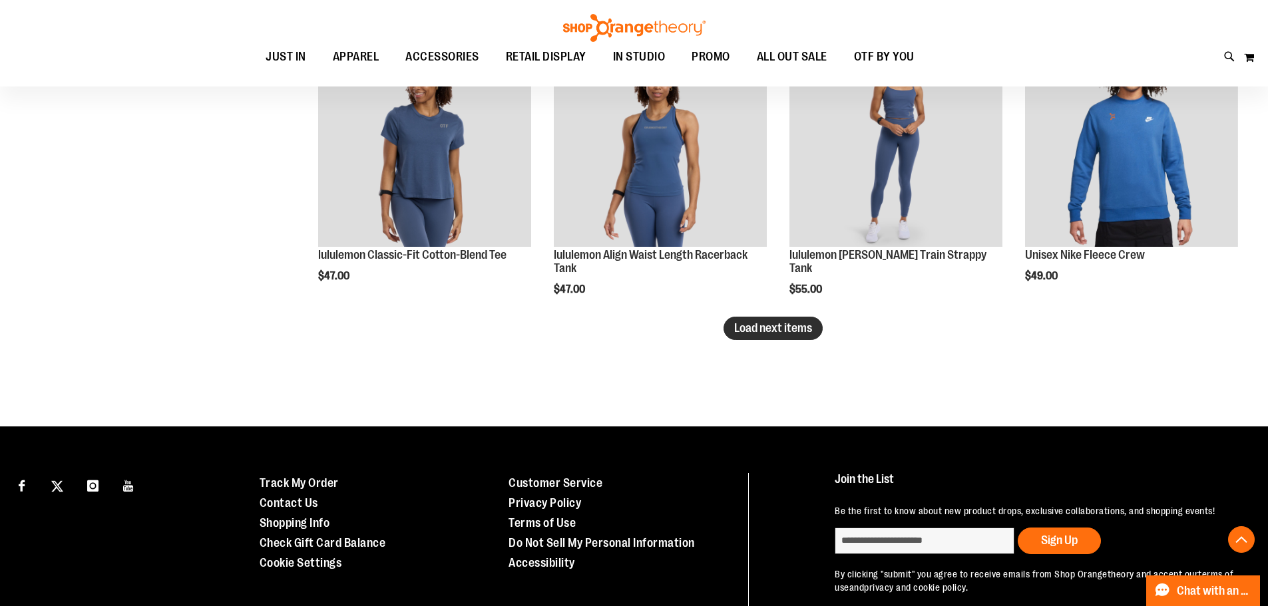
type input "**********"
click at [762, 335] on span "Load next items" at bounding box center [773, 327] width 78 height 13
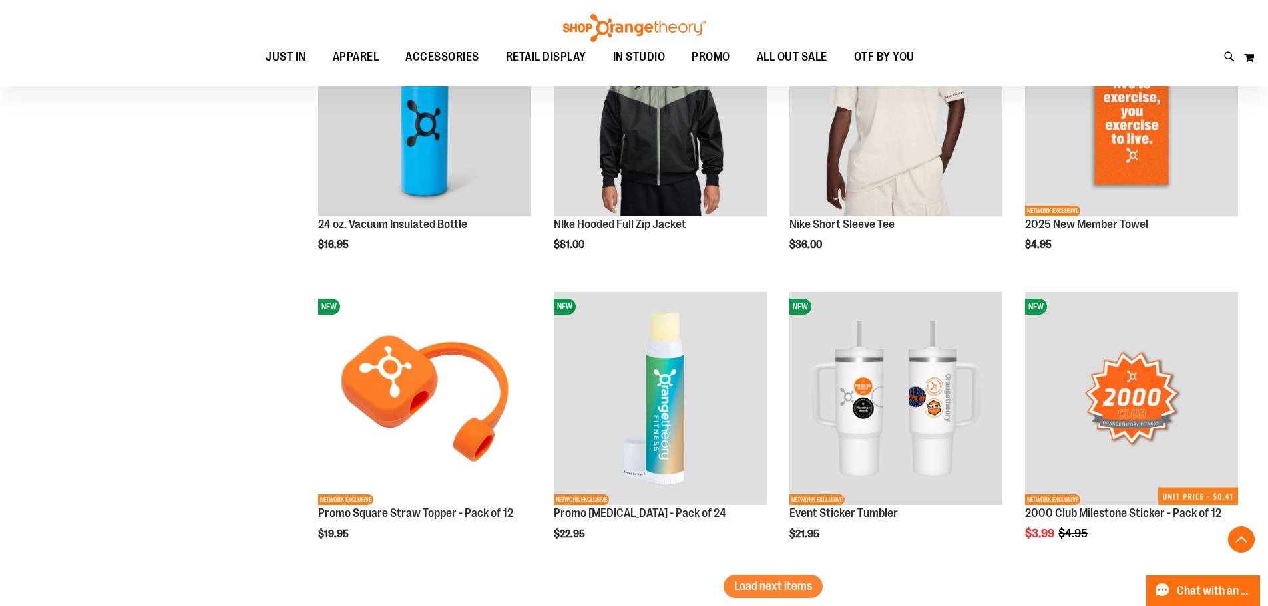
scroll to position [3350, 0]
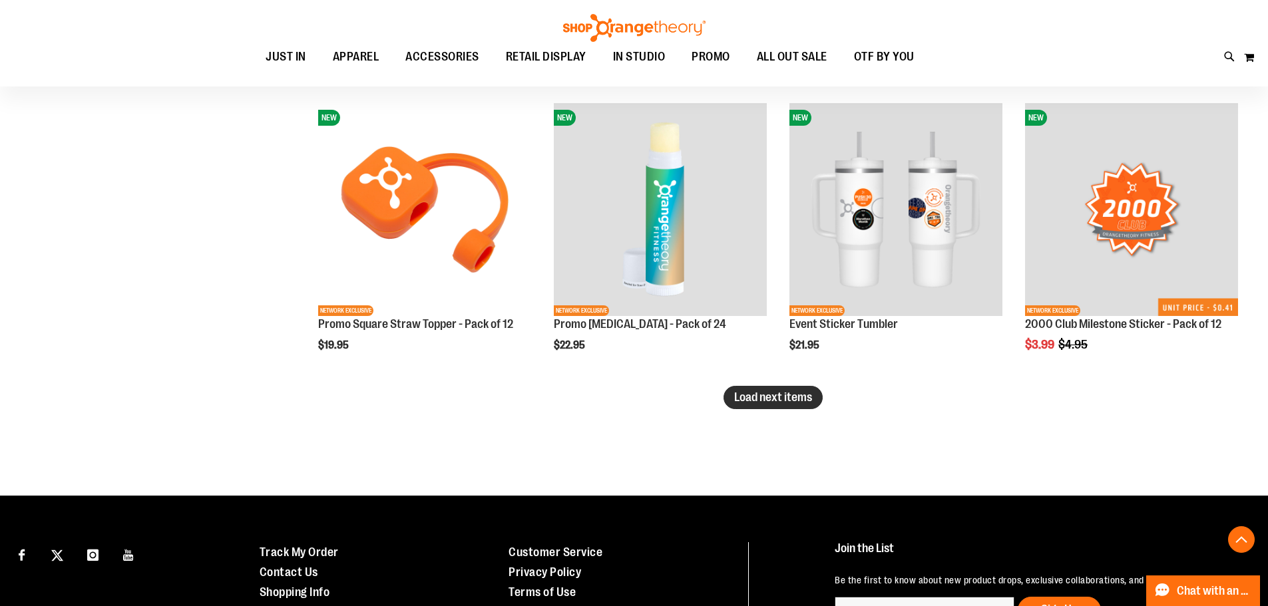
click at [773, 403] on span "Load next items" at bounding box center [773, 397] width 78 height 13
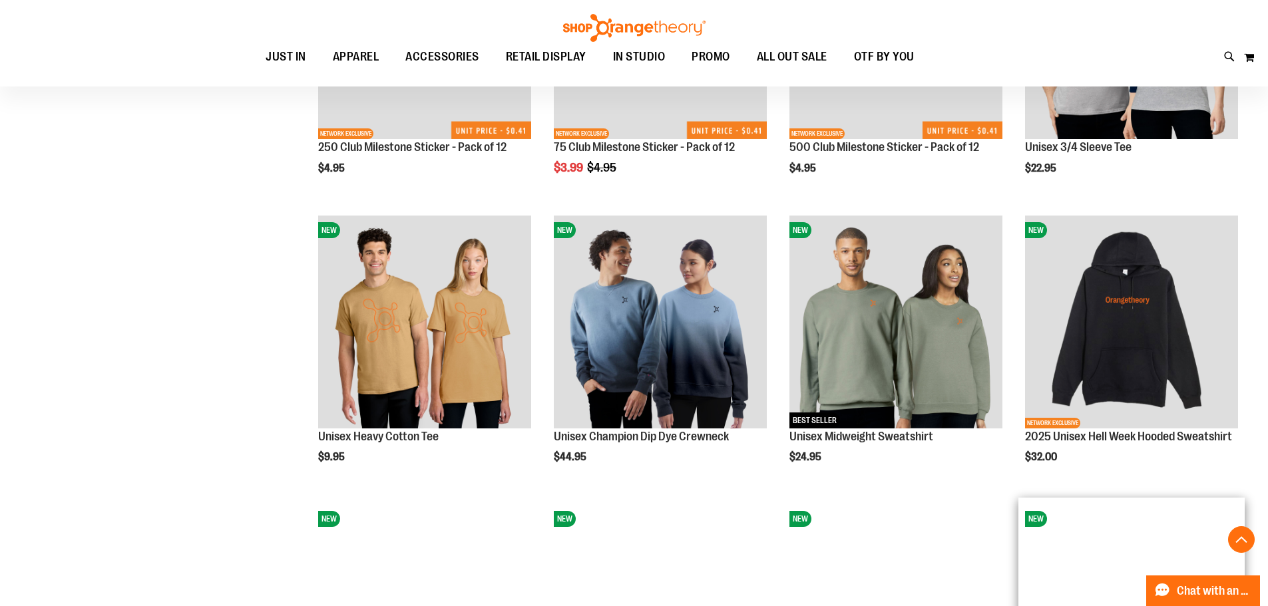
scroll to position [4215, 0]
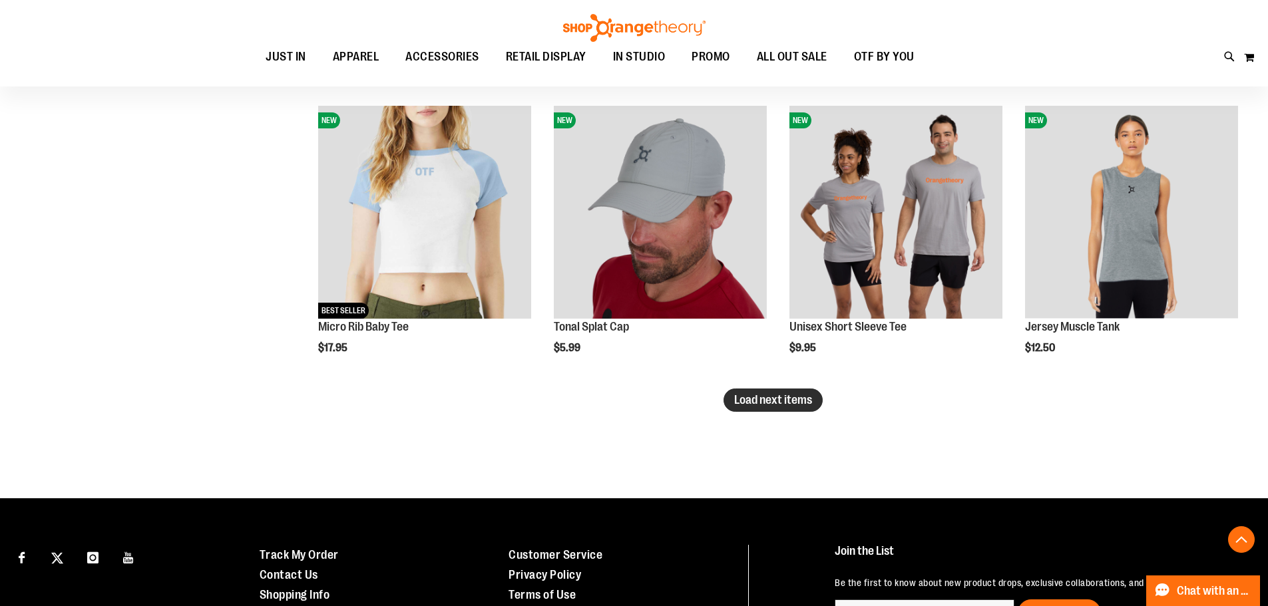
click at [780, 399] on span "Load next items" at bounding box center [773, 399] width 78 height 13
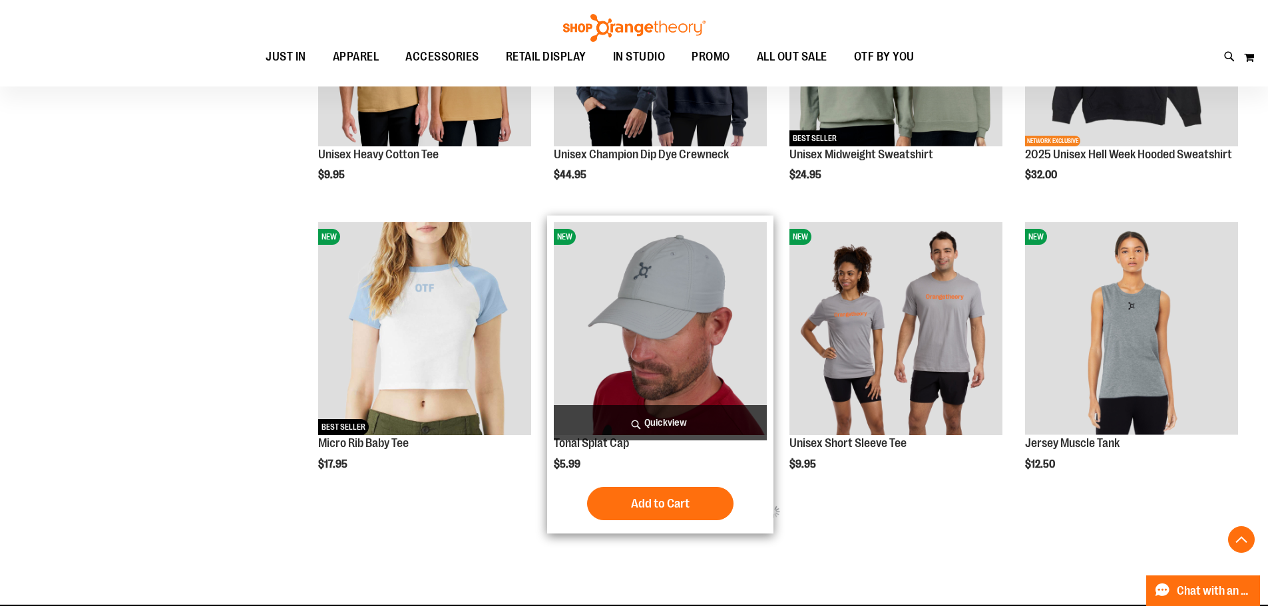
scroll to position [4082, 0]
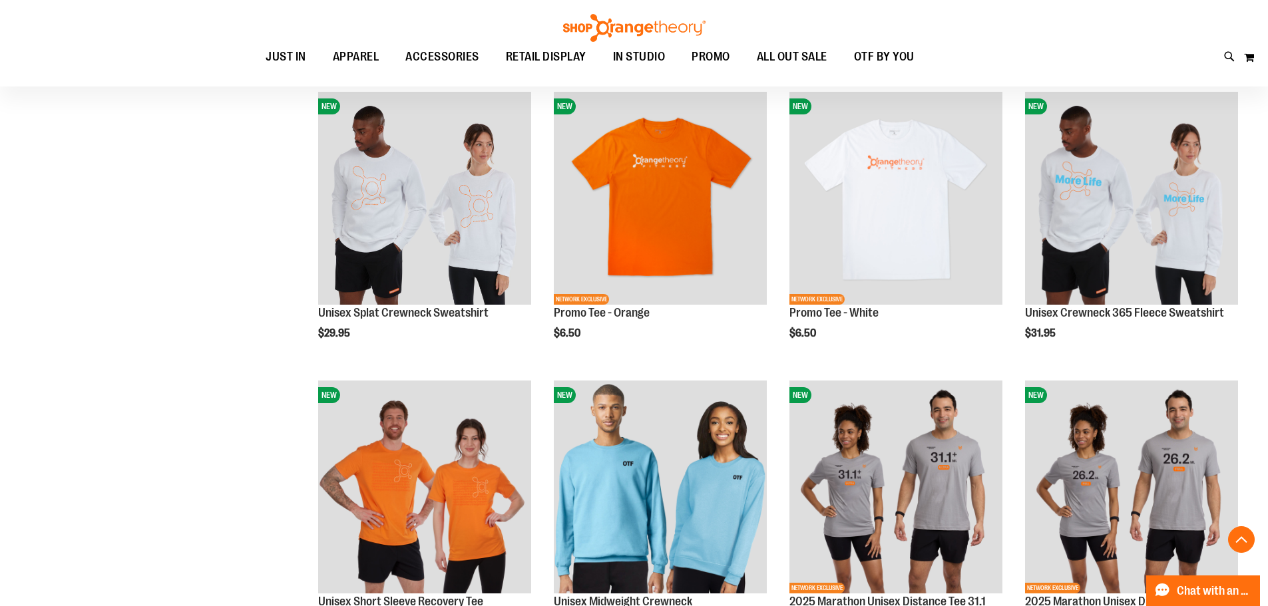
scroll to position [4814, 0]
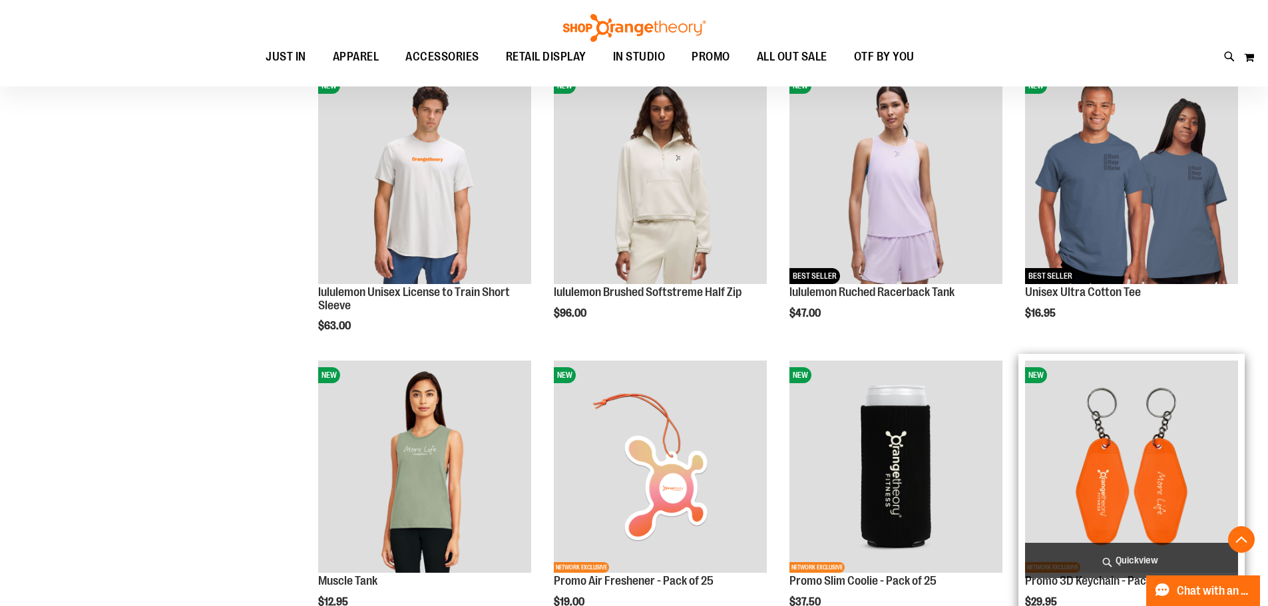
scroll to position [1353, 0]
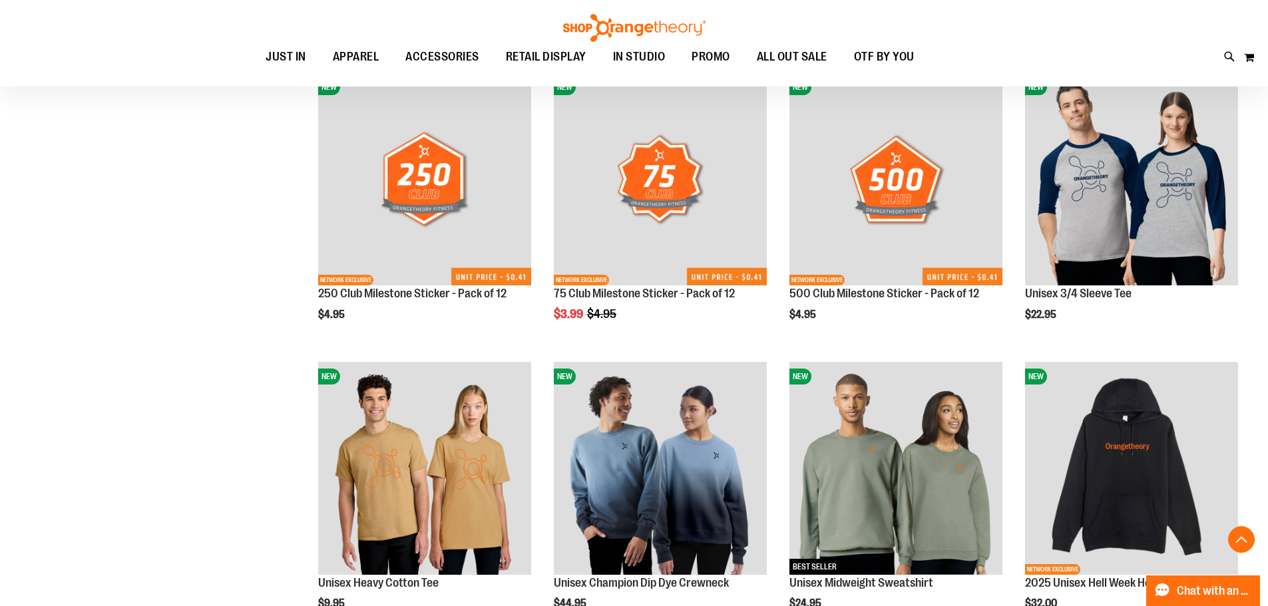
scroll to position [3816, 0]
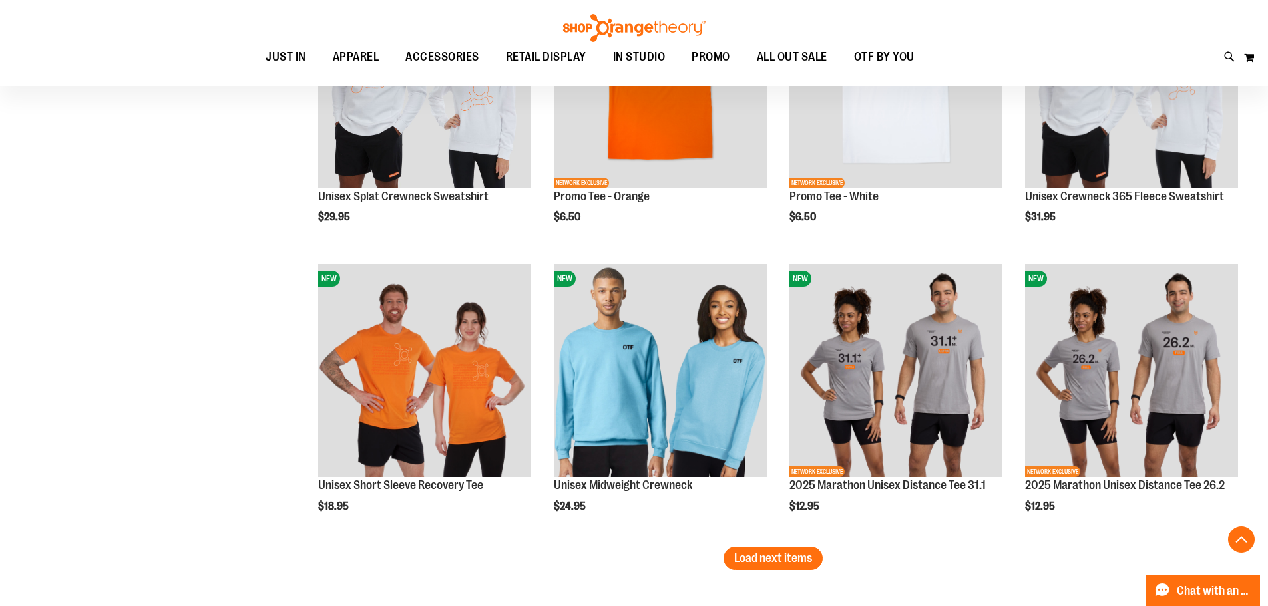
scroll to position [4947, 0]
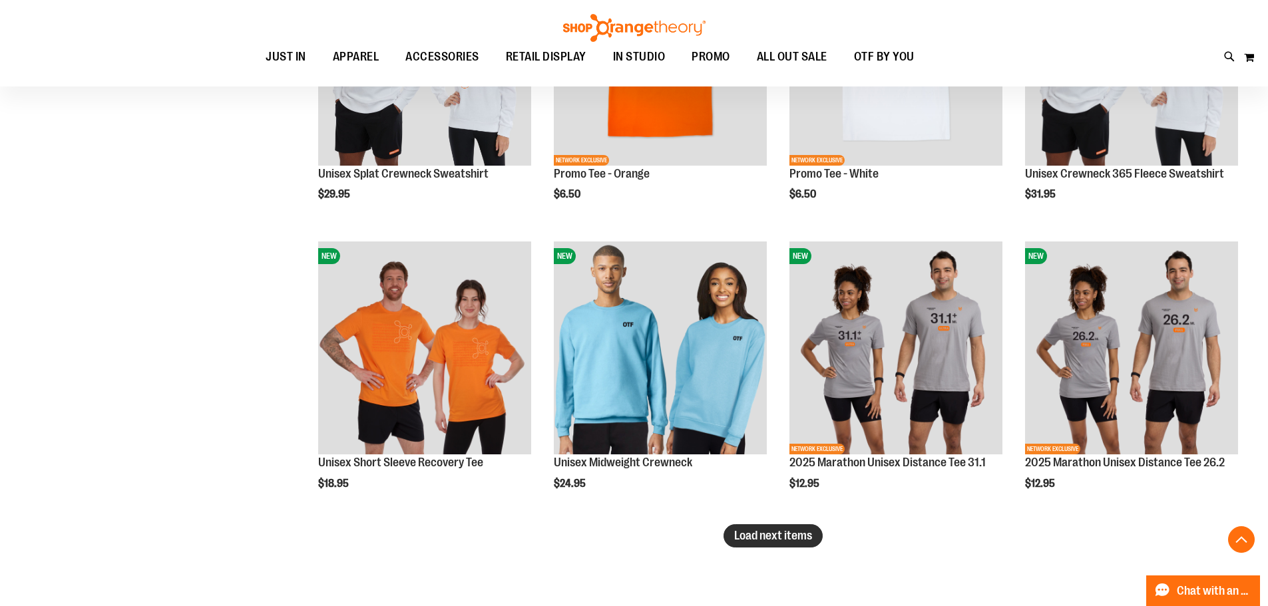
click at [801, 540] on span "Load next items" at bounding box center [773, 535] width 78 height 13
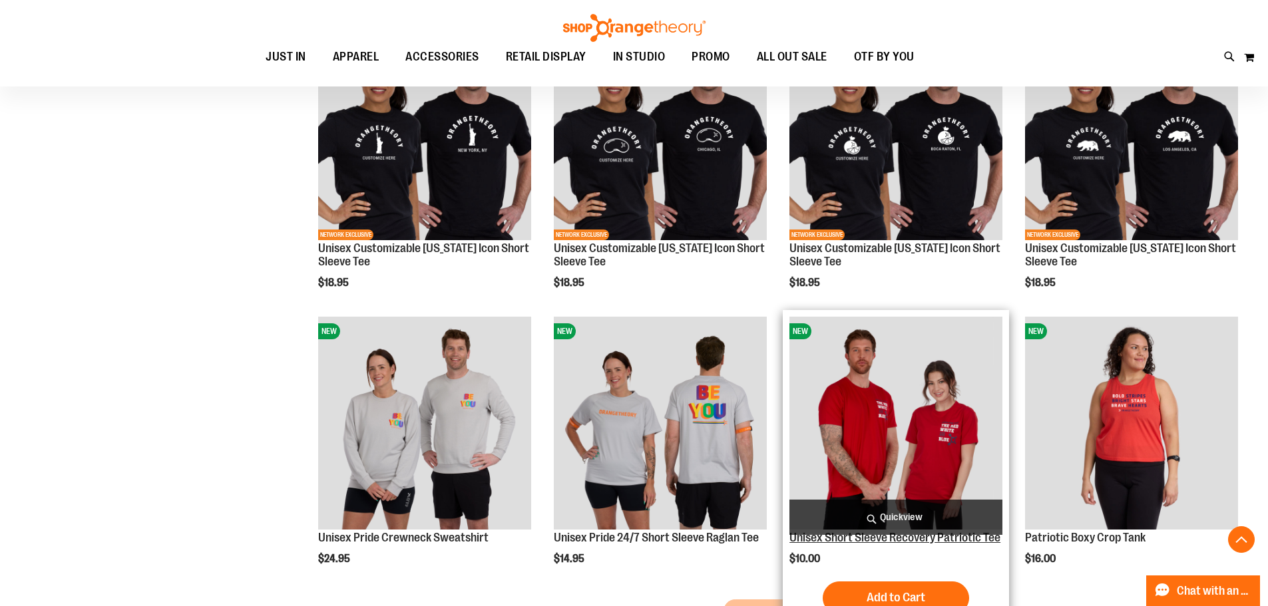
scroll to position [5812, 0]
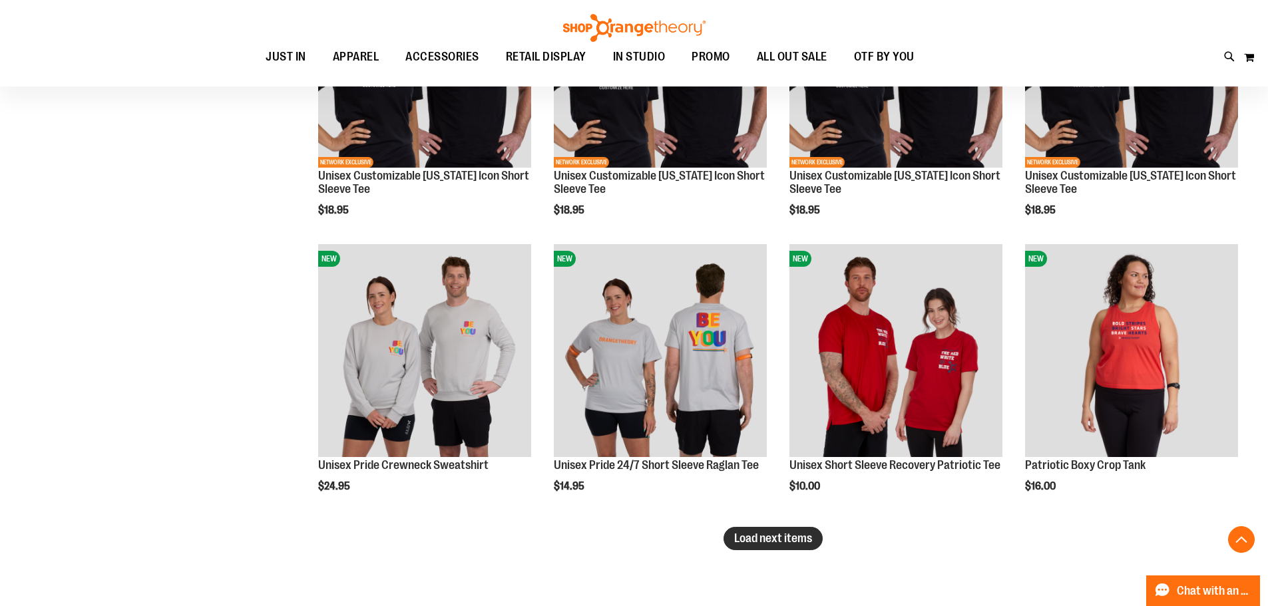
click at [750, 543] on span "Load next items" at bounding box center [773, 538] width 78 height 13
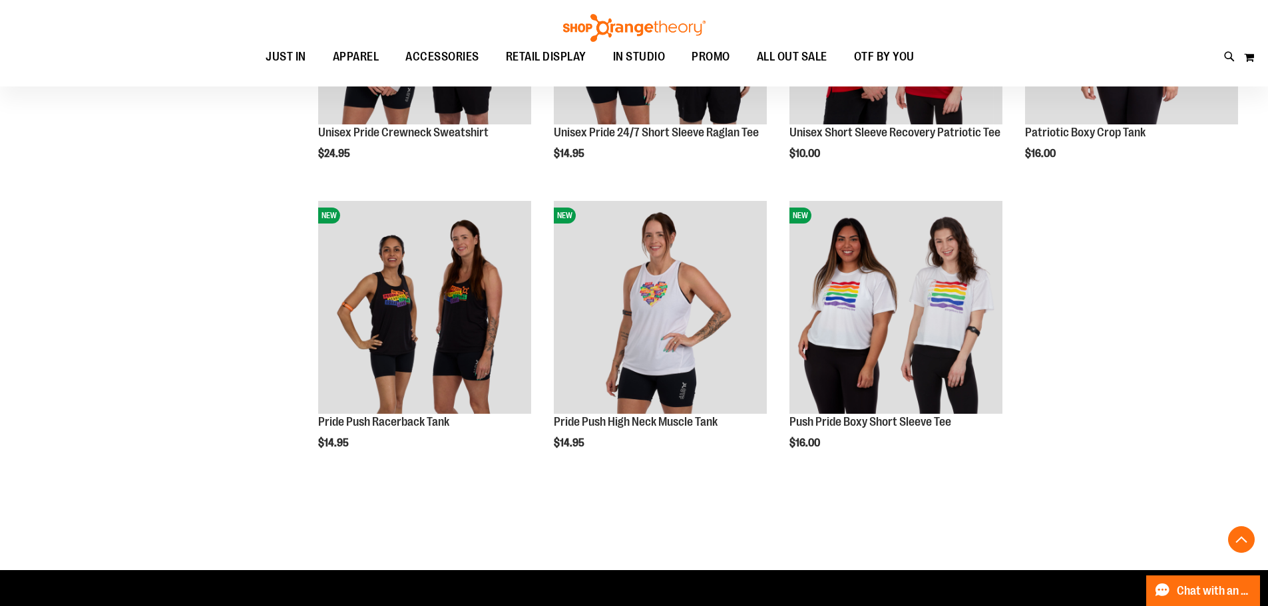
scroll to position [6278, 0]
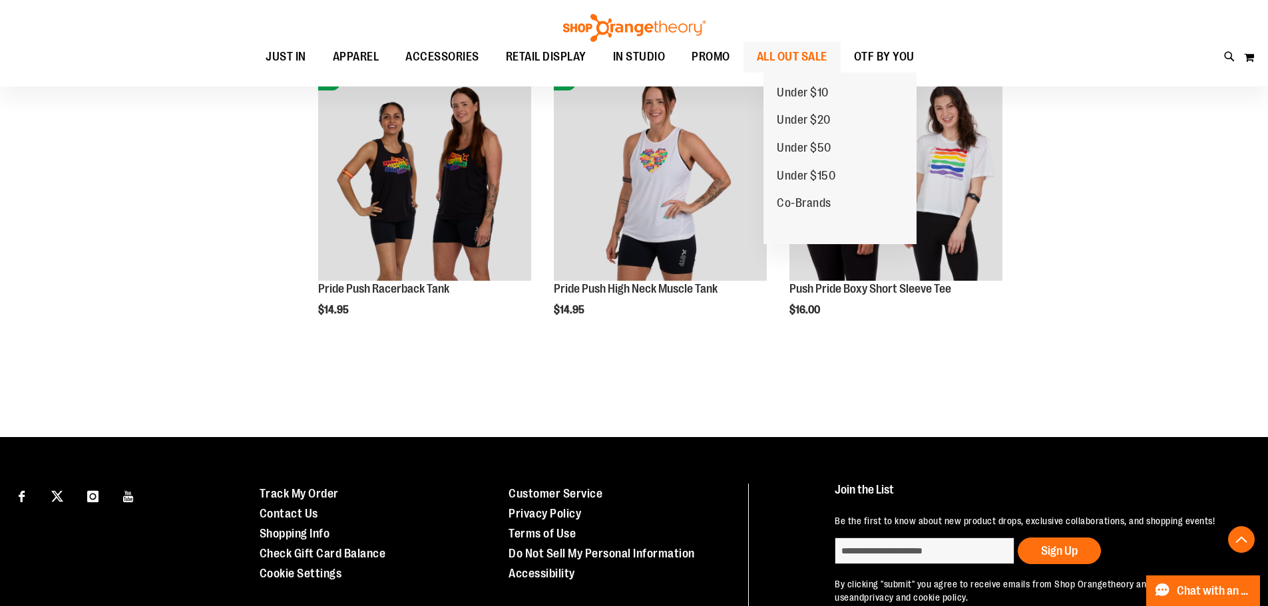
click at [827, 48] on span "ALL OUT SALE" at bounding box center [792, 57] width 71 height 30
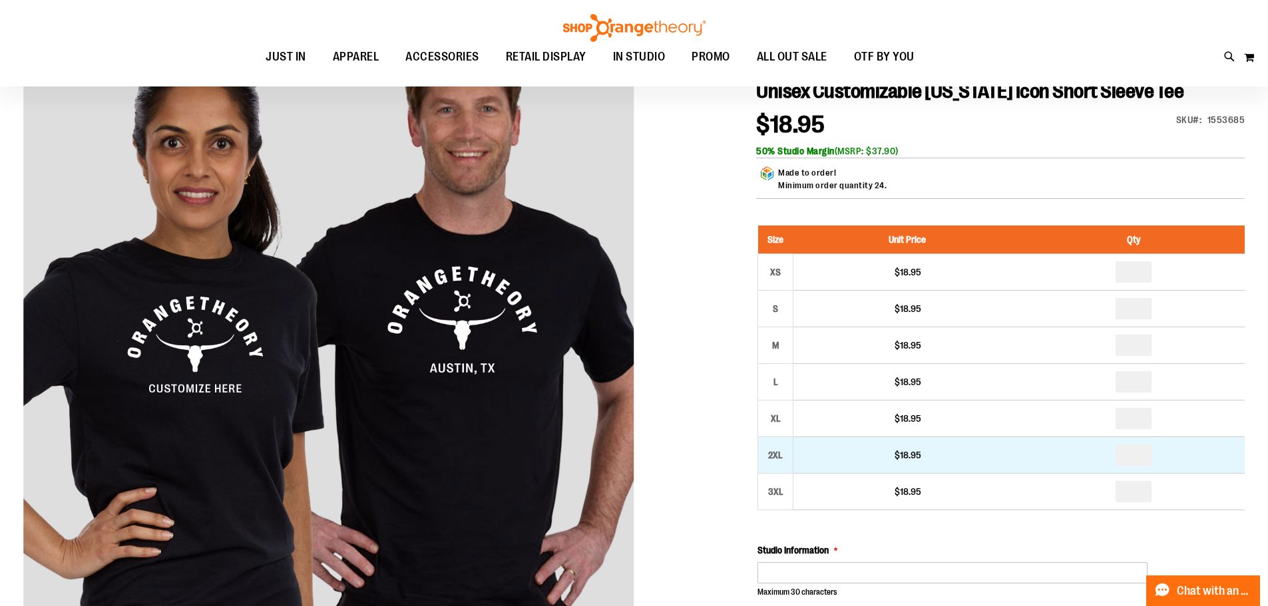
scroll to position [199, 0]
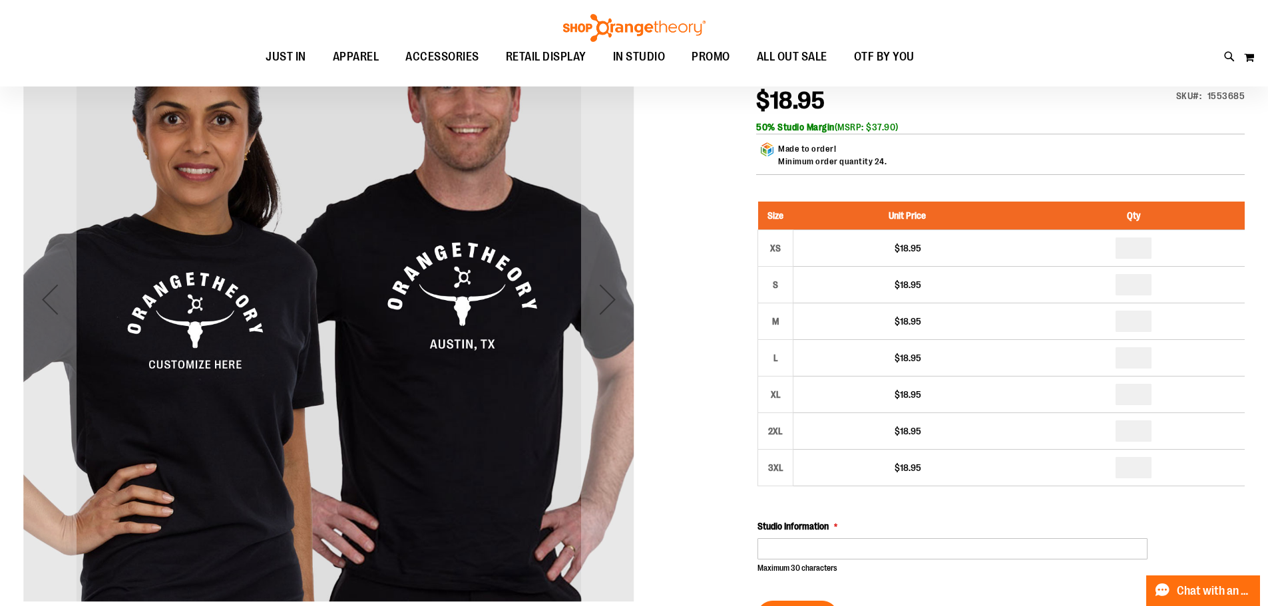
type input "**********"
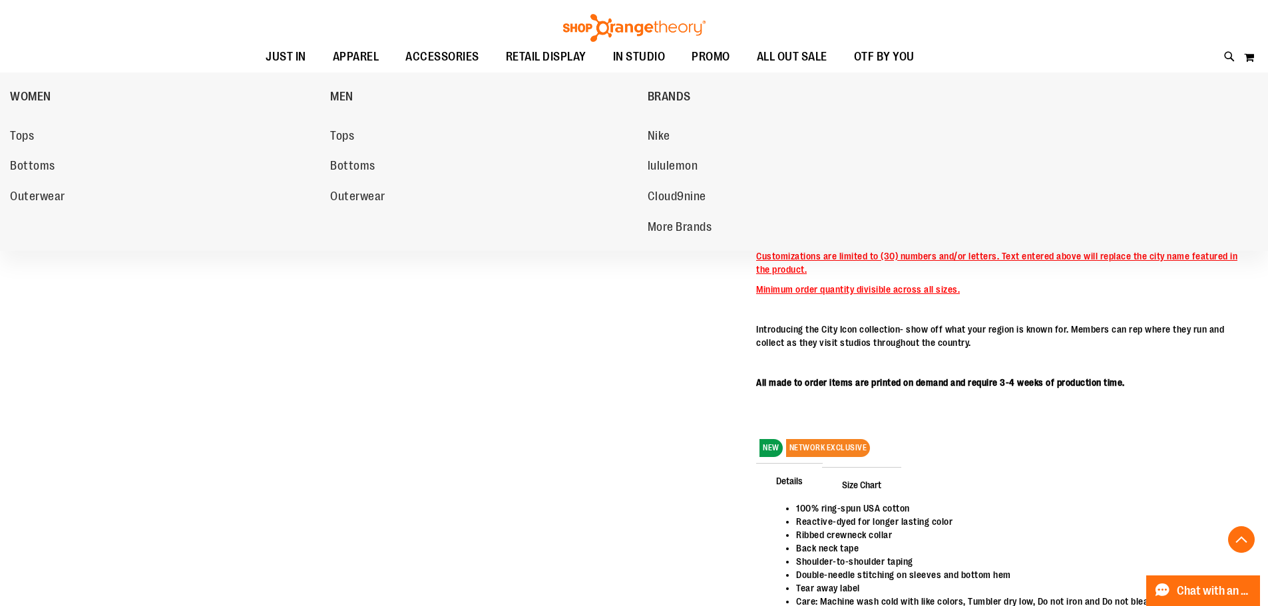
scroll to position [532, 0]
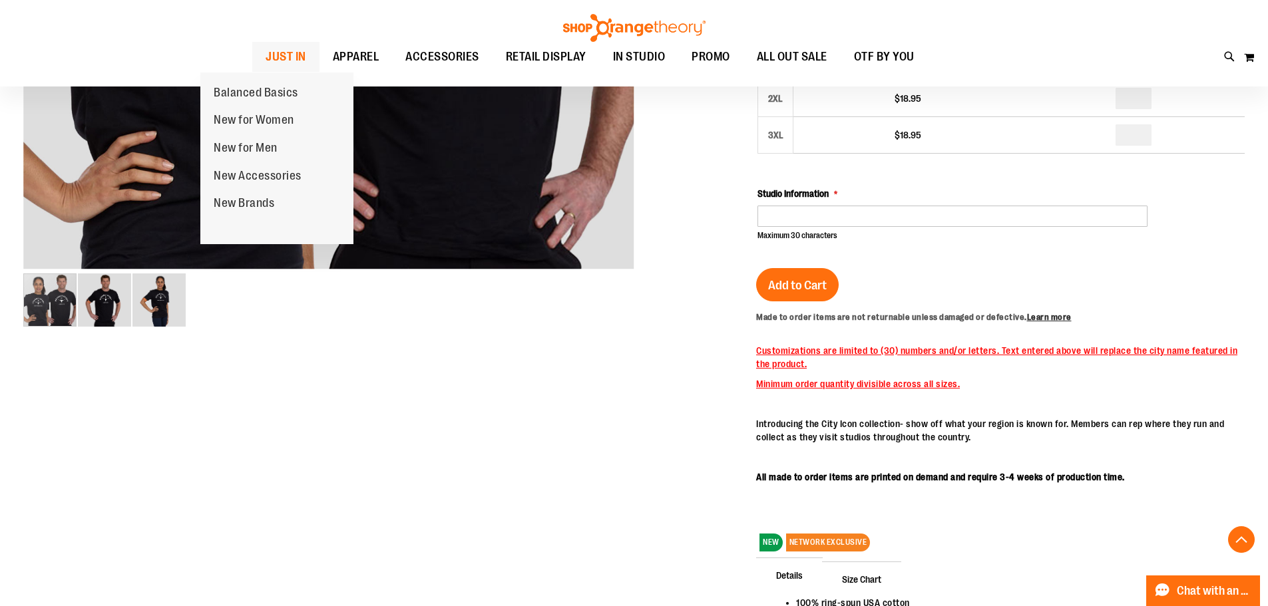
click at [266, 56] on span "JUST IN" at bounding box center [286, 57] width 41 height 30
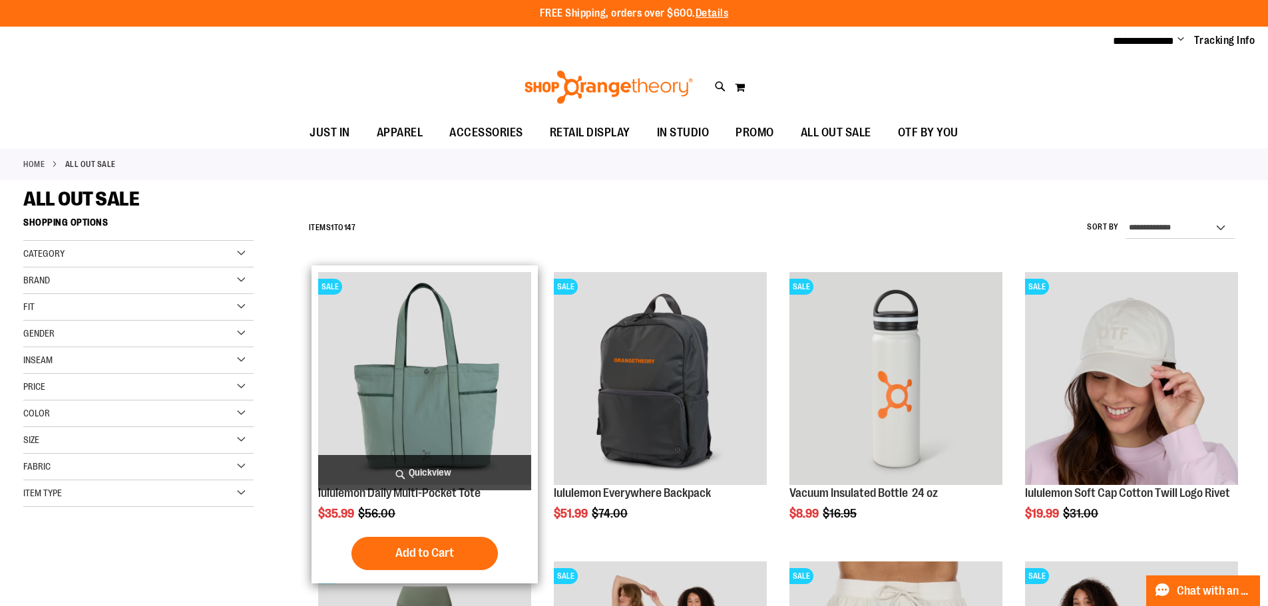
type input "**********"
click at [417, 329] on img "product" at bounding box center [424, 378] width 213 height 213
click at [415, 358] on img "product" at bounding box center [424, 378] width 213 height 213
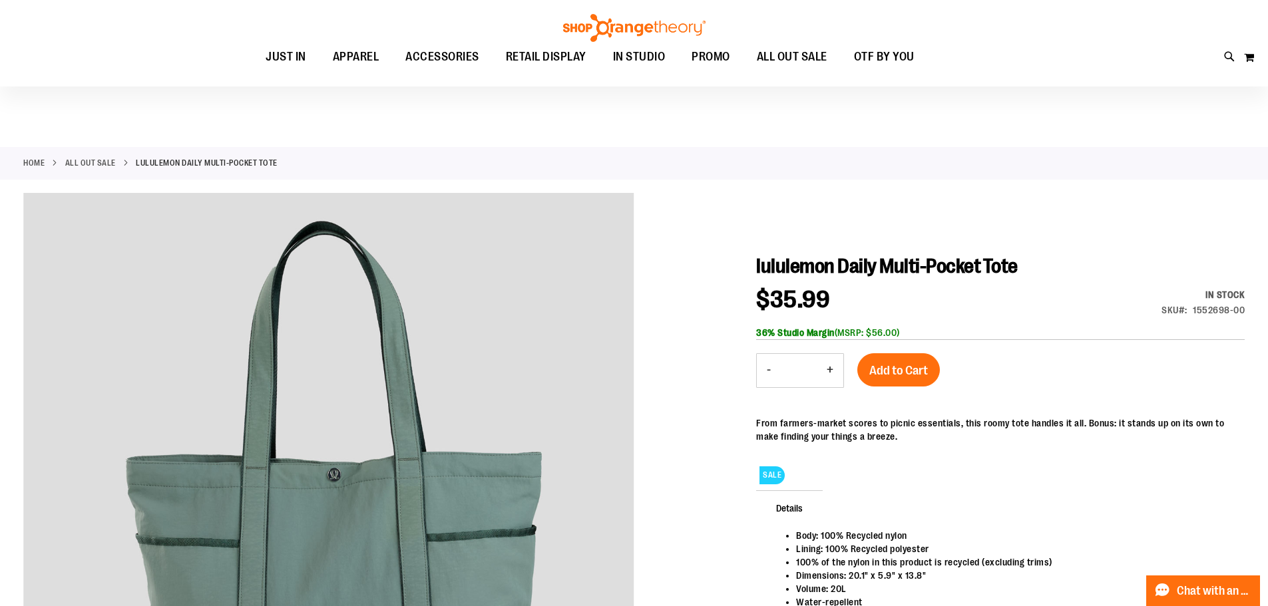
scroll to position [132, 0]
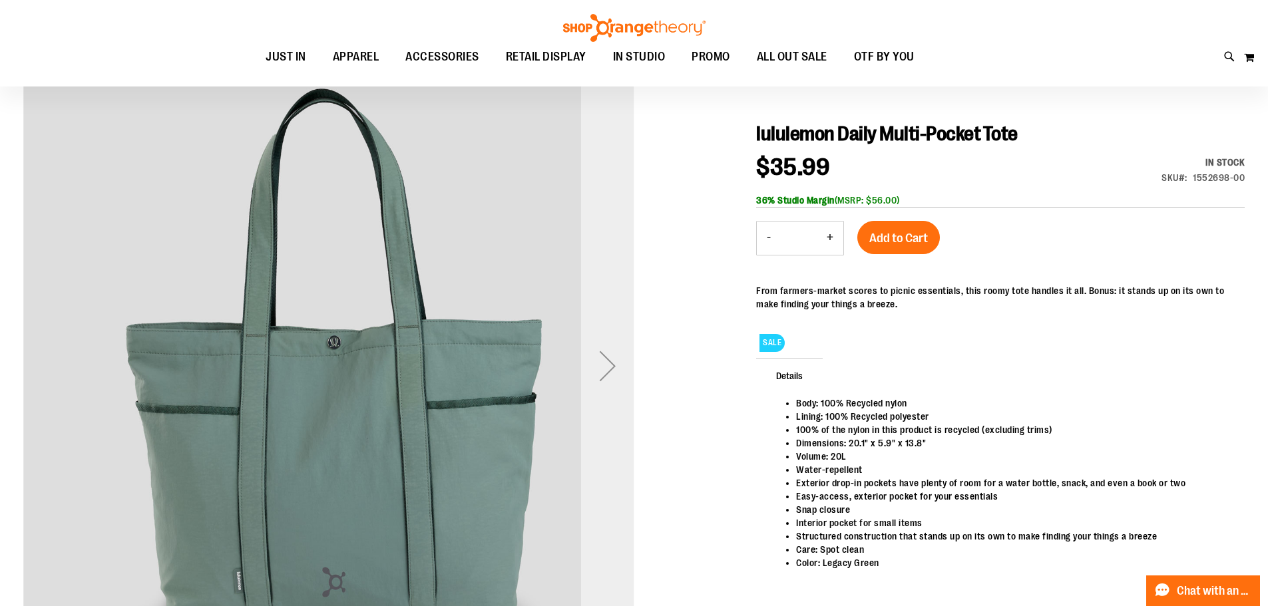
type input "**********"
click at [598, 343] on div "Next" at bounding box center [607, 365] width 53 height 53
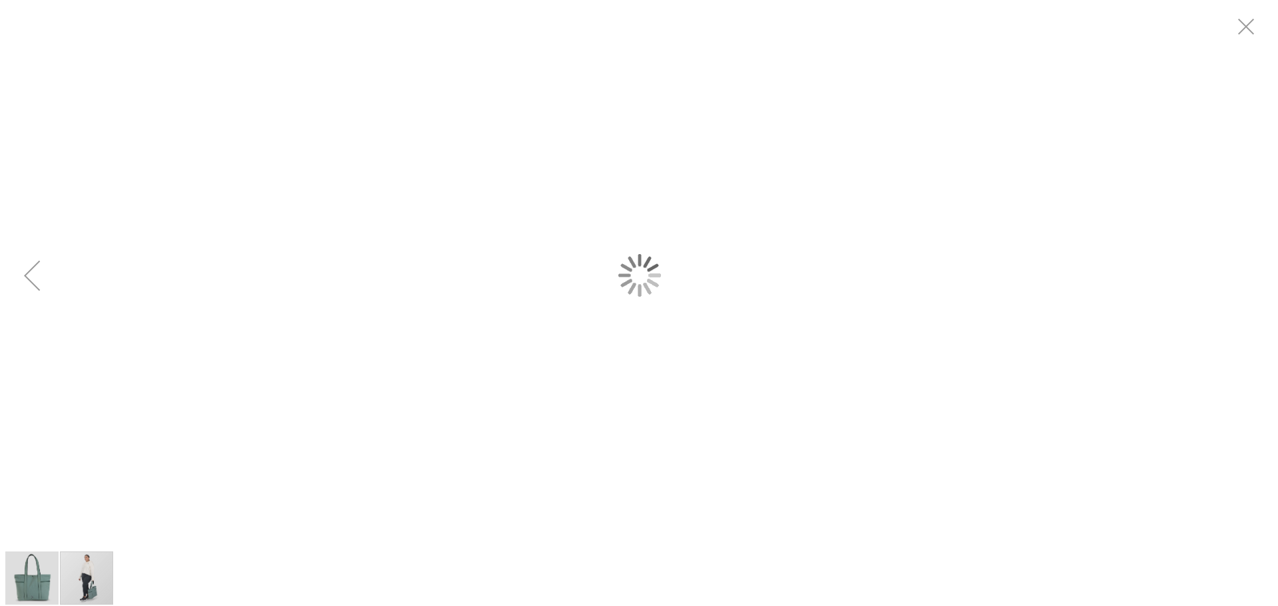
scroll to position [0, 0]
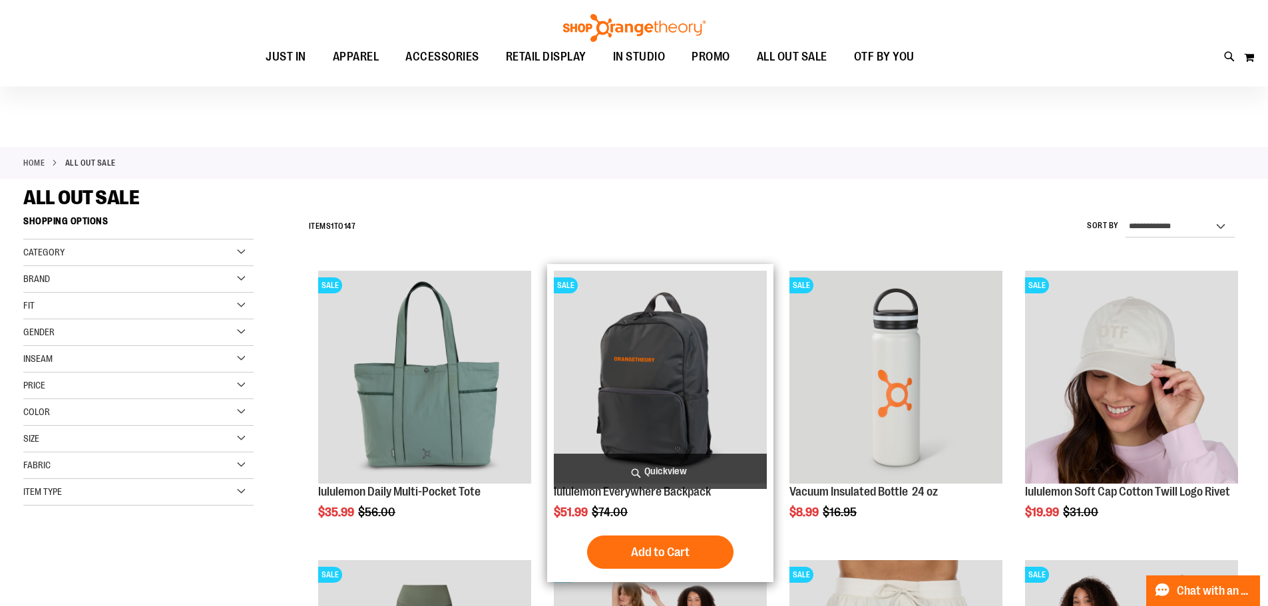
scroll to position [132, 0]
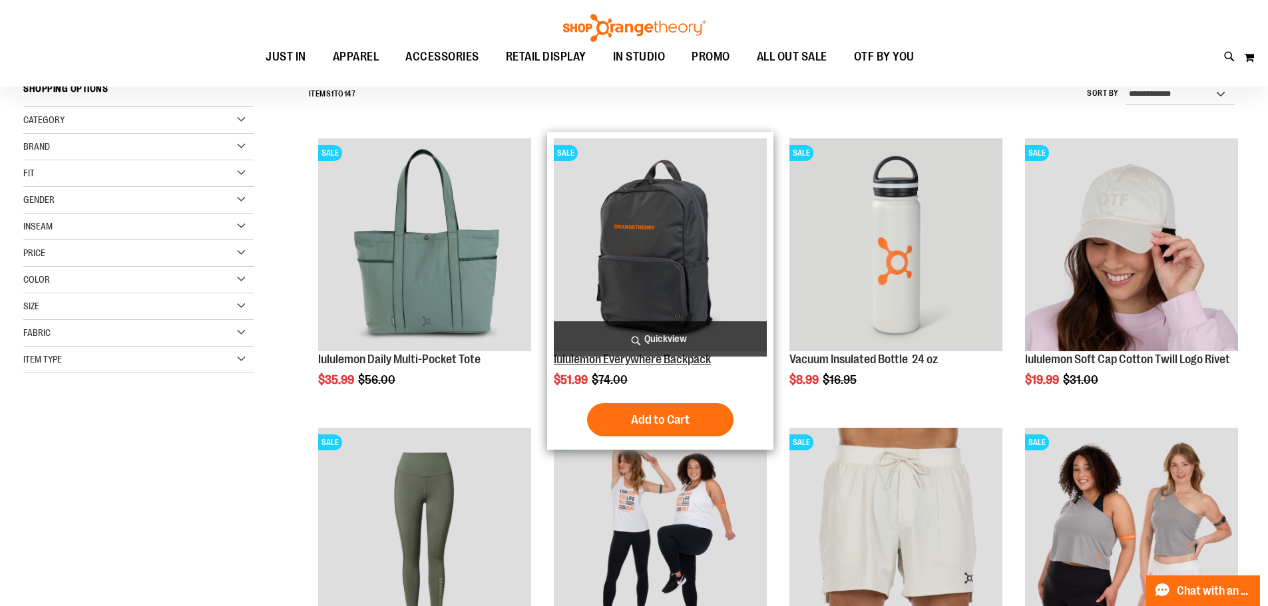
type input "**********"
click at [658, 361] on link "lululemon Everywhere Backpack" at bounding box center [632, 359] width 157 height 13
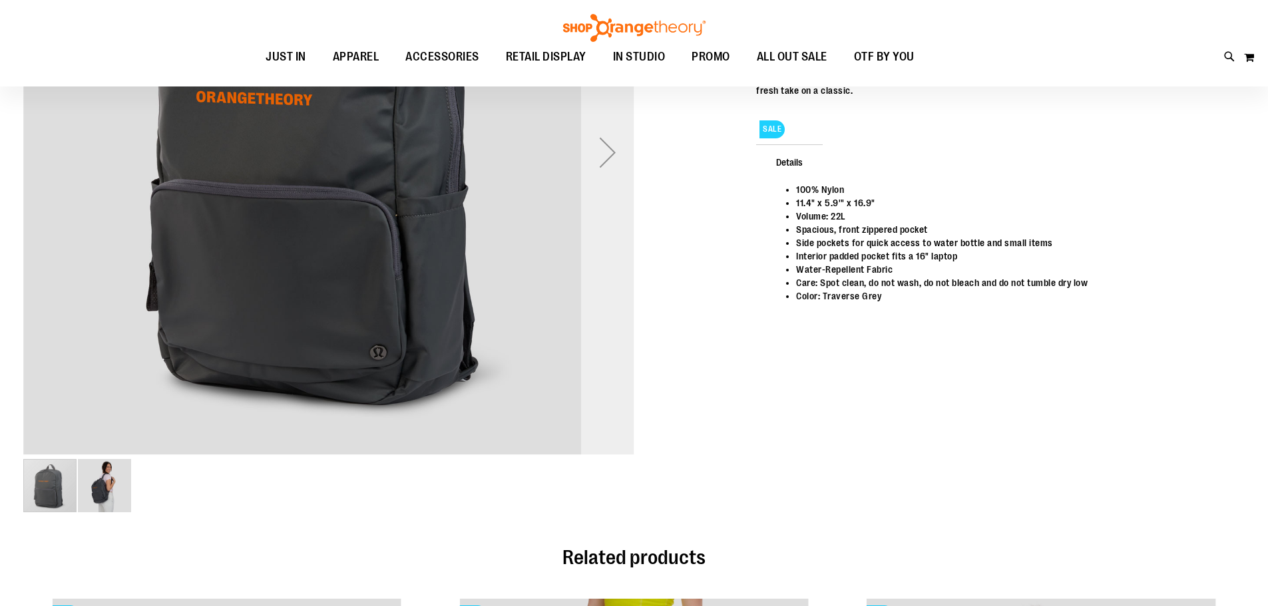
scroll to position [198, 0]
type input "**********"
click at [611, 182] on div "Next" at bounding box center [607, 153] width 53 height 611
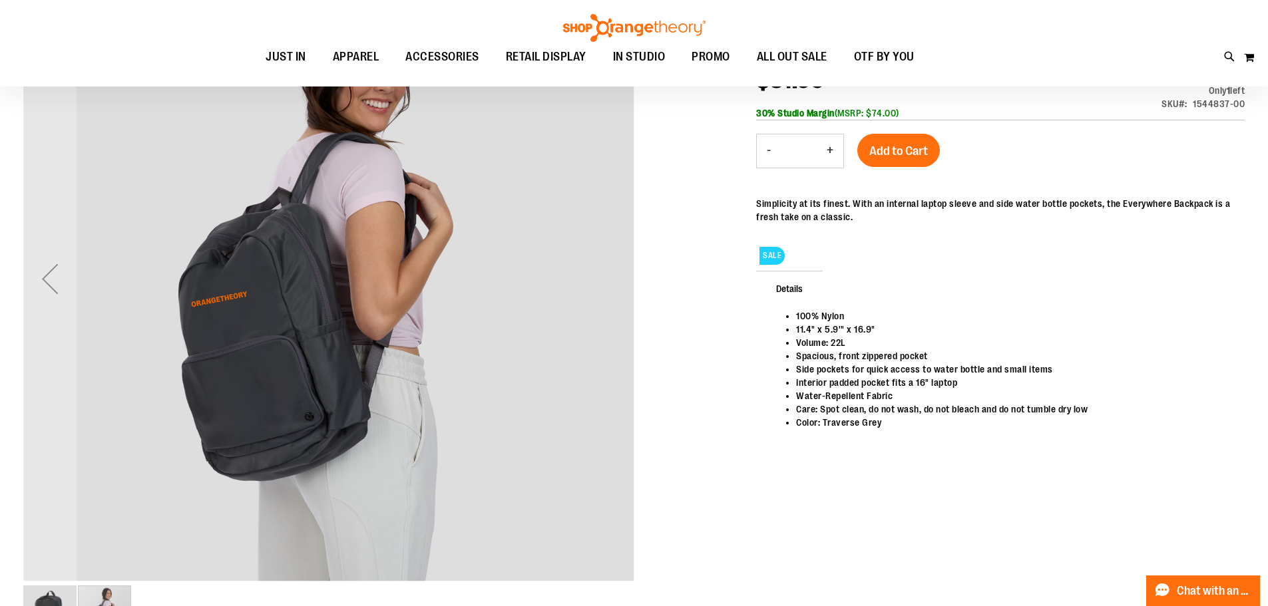
scroll to position [65, 0]
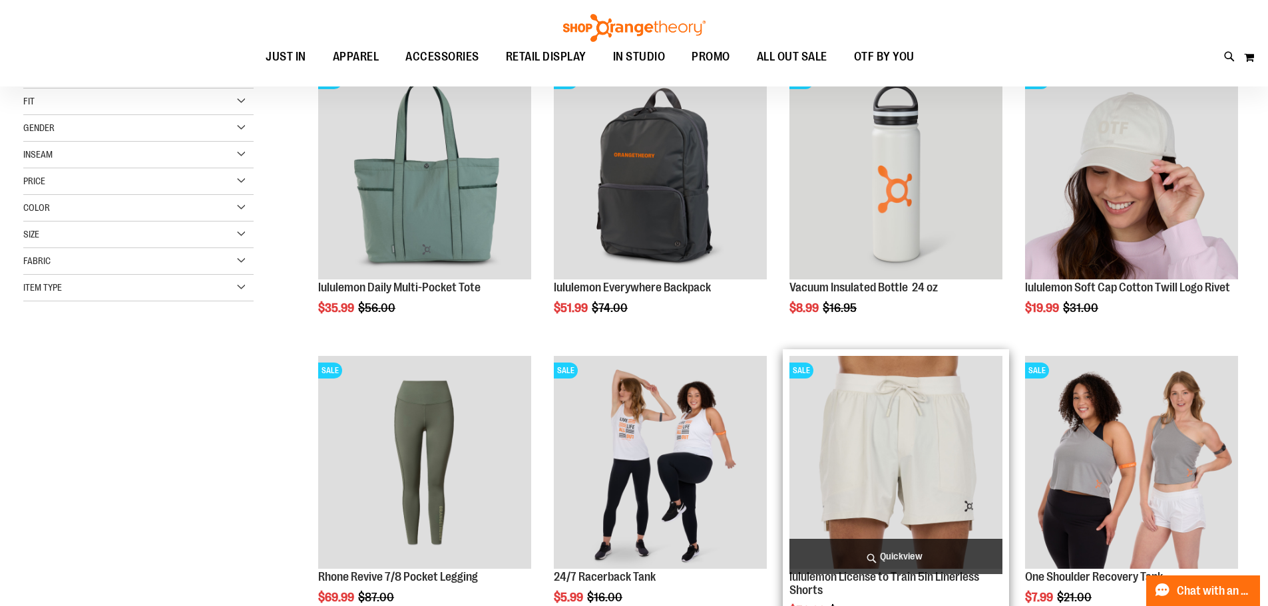
scroll to position [199, 0]
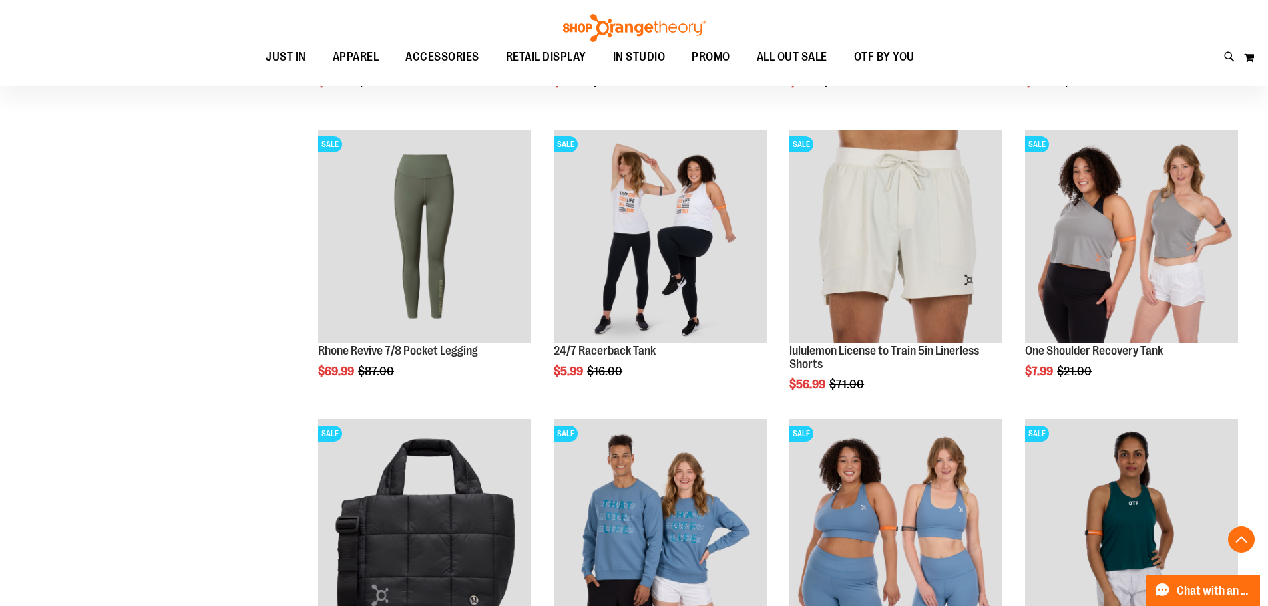
scroll to position [399, 0]
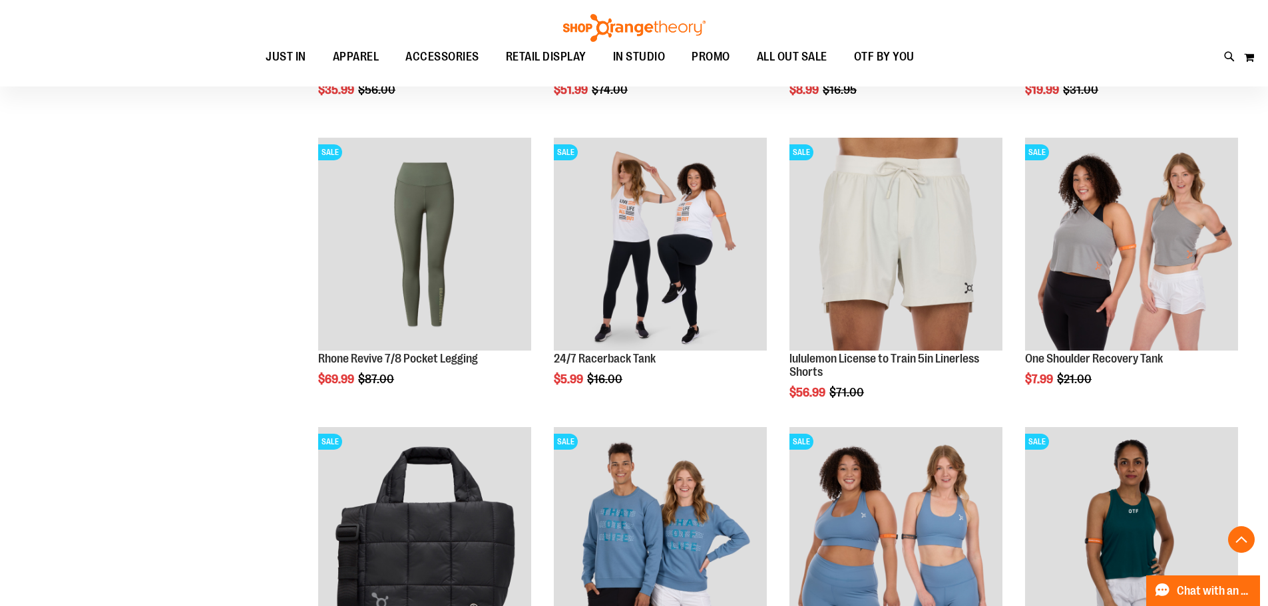
scroll to position [399, 0]
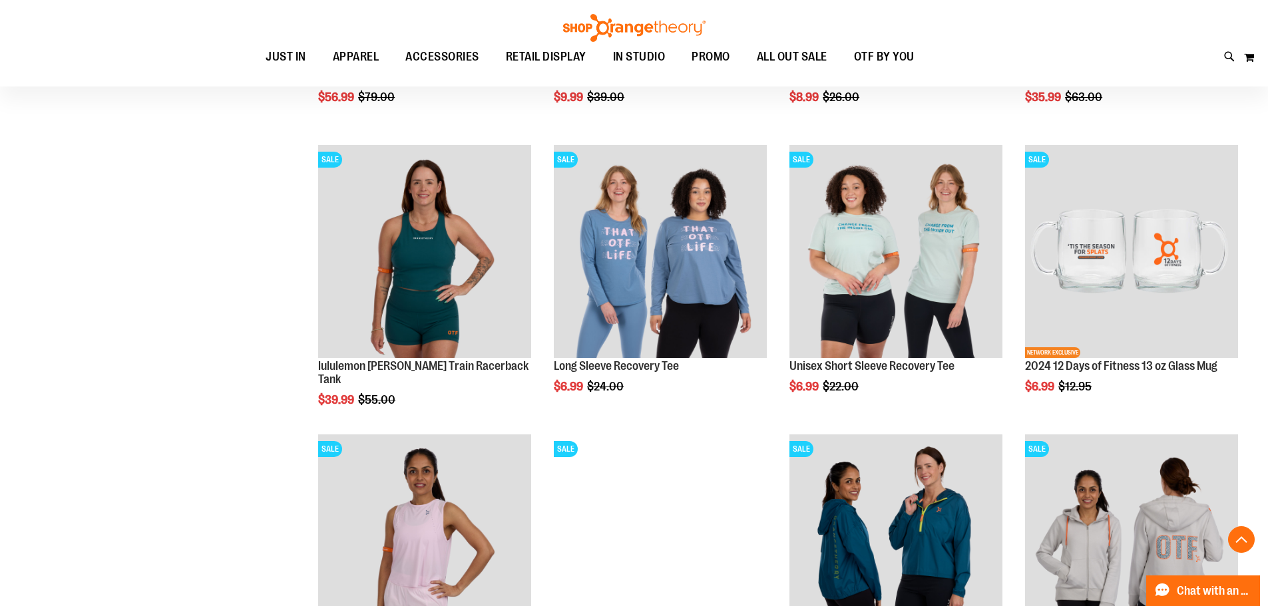
scroll to position [931, 0]
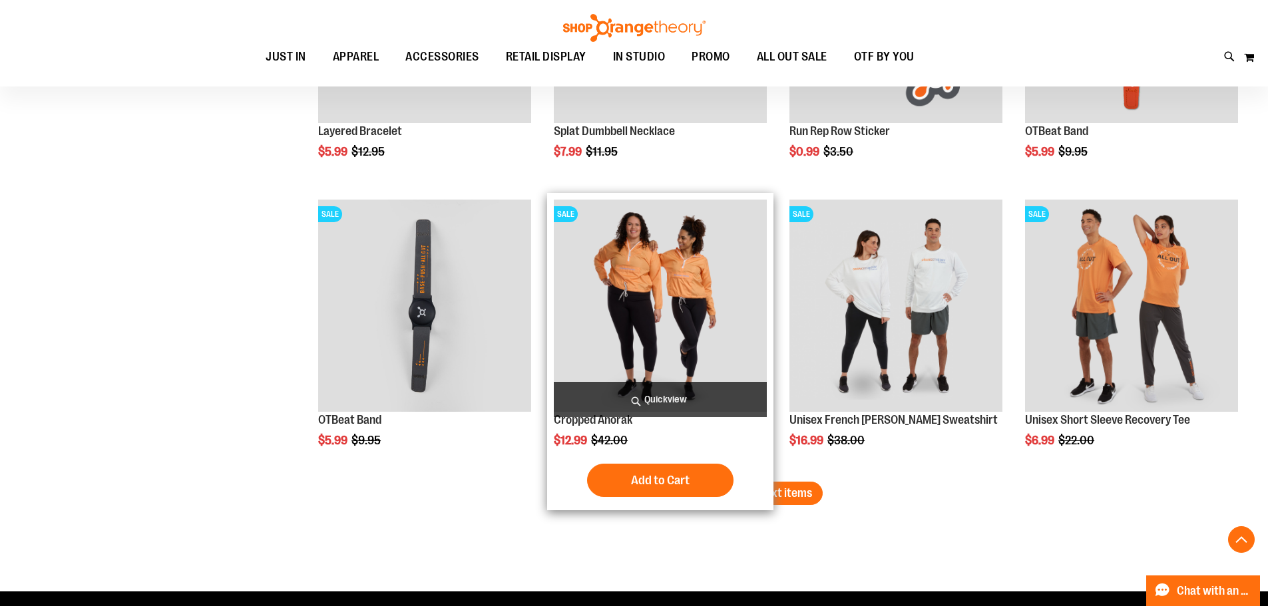
scroll to position [2262, 0]
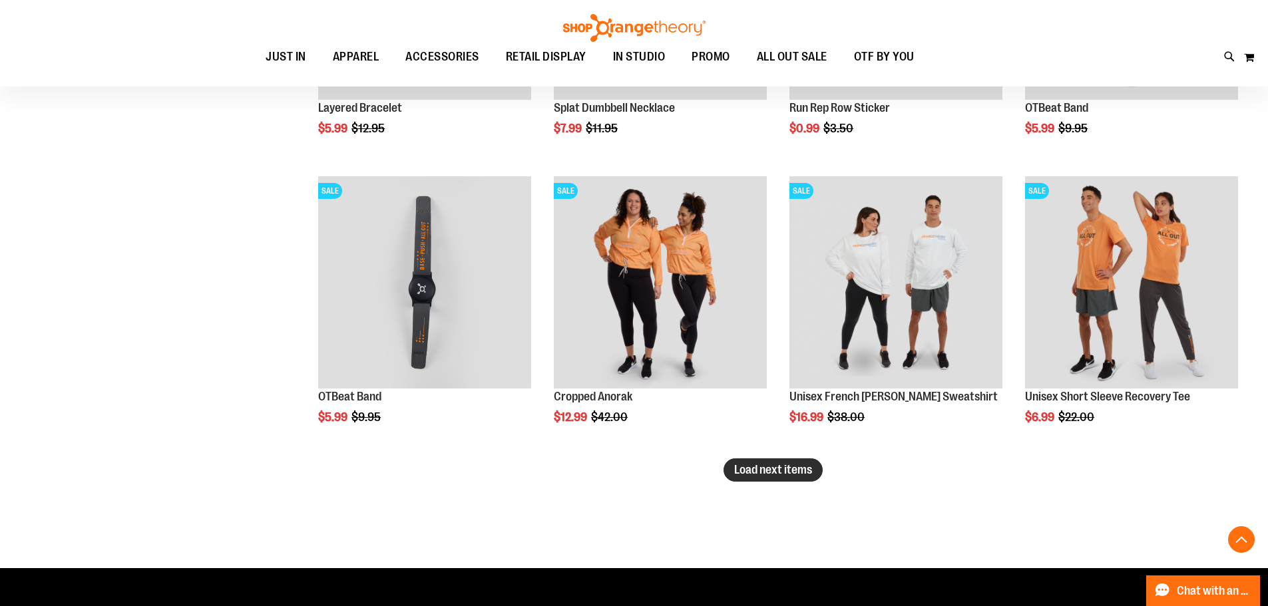
type input "**********"
click at [804, 466] on span "Load next items" at bounding box center [773, 469] width 78 height 13
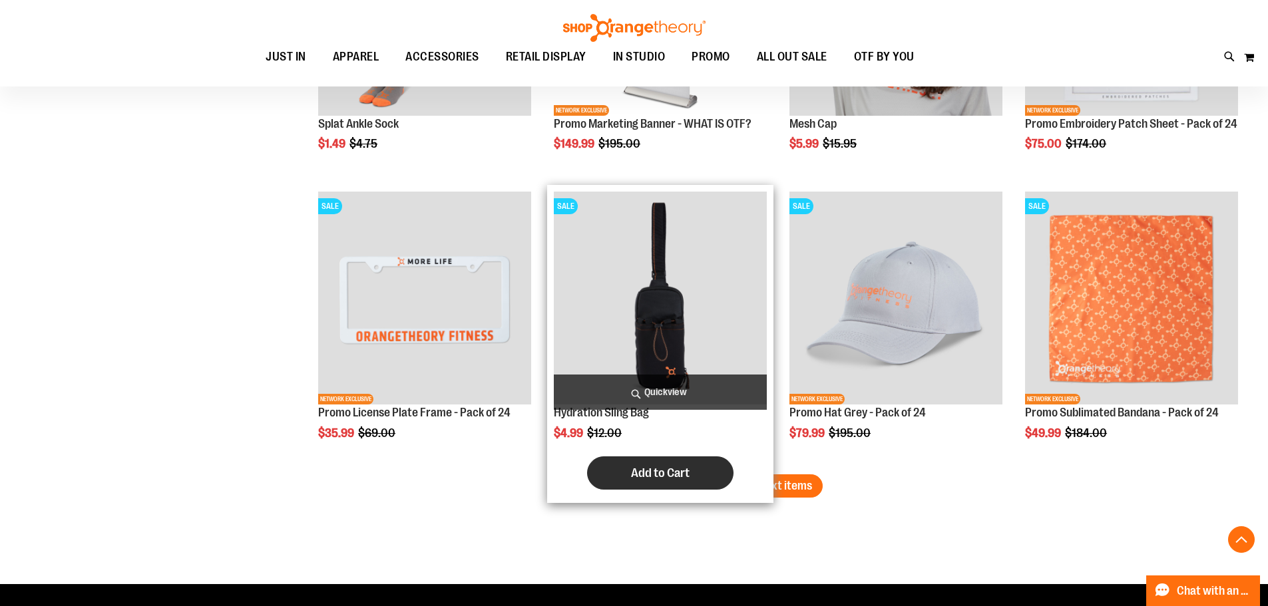
scroll to position [3127, 0]
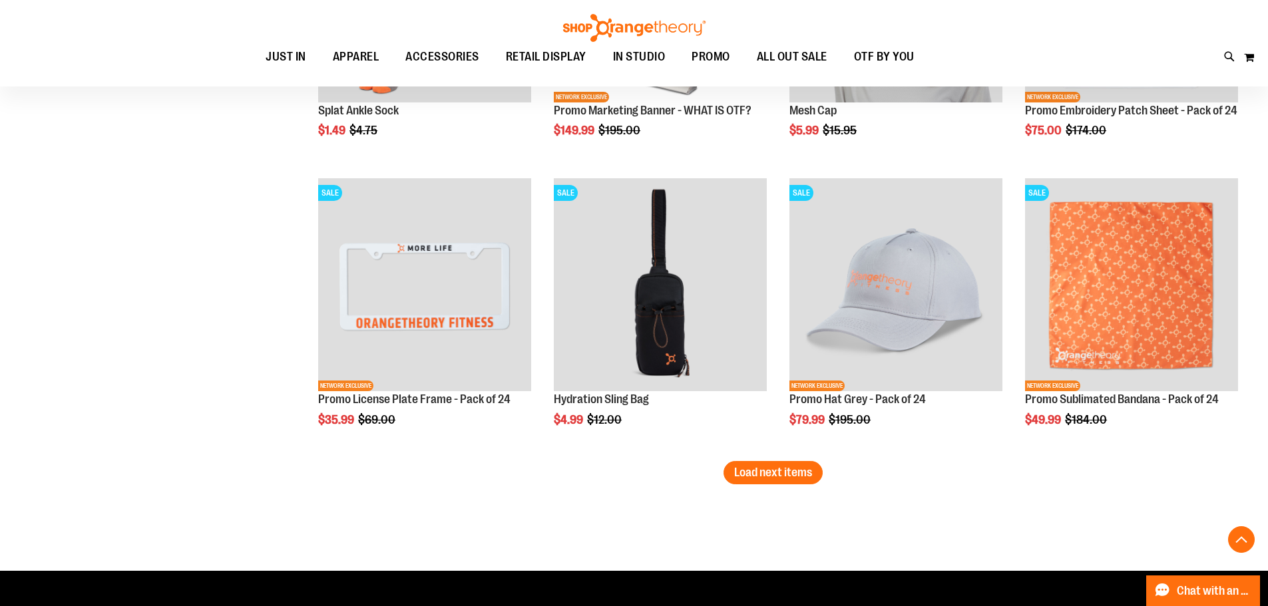
click at [751, 481] on button "Load next items" at bounding box center [772, 472] width 99 height 23
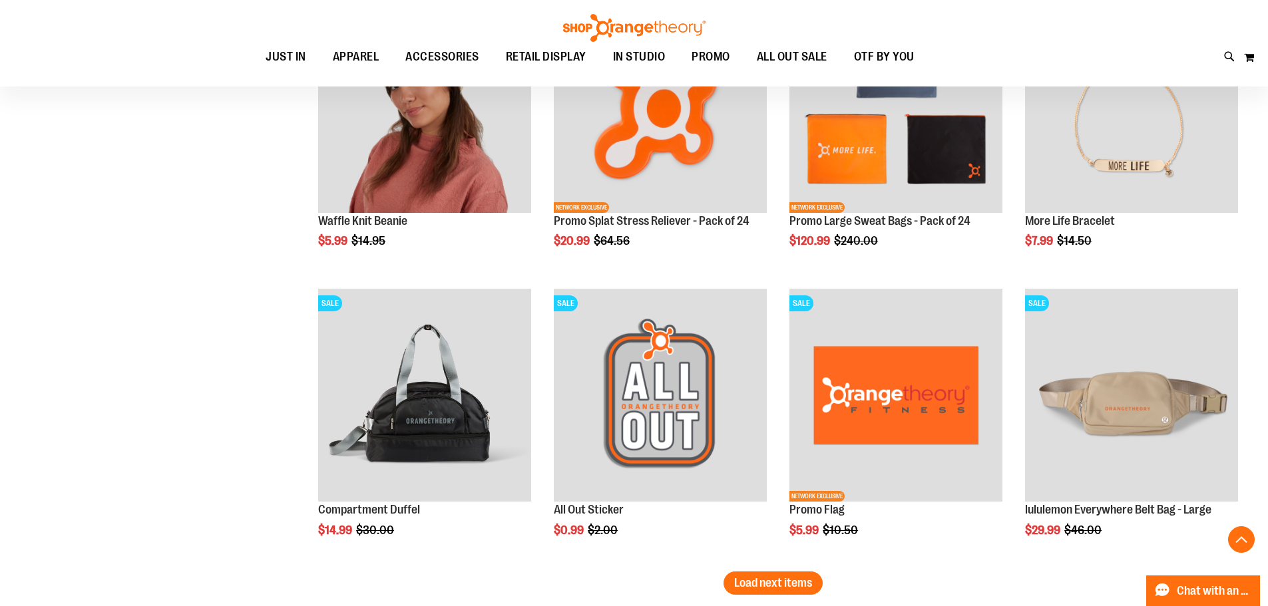
scroll to position [3926, 0]
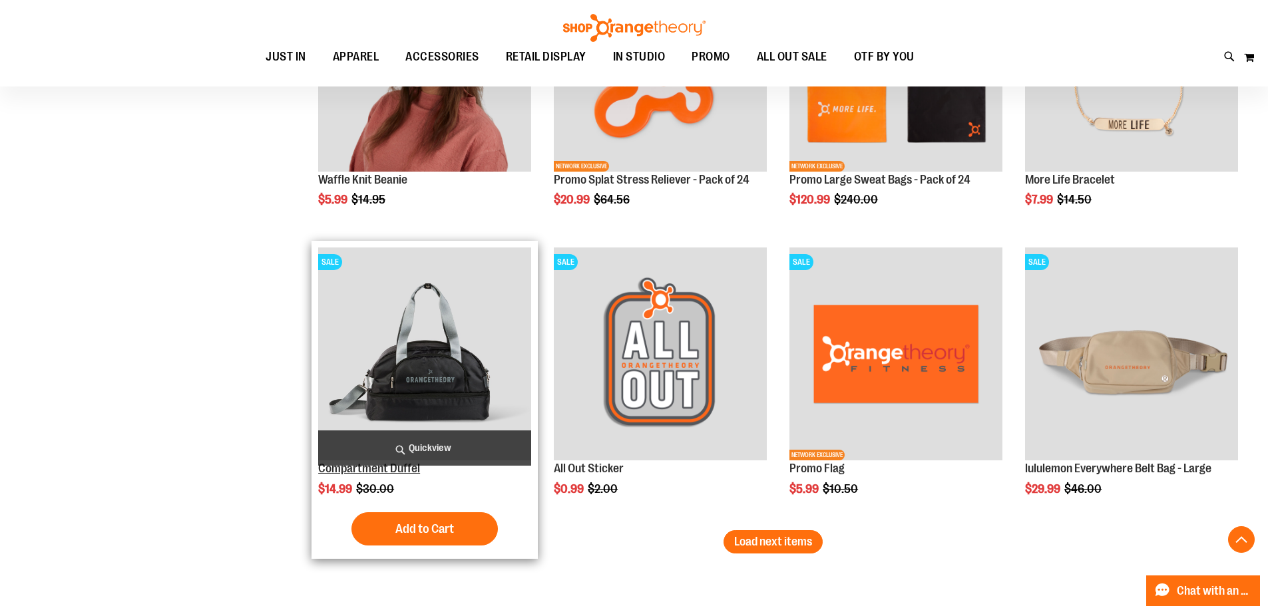
click at [355, 472] on link "Compartment Duffel" at bounding box center [369, 468] width 102 height 13
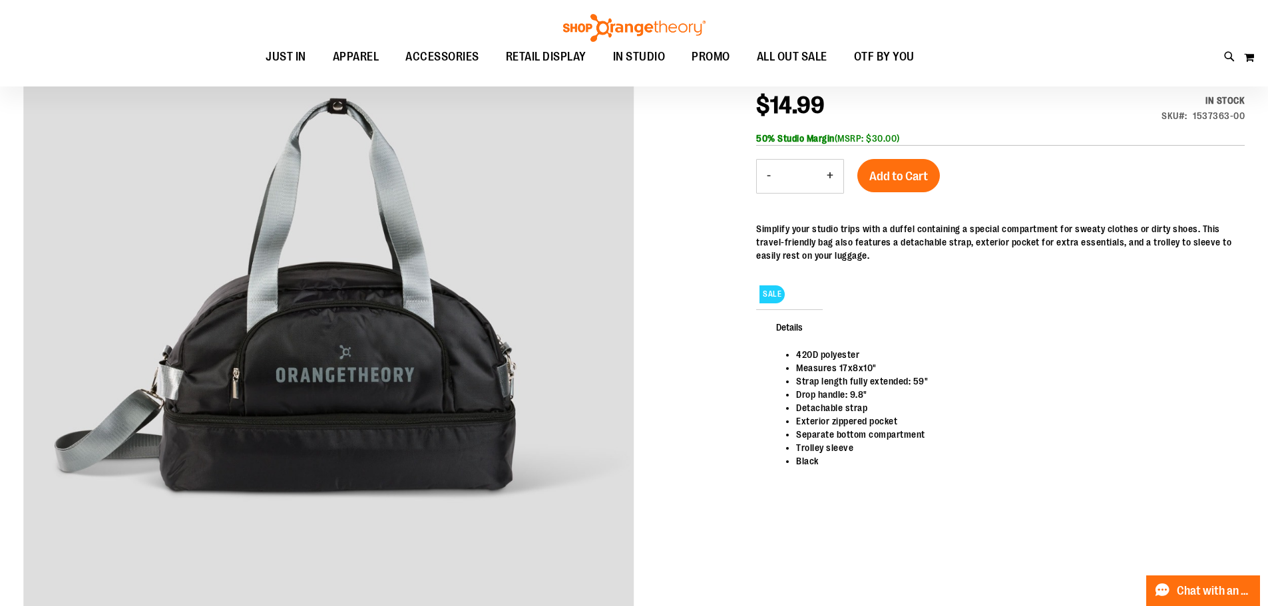
scroll to position [199, 0]
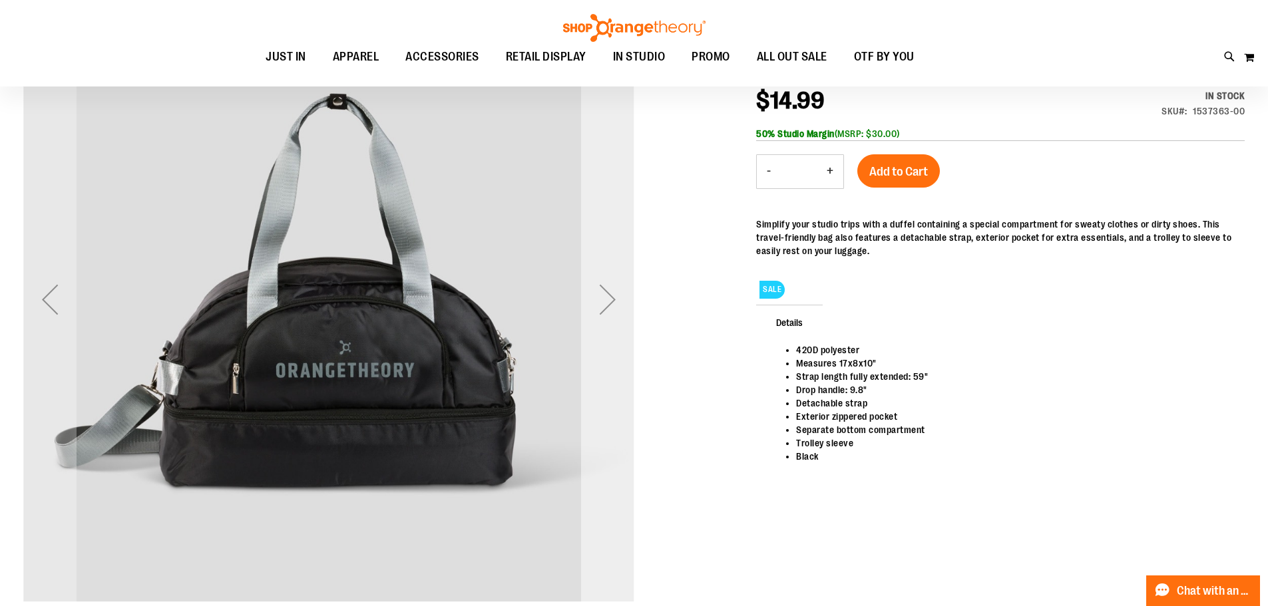
type input "**********"
click at [607, 329] on div "Next" at bounding box center [607, 299] width 53 height 611
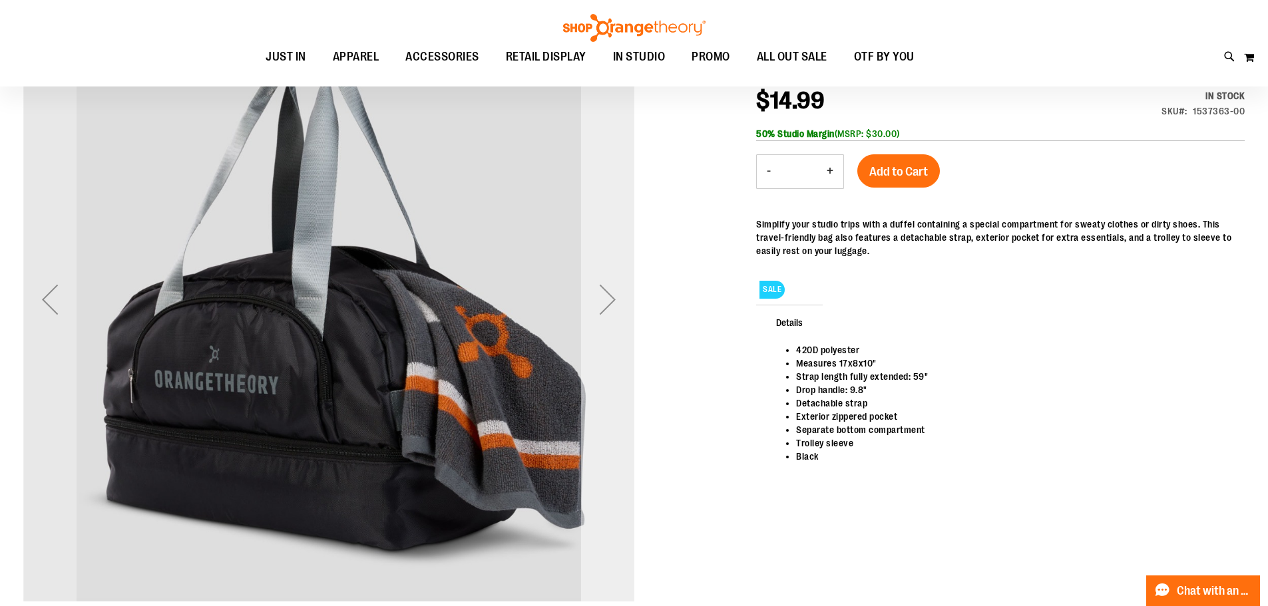
click at [605, 330] on div "Next" at bounding box center [607, 299] width 53 height 611
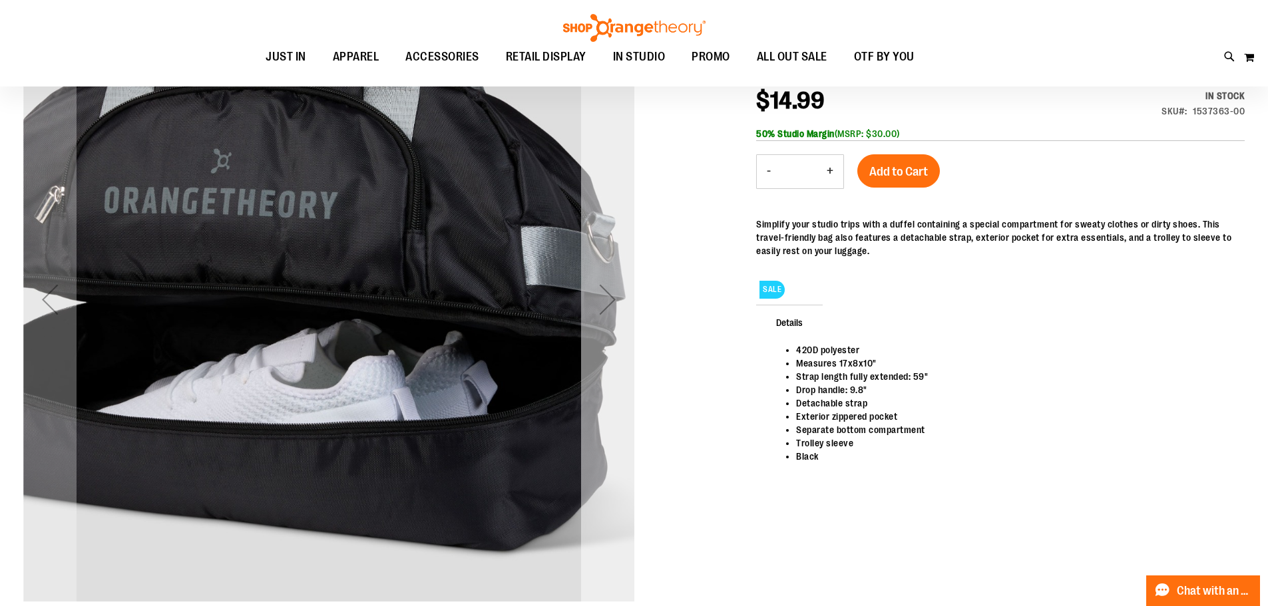
click at [604, 323] on div "Next" at bounding box center [607, 299] width 53 height 53
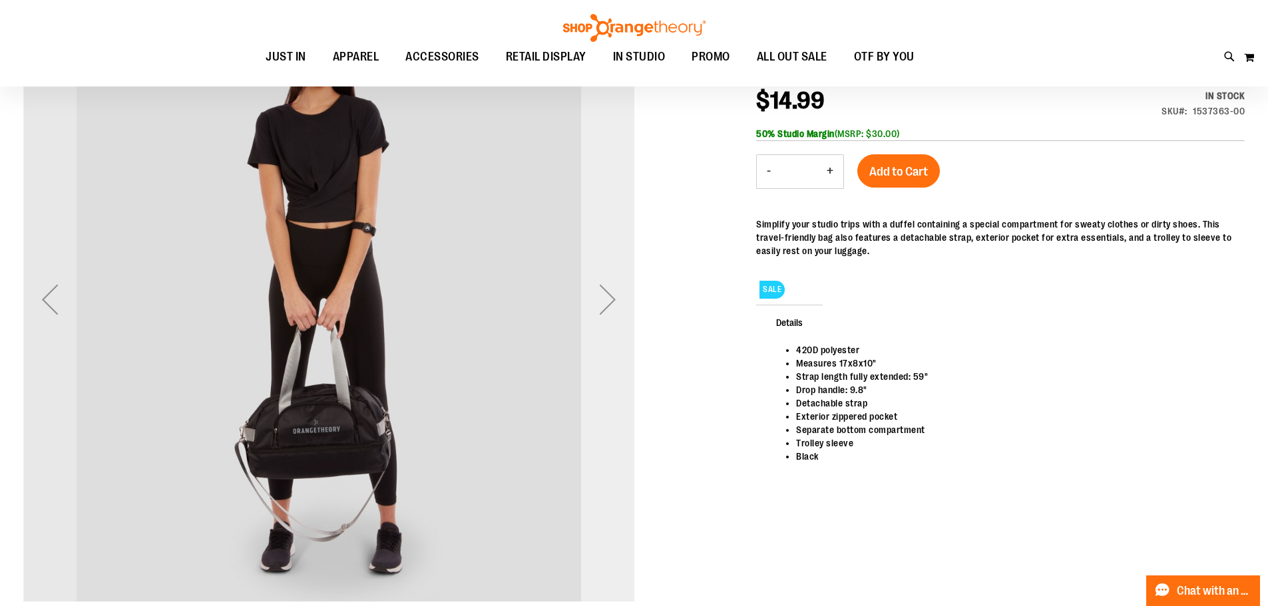
click at [604, 323] on div "Next" at bounding box center [607, 299] width 53 height 53
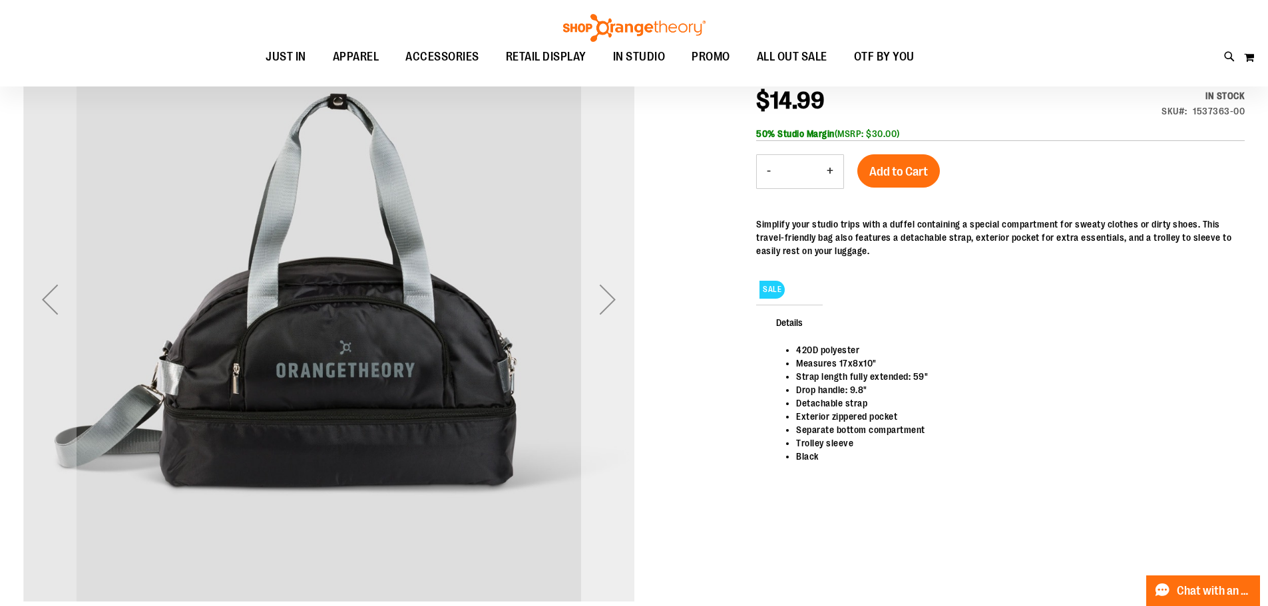
click at [613, 311] on div "Next" at bounding box center [607, 299] width 53 height 53
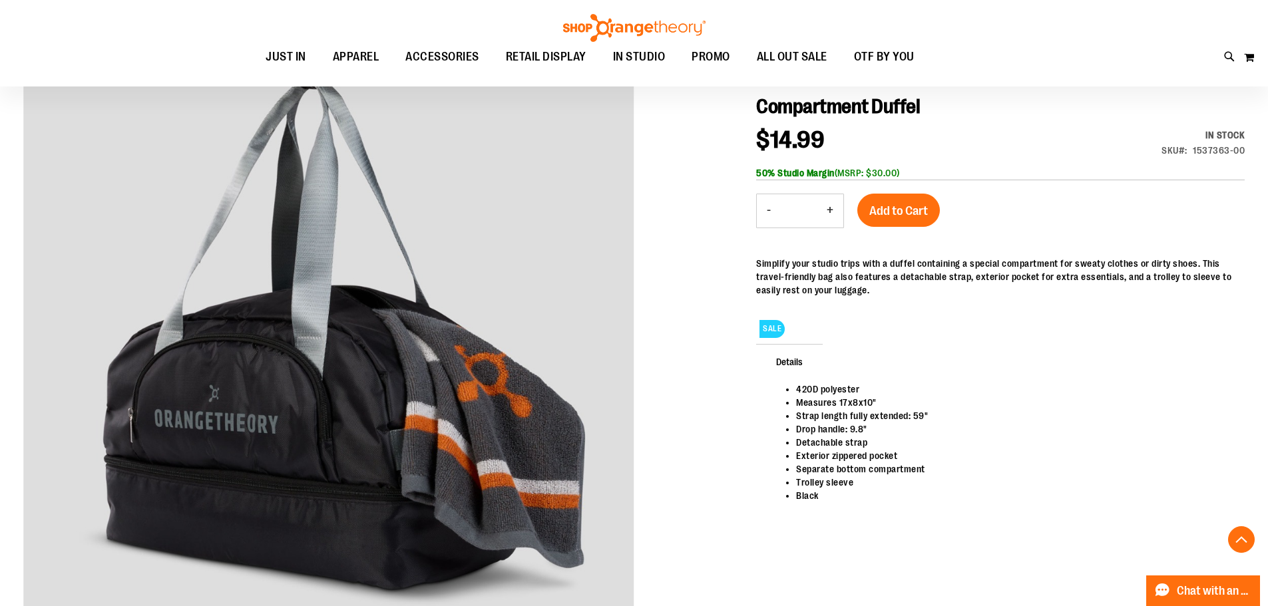
scroll to position [66, 0]
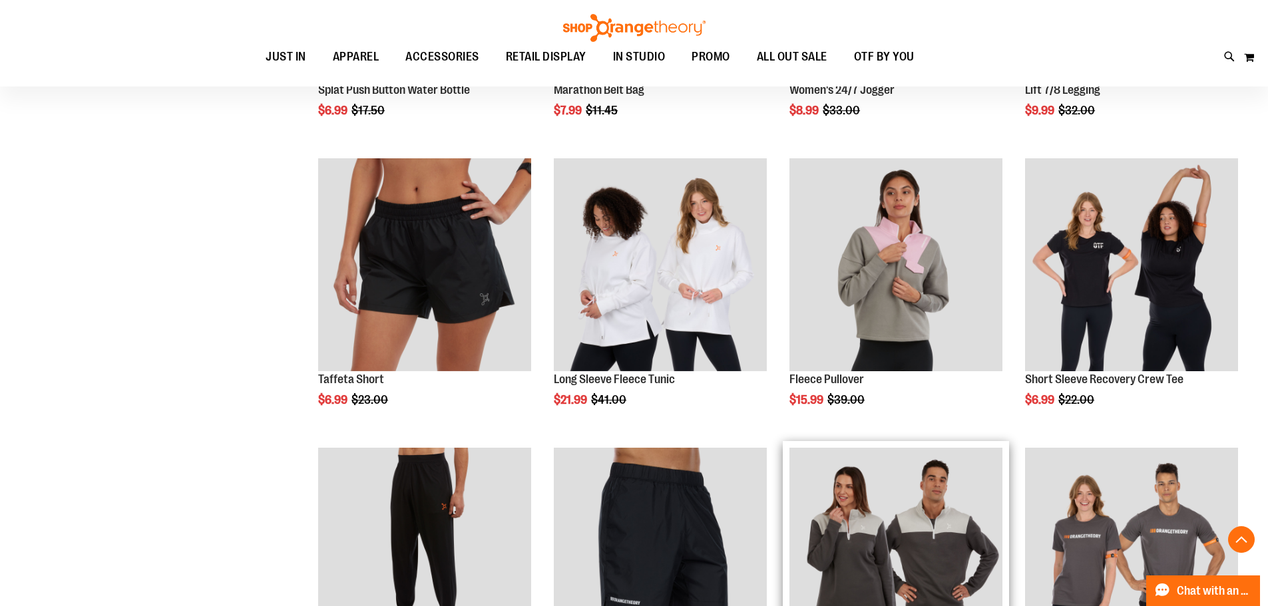
scroll to position [1863, 0]
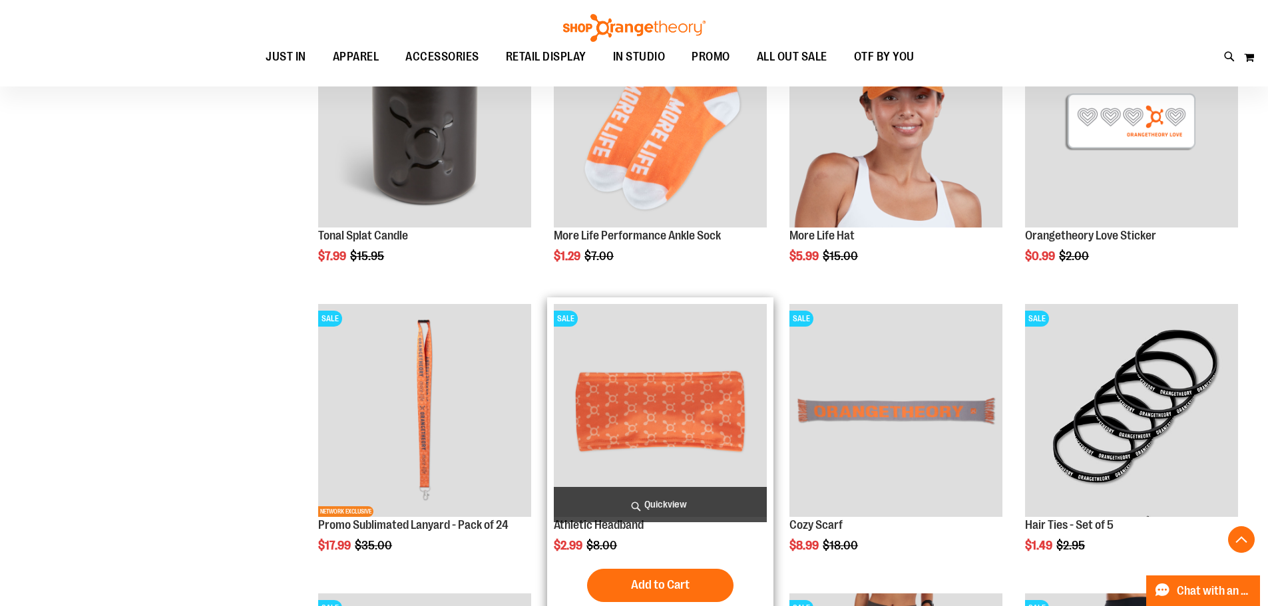
scroll to position [998, 0]
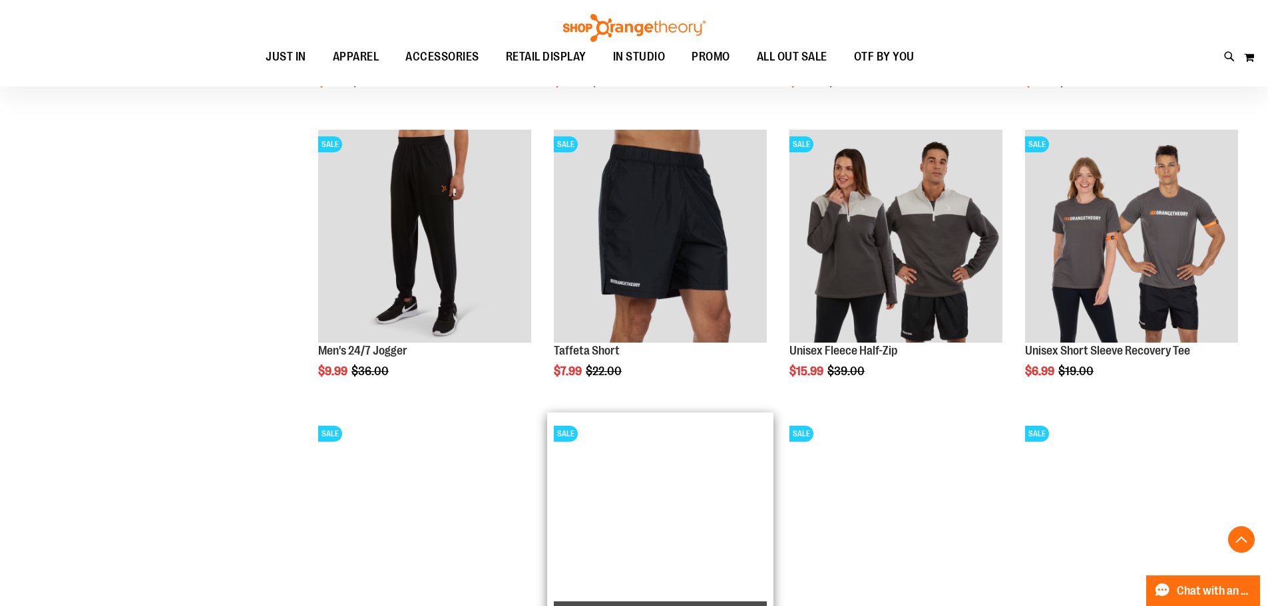
scroll to position [2262, 0]
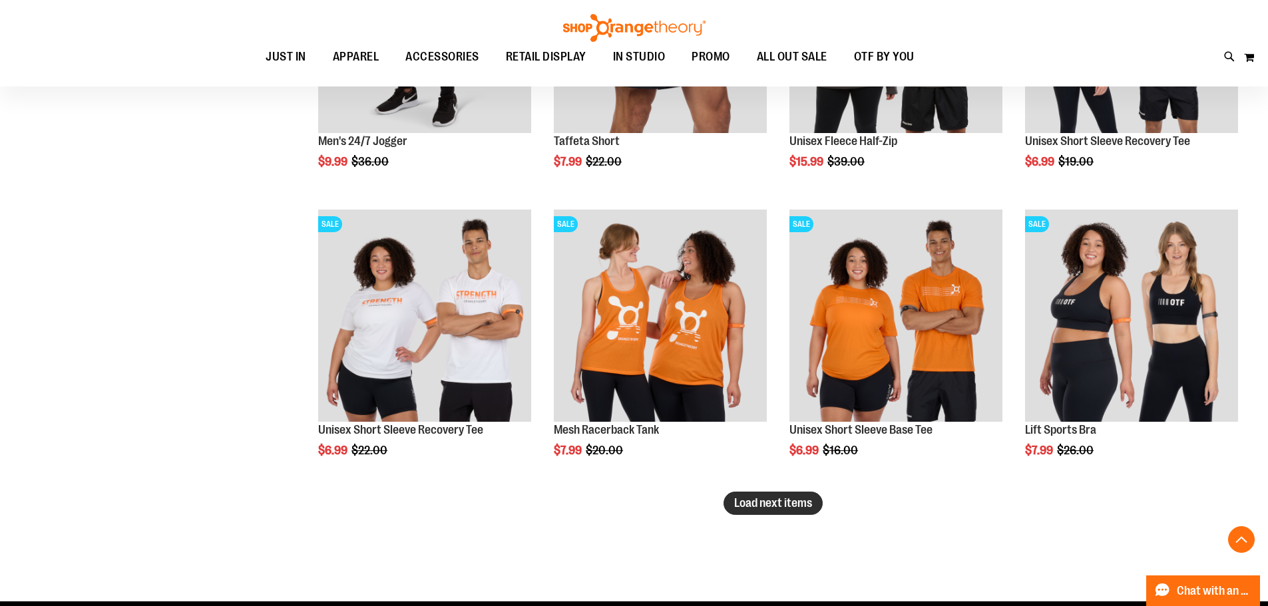
type input "**********"
click at [801, 496] on span "Load next items" at bounding box center [773, 502] width 78 height 13
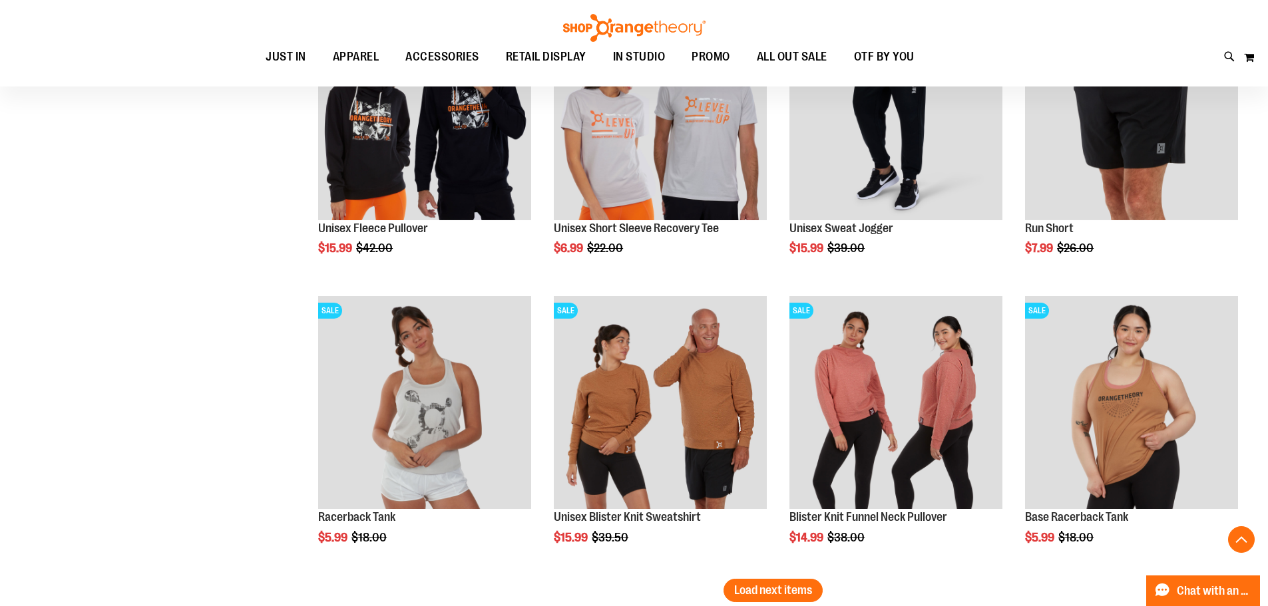
scroll to position [3194, 0]
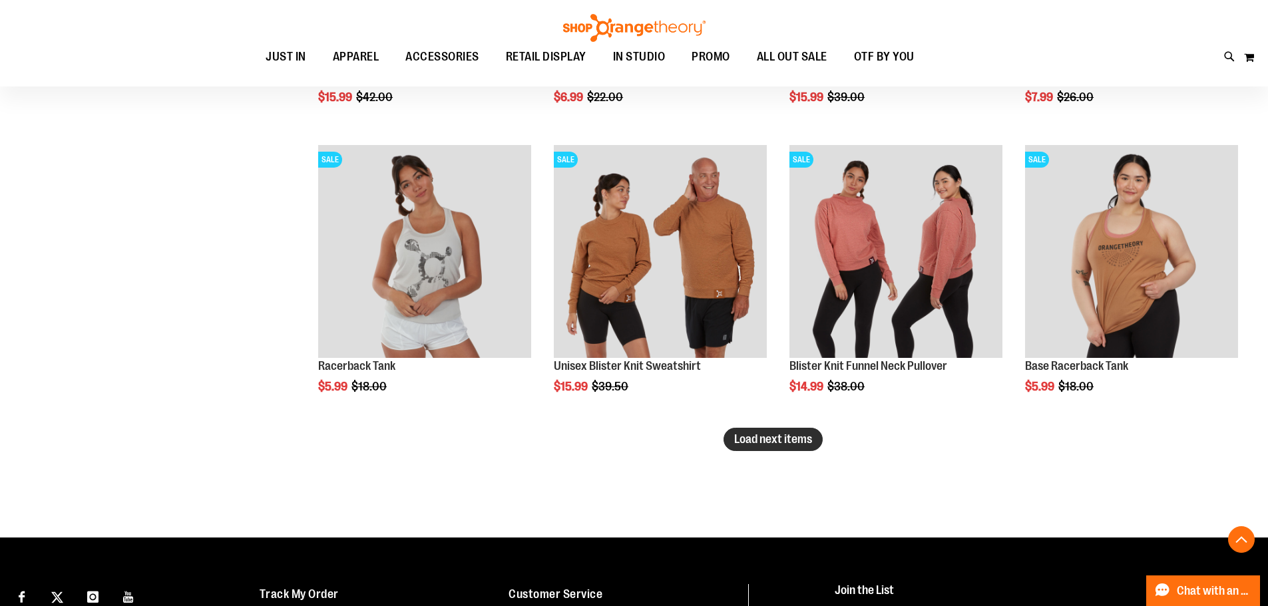
click at [795, 433] on span "Load next items" at bounding box center [773, 439] width 78 height 13
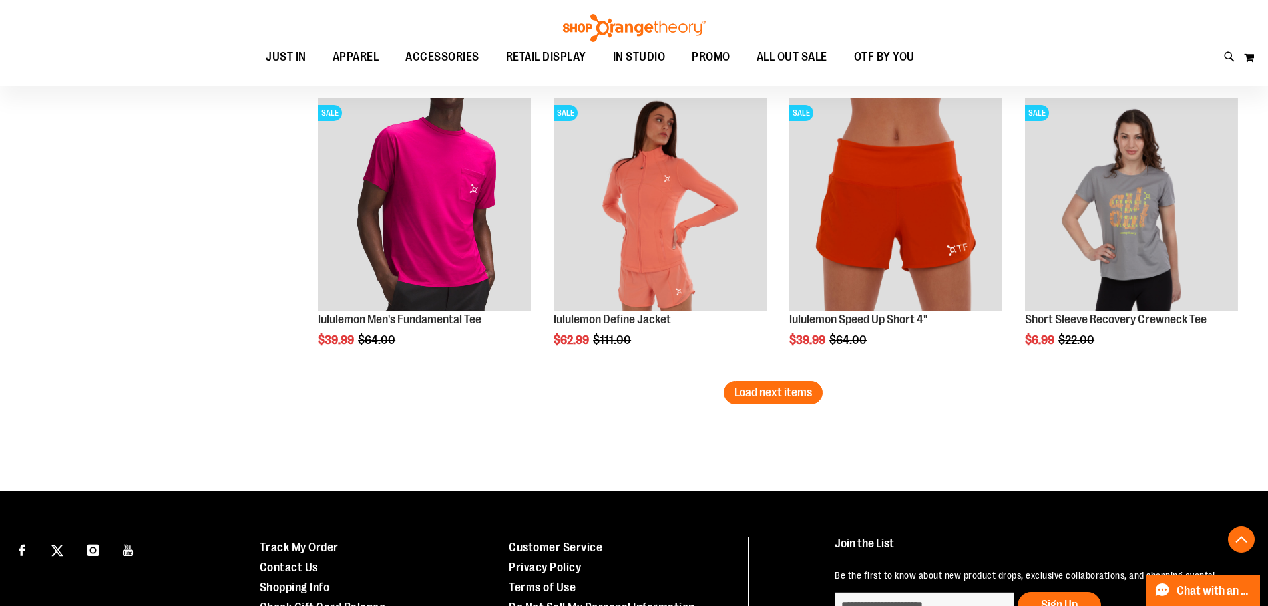
scroll to position [4126, 0]
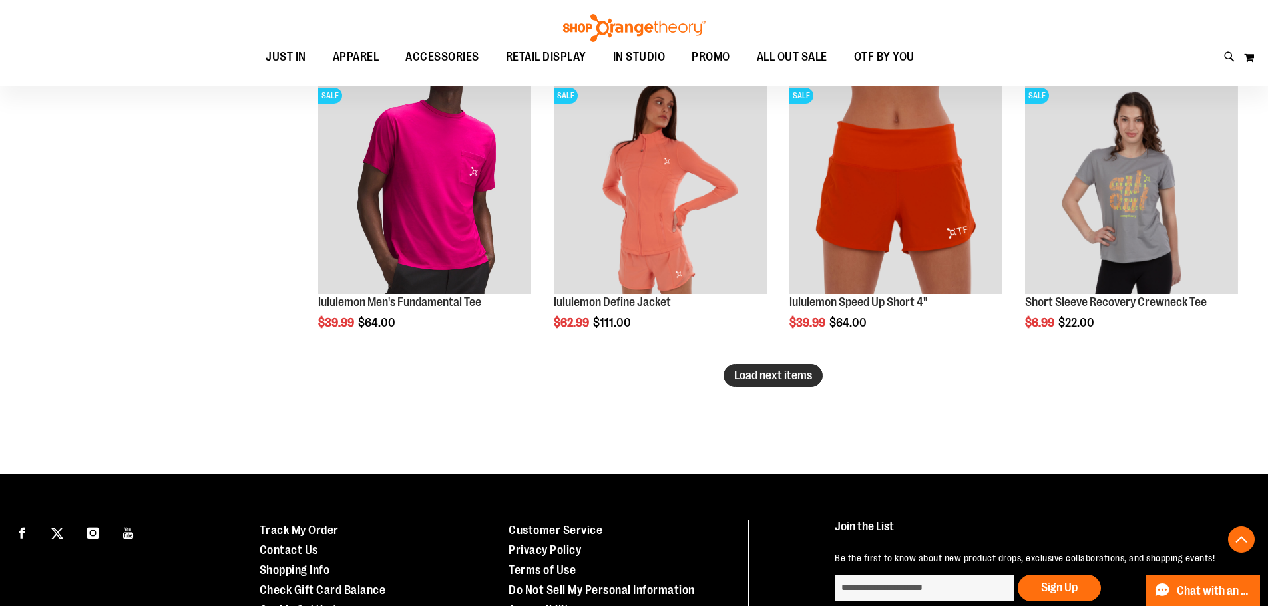
click at [787, 374] on span "Load next items" at bounding box center [773, 375] width 78 height 13
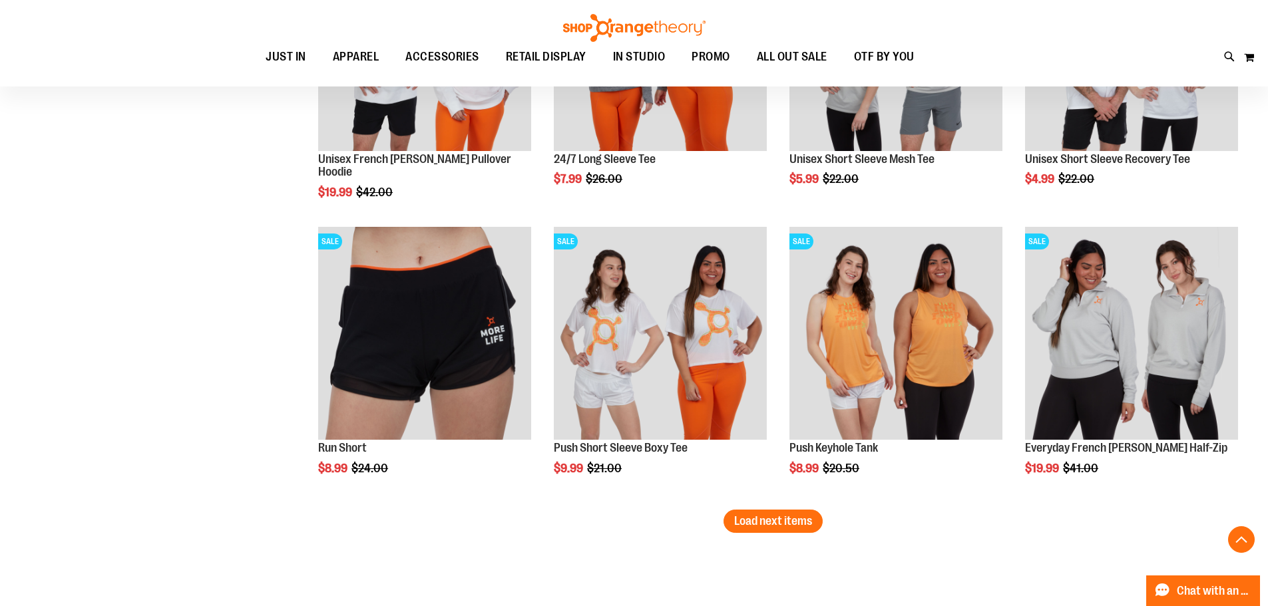
scroll to position [4991, 0]
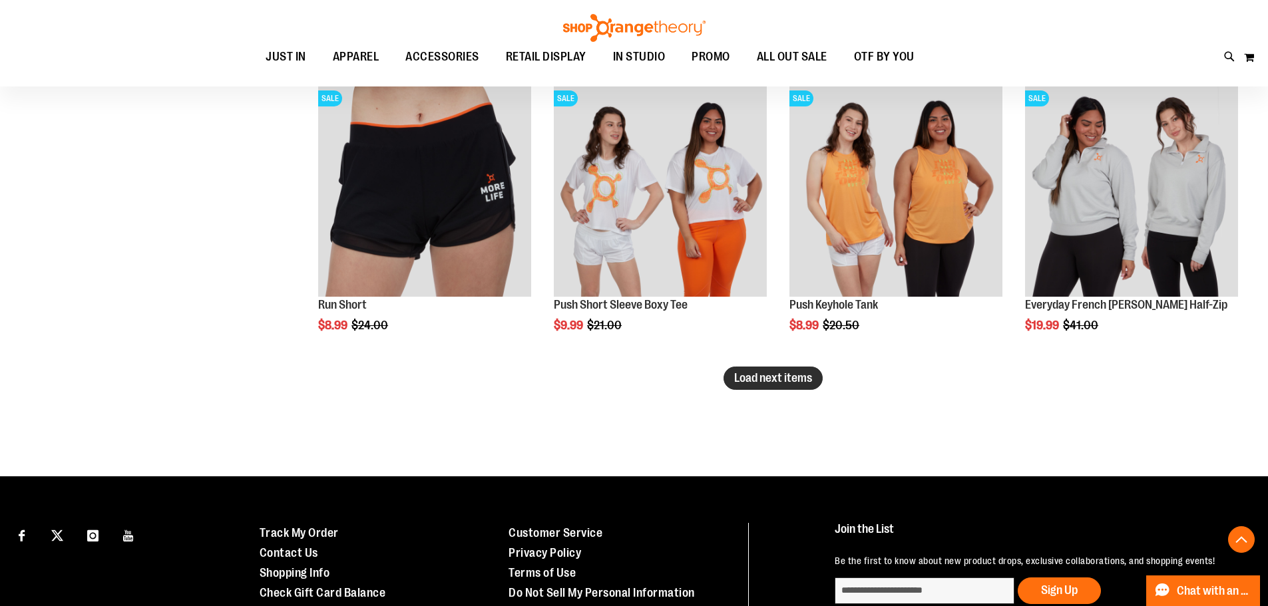
click at [774, 373] on span "Load next items" at bounding box center [773, 377] width 78 height 13
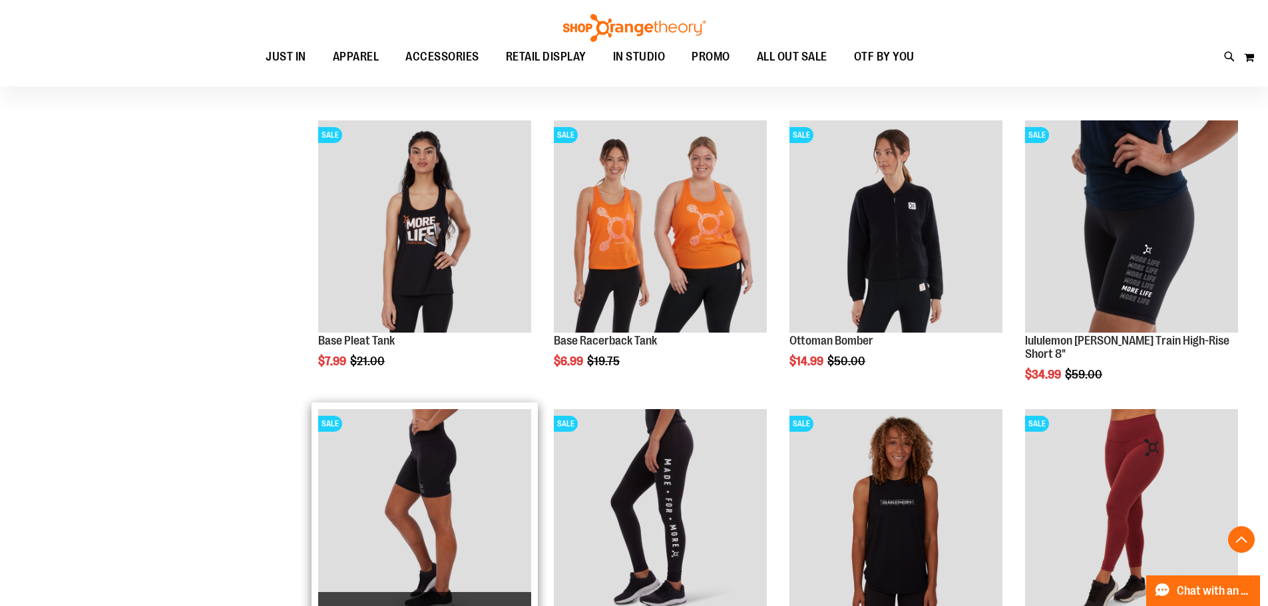
scroll to position [5723, 0]
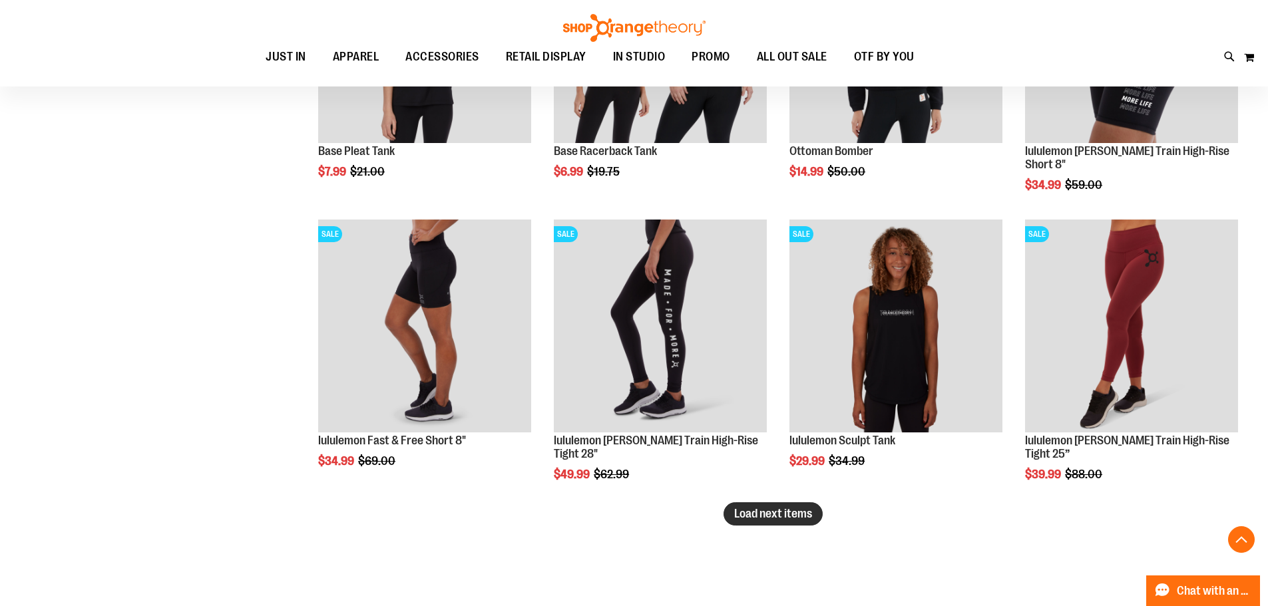
click at [750, 513] on span "Load next items" at bounding box center [773, 513] width 78 height 13
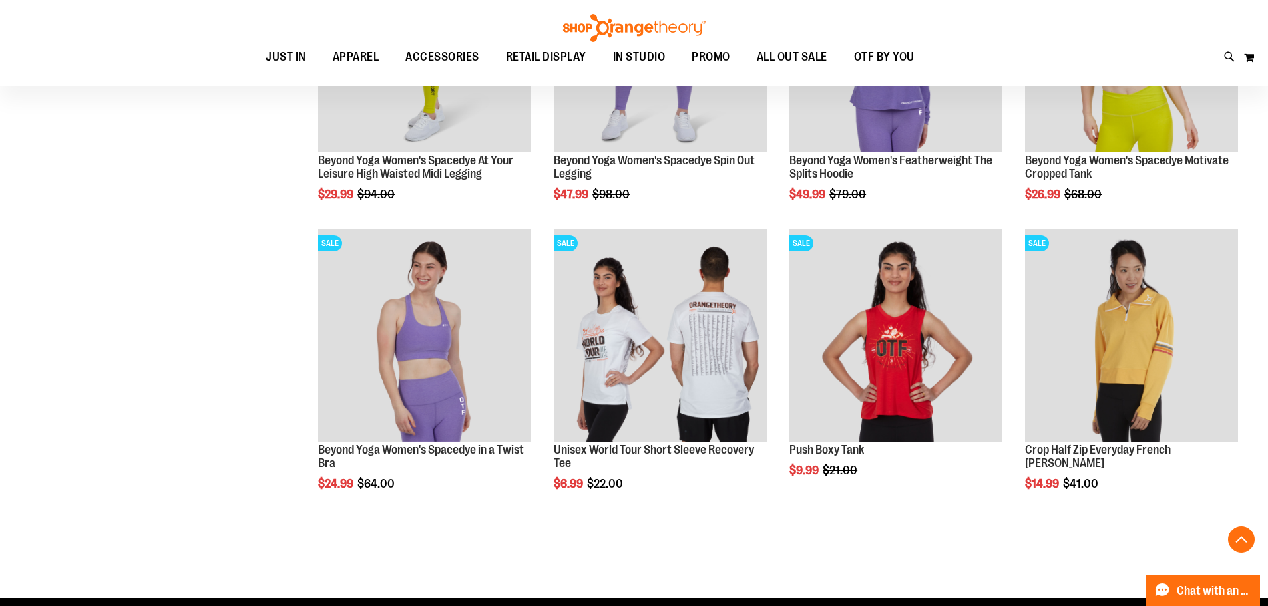
scroll to position [6588, 0]
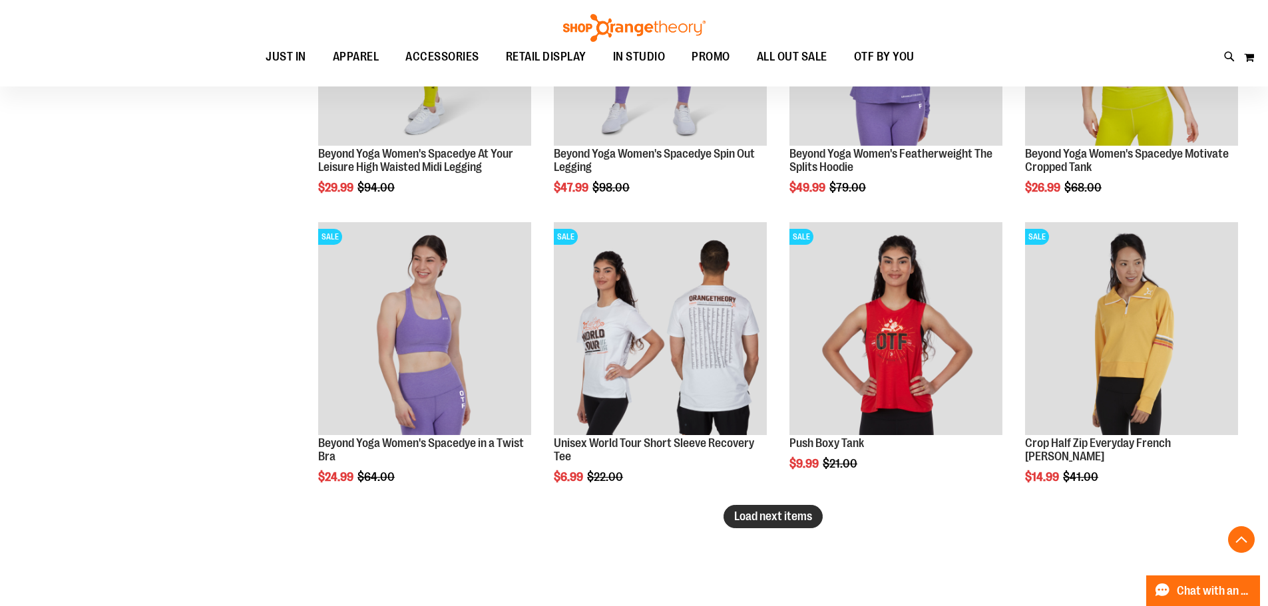
click at [783, 514] on span "Load next items" at bounding box center [773, 516] width 78 height 13
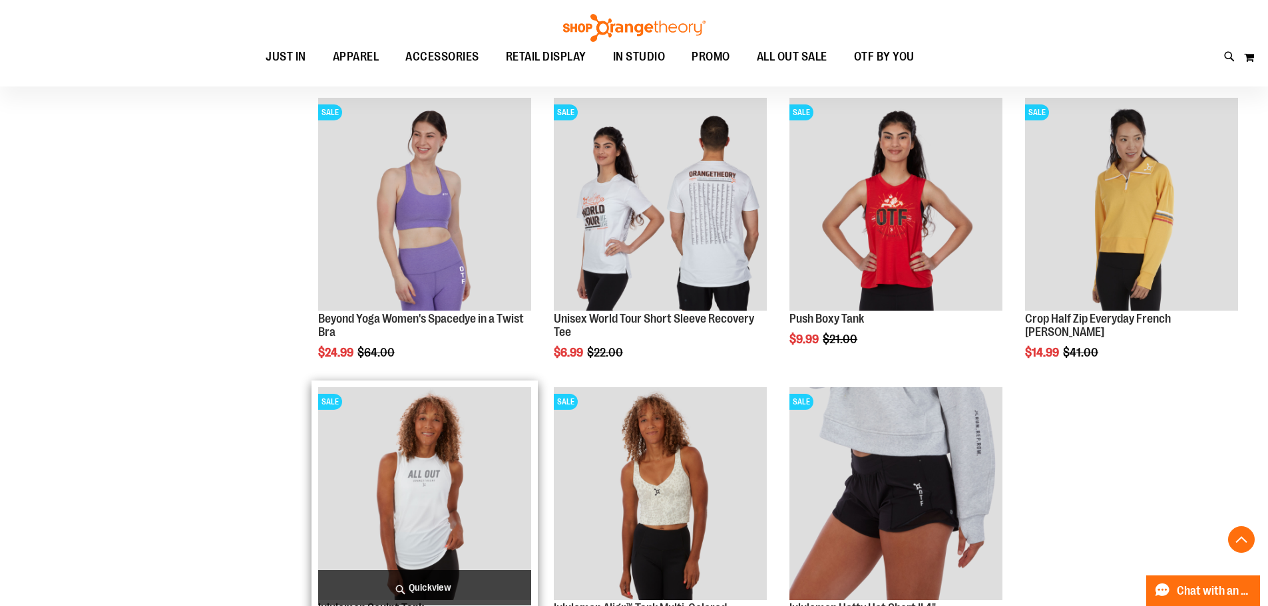
scroll to position [6854, 0]
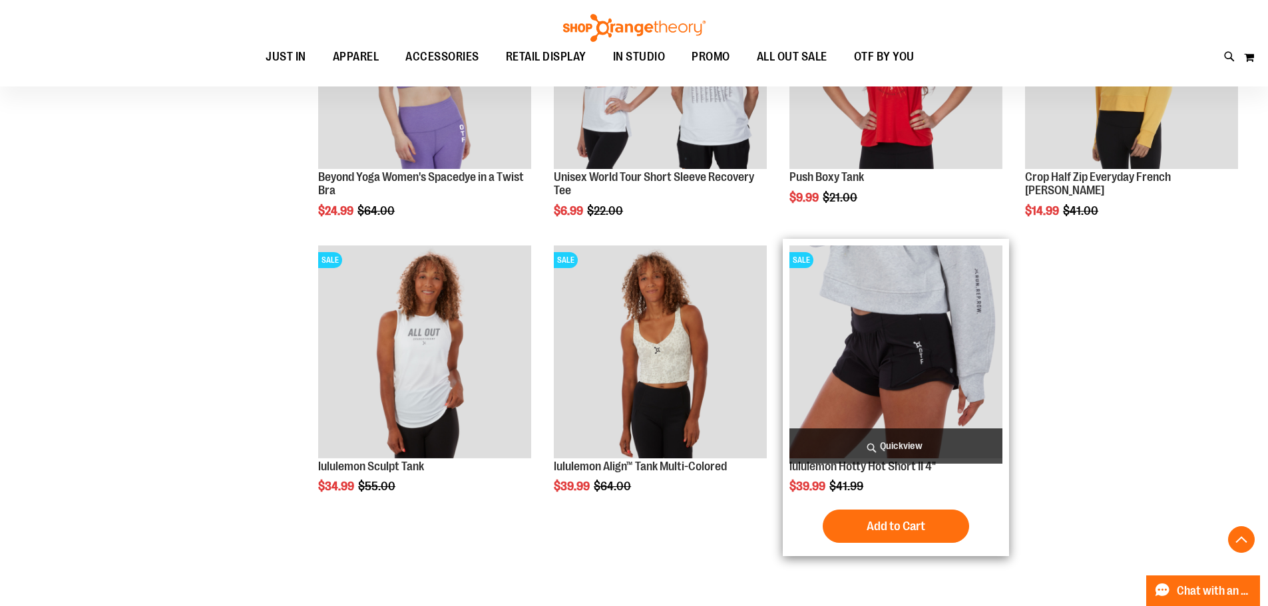
click at [835, 335] on img "product" at bounding box center [895, 352] width 213 height 213
click at [932, 467] on link "lululemon Hotty Hot Short II 4"" at bounding box center [862, 466] width 146 height 13
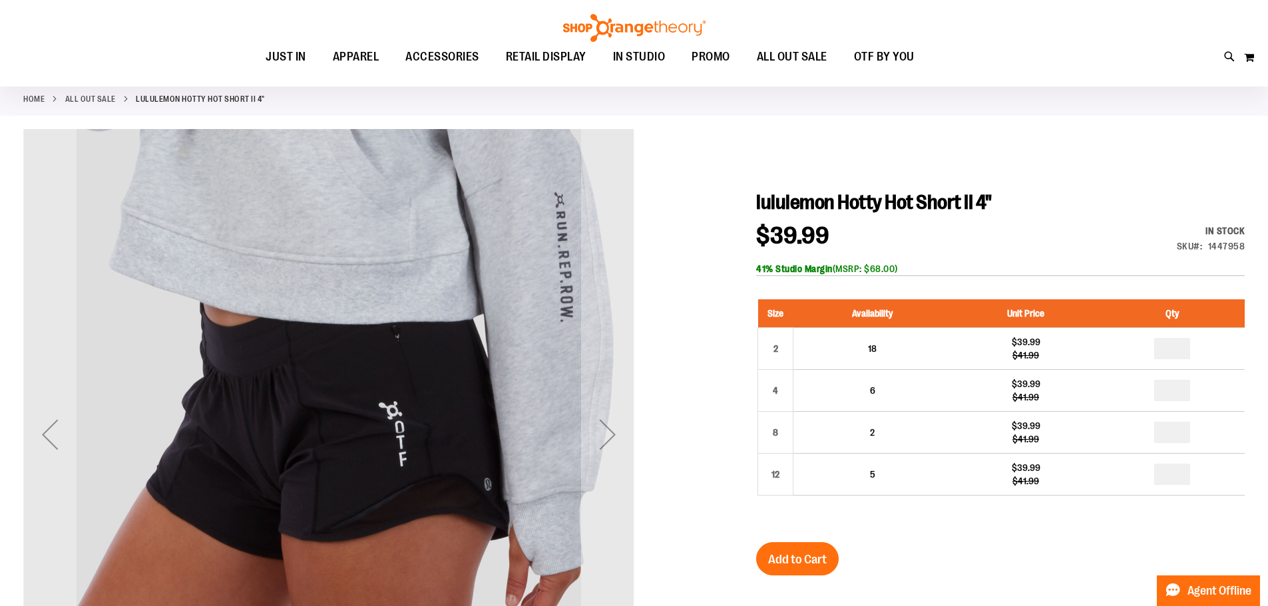
scroll to position [132, 0]
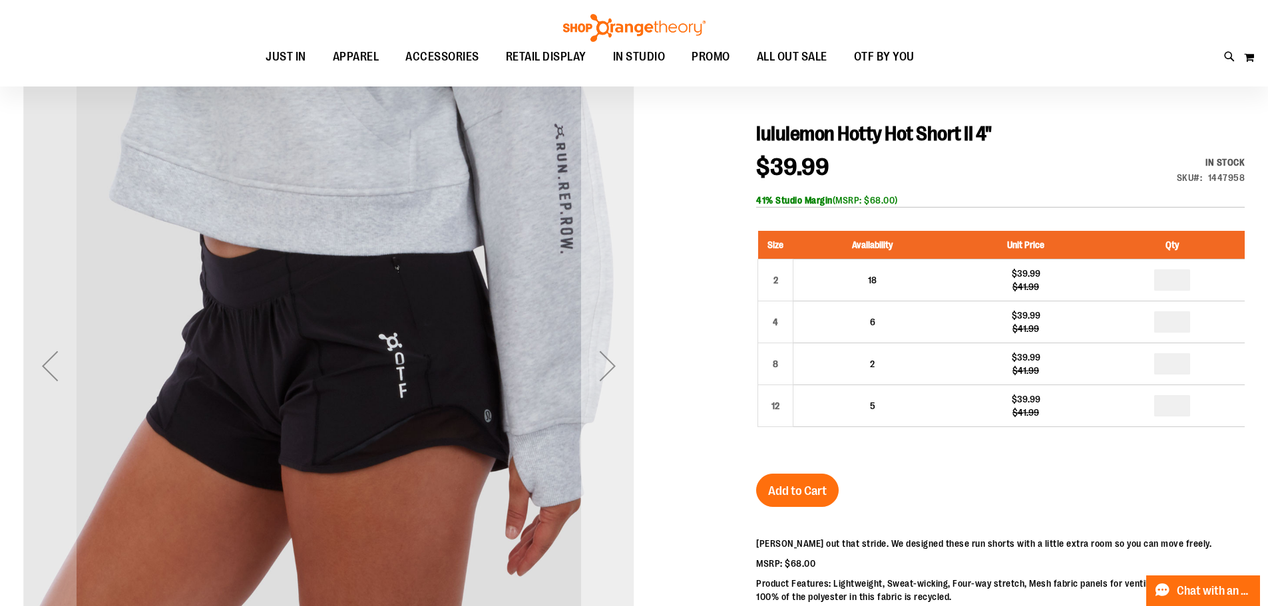
type input "**********"
click at [602, 383] on div "Next" at bounding box center [607, 365] width 53 height 53
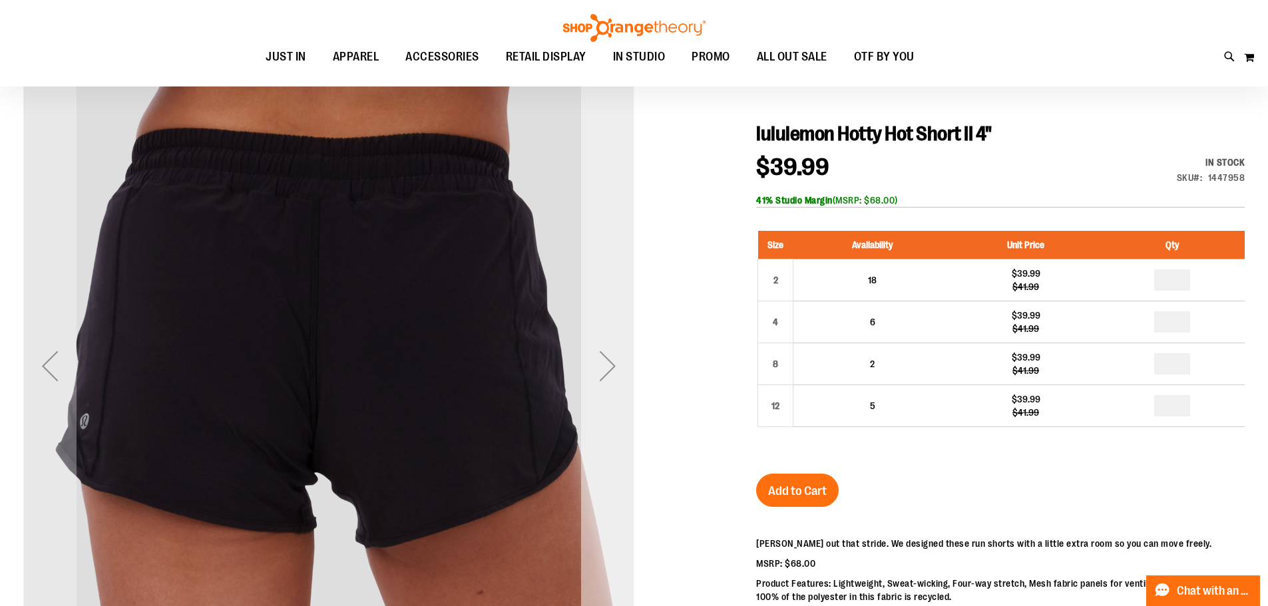
click at [602, 383] on div "Next" at bounding box center [607, 365] width 53 height 53
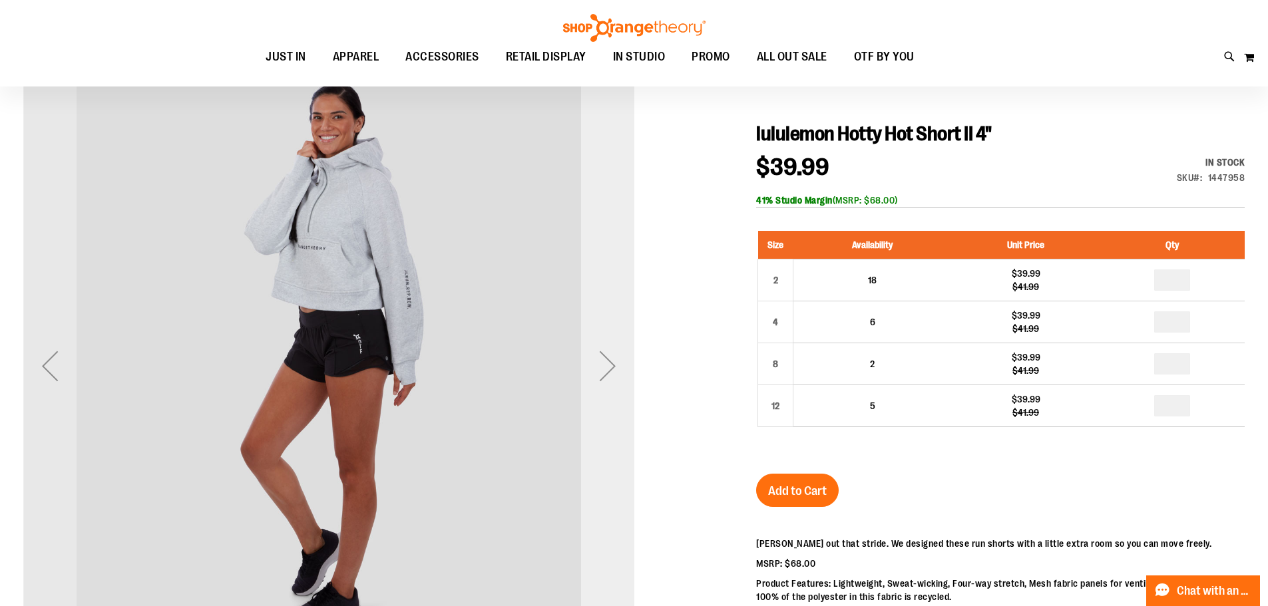
click at [602, 383] on div "Next" at bounding box center [607, 365] width 53 height 53
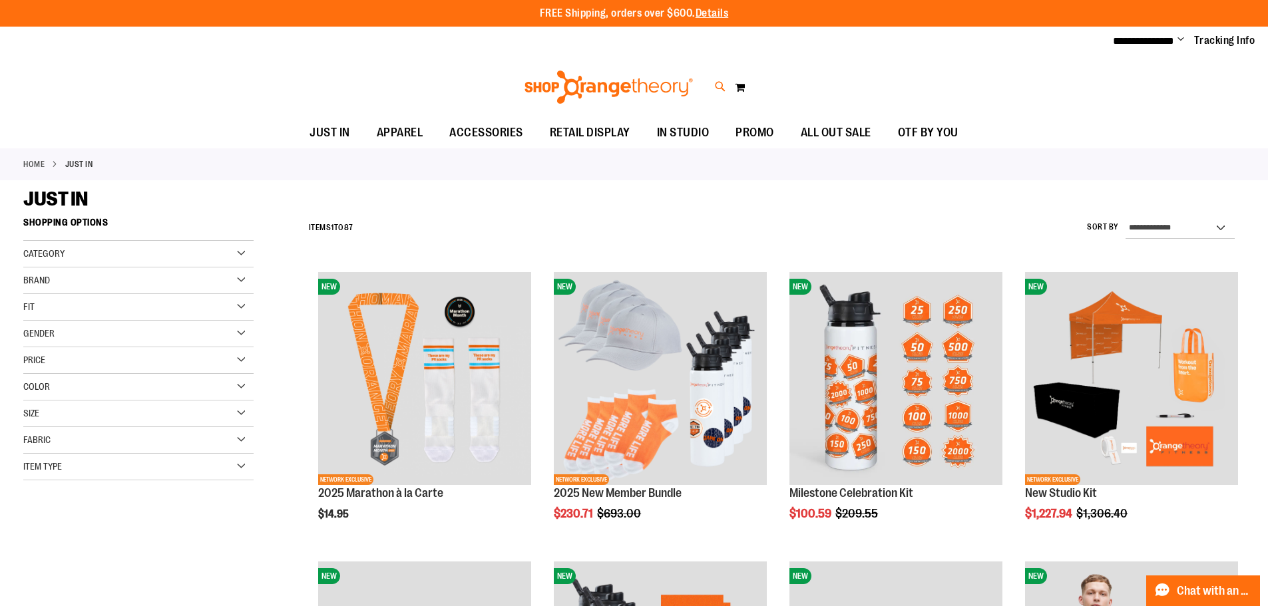
type input "**********"
click at [723, 83] on icon at bounding box center [720, 86] width 11 height 15
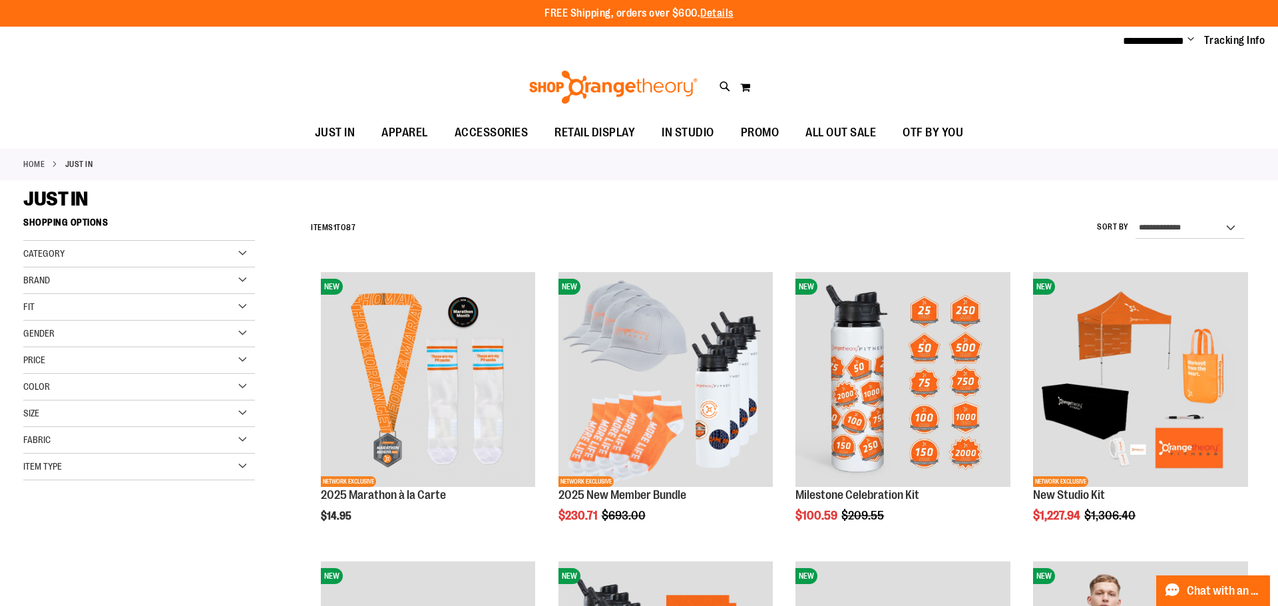
click at [517, 88] on input "Search" at bounding box center [639, 75] width 1014 height 44
type input "******"
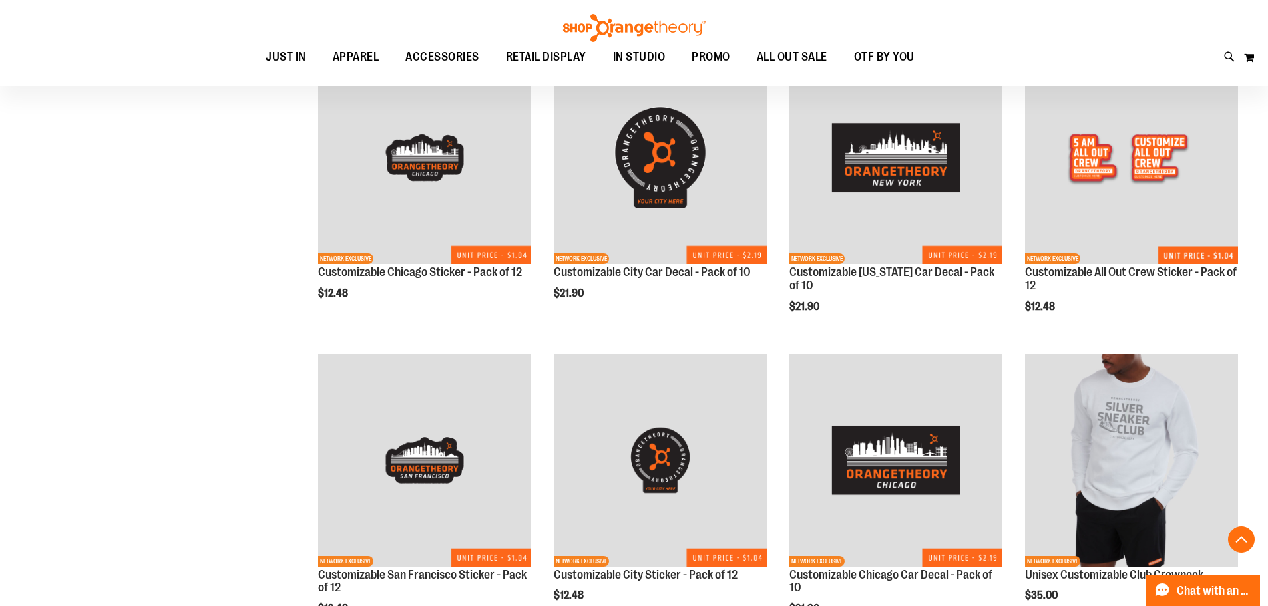
scroll to position [665, 0]
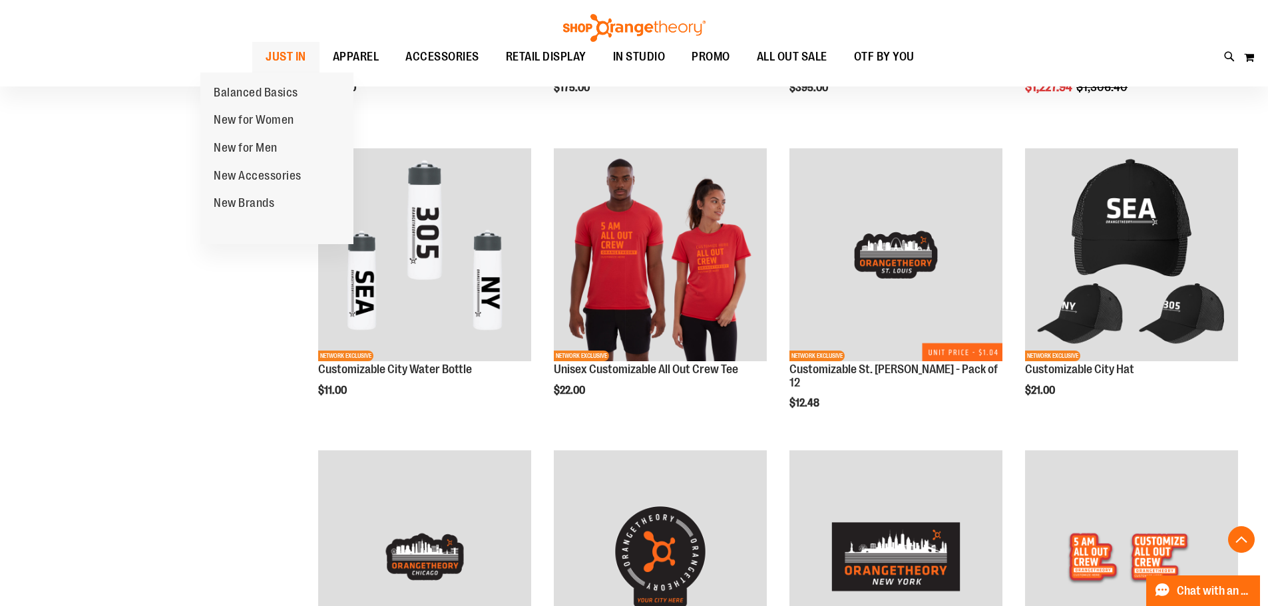
type input "**********"
click at [266, 56] on span "JUST IN" at bounding box center [286, 57] width 41 height 30
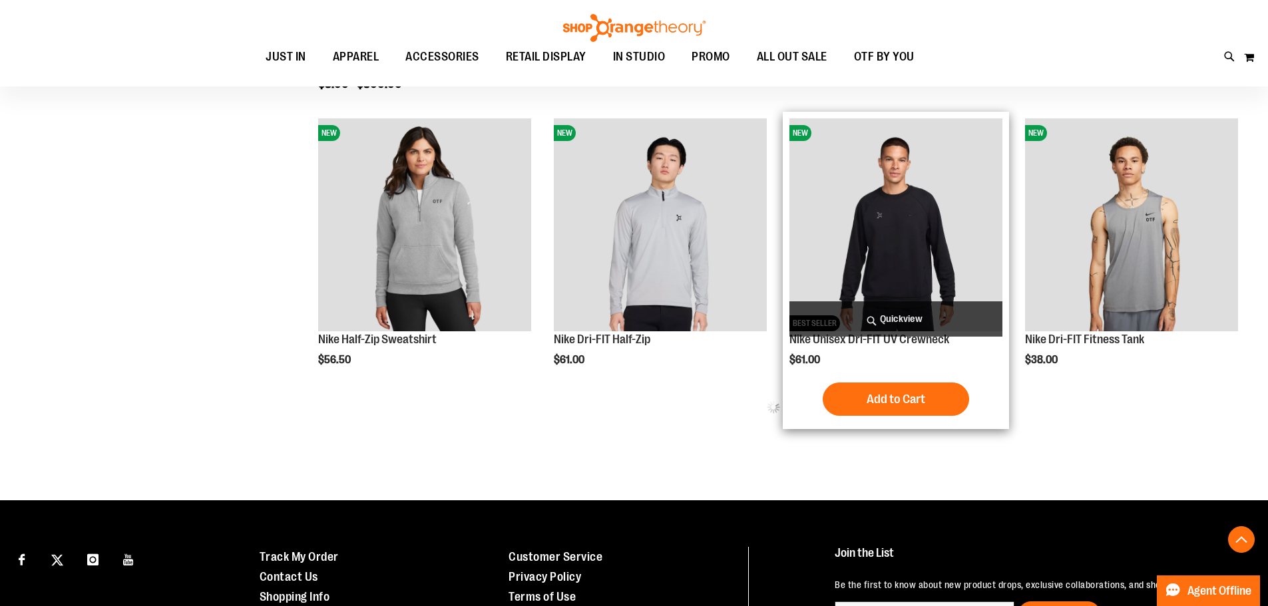
scroll to position [740, 0]
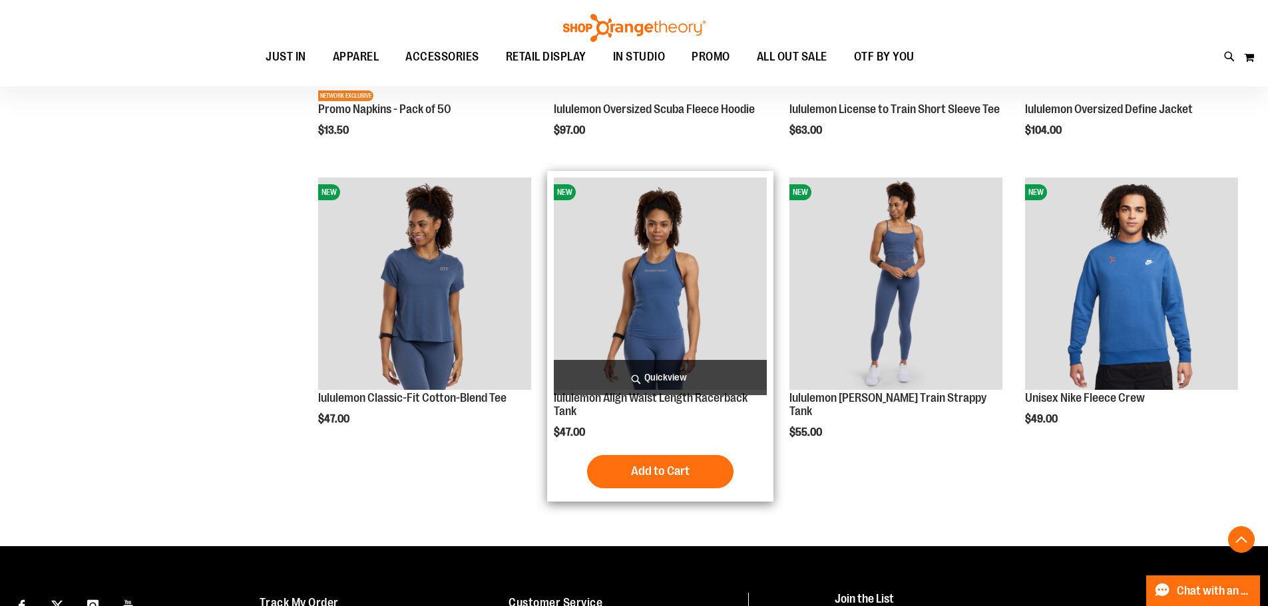
scroll to position [2340, 0]
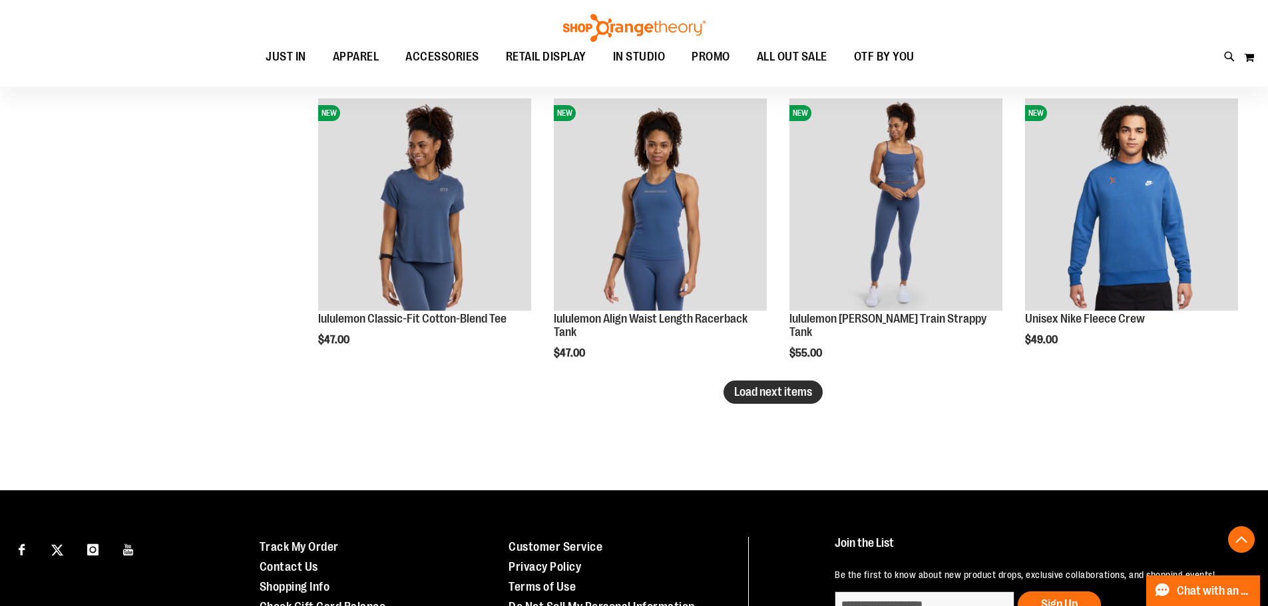
type input "**********"
click at [752, 399] on span "Load next items" at bounding box center [773, 391] width 78 height 13
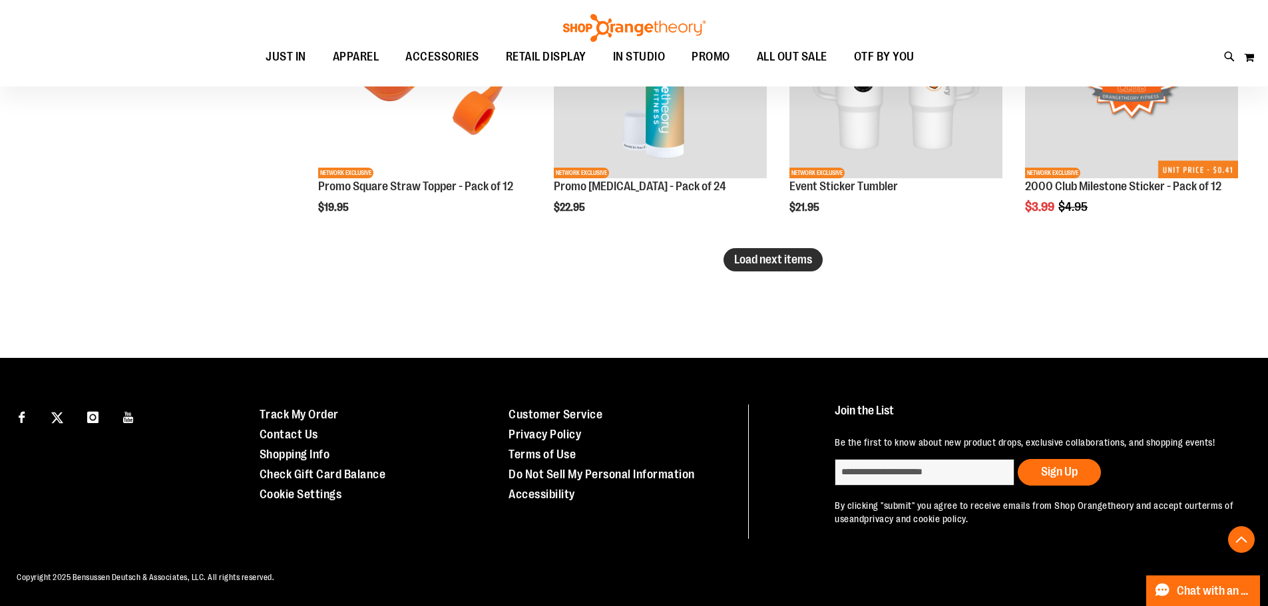
click at [781, 254] on button "Load next items" at bounding box center [772, 259] width 99 height 23
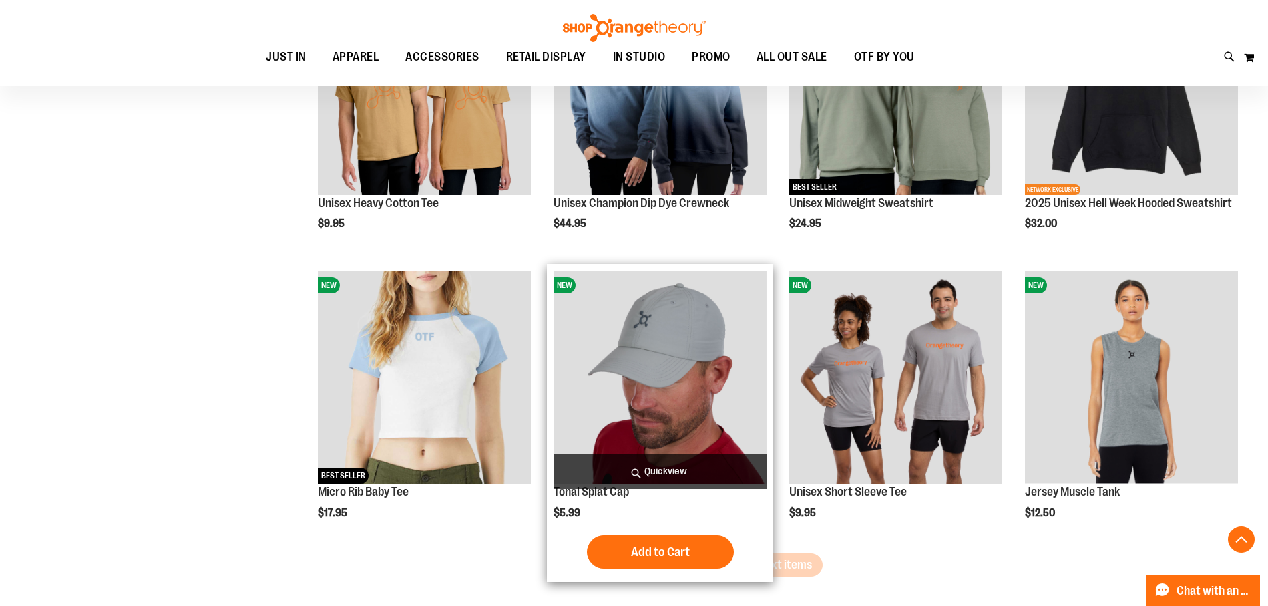
scroll to position [4019, 0]
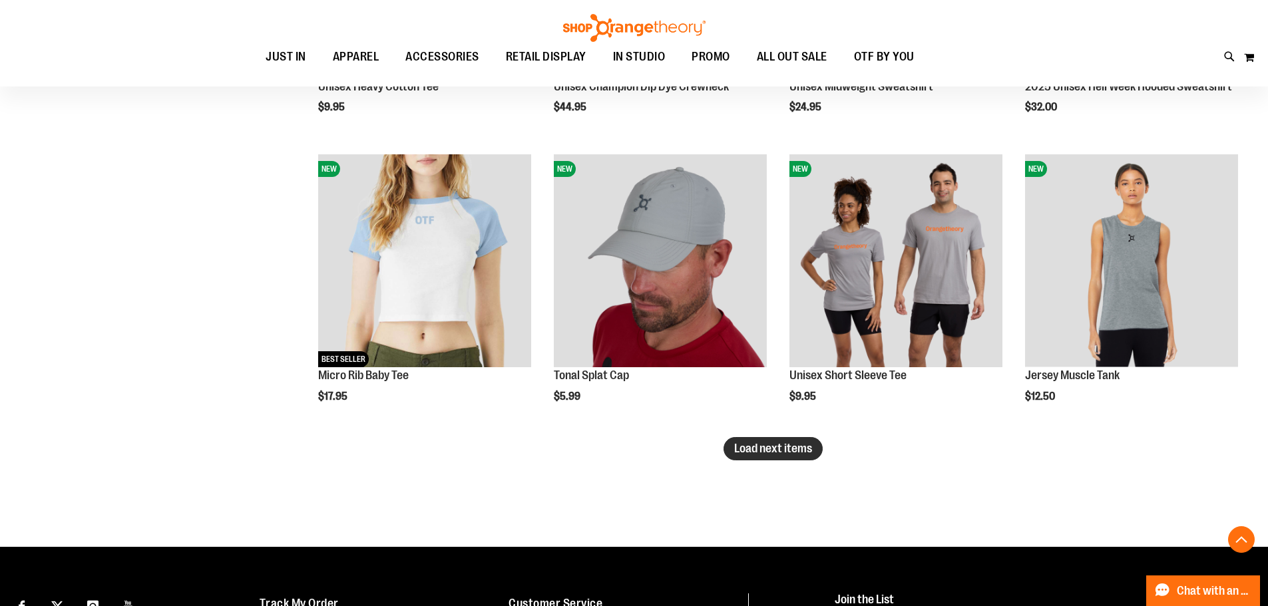
click at [758, 443] on span "Load next items" at bounding box center [773, 448] width 78 height 13
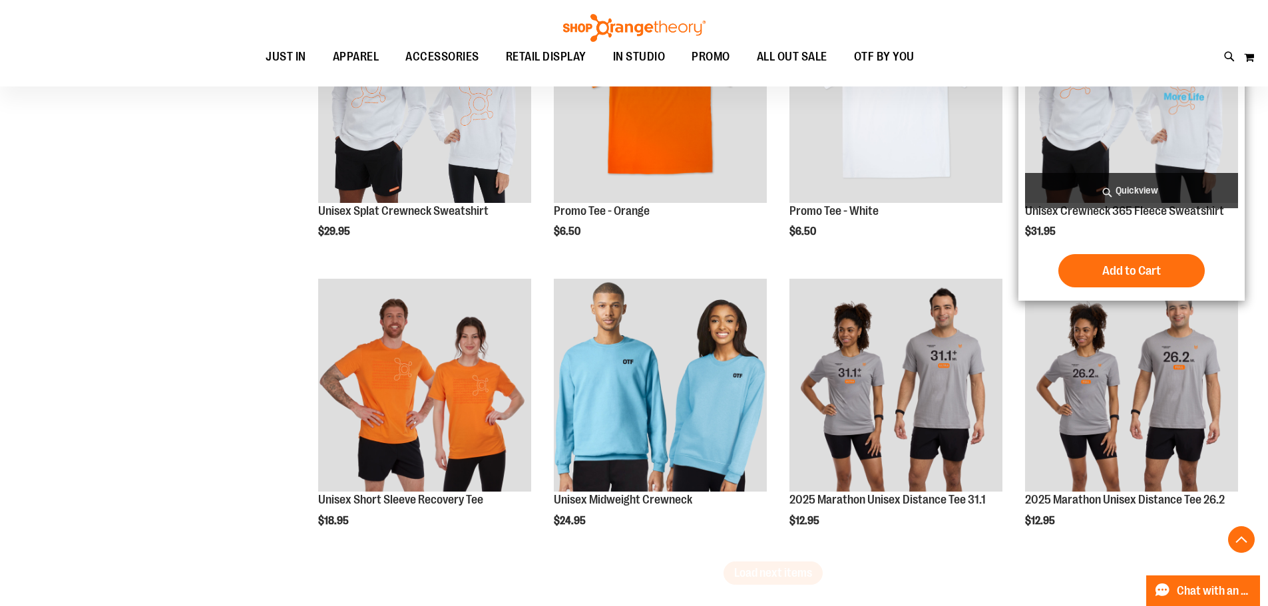
scroll to position [4877, 0]
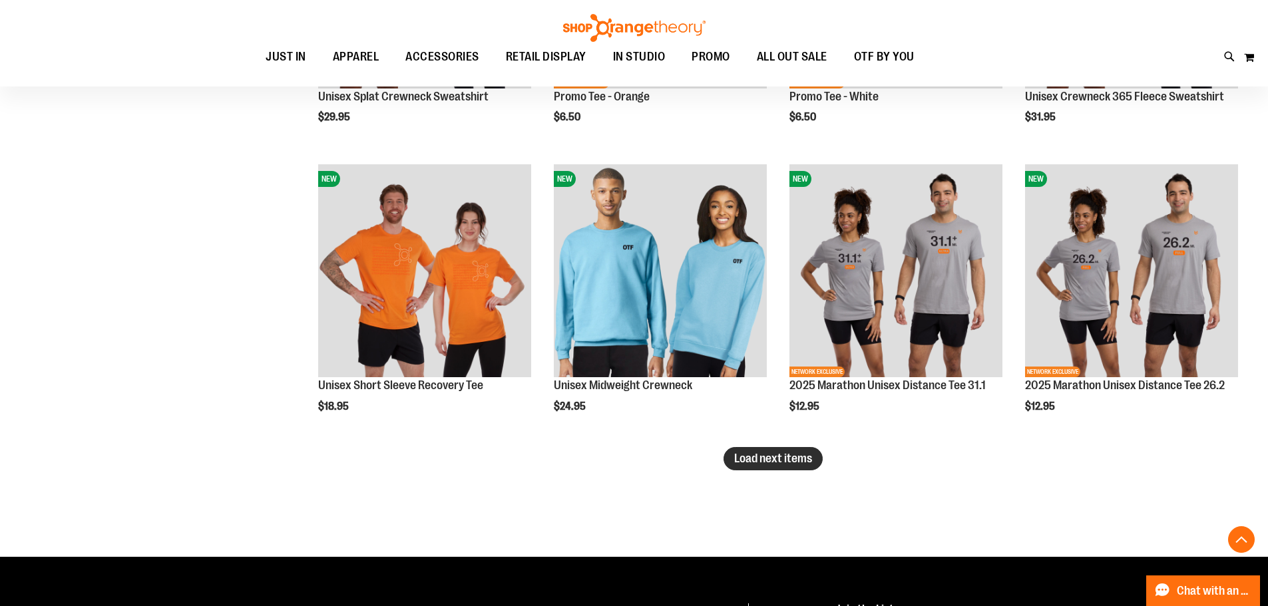
click at [767, 469] on button "Load next items" at bounding box center [772, 458] width 99 height 23
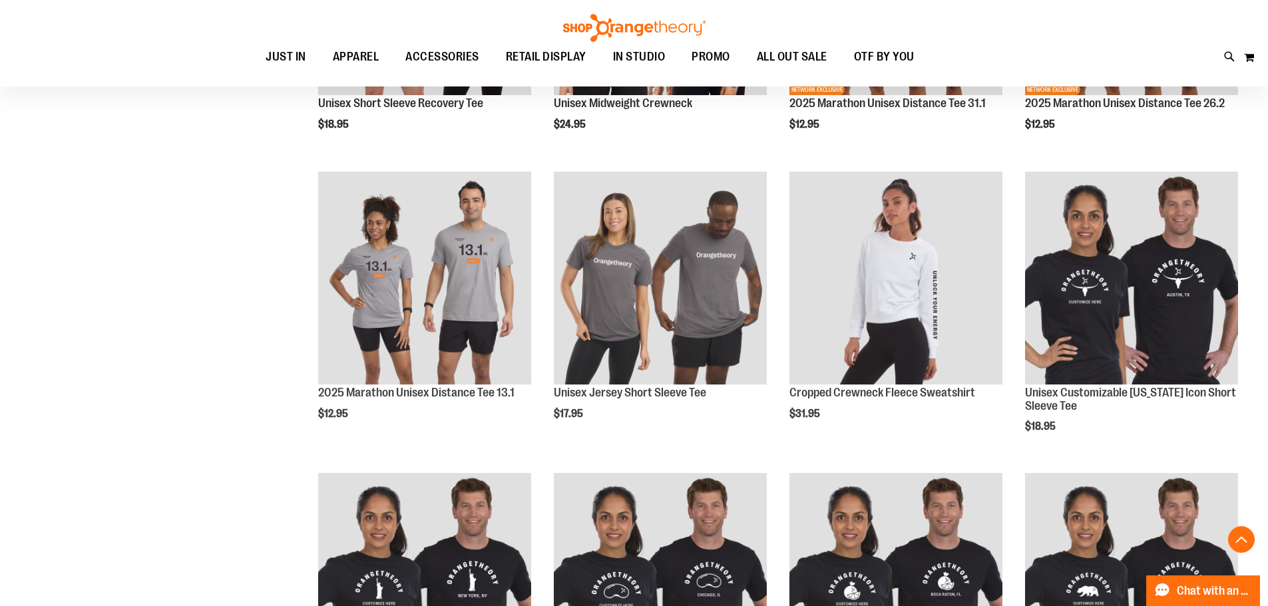
scroll to position [5210, 0]
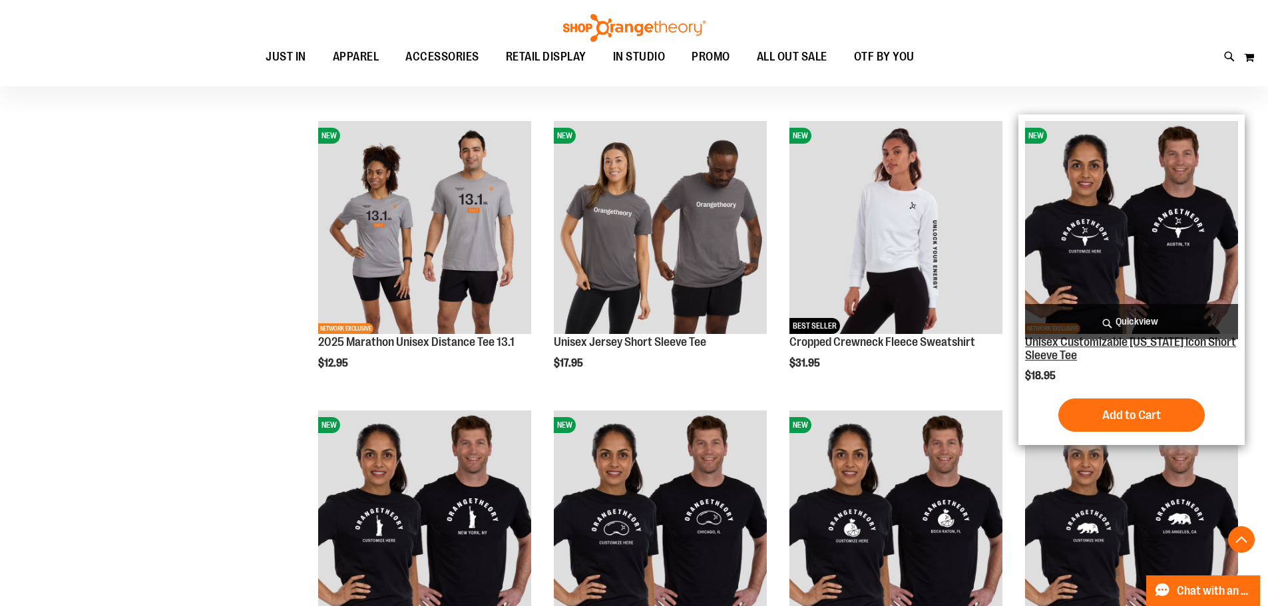
click at [1069, 350] on link "Unisex Customizable [US_STATE] Icon Short Sleeve Tee" at bounding box center [1130, 348] width 211 height 27
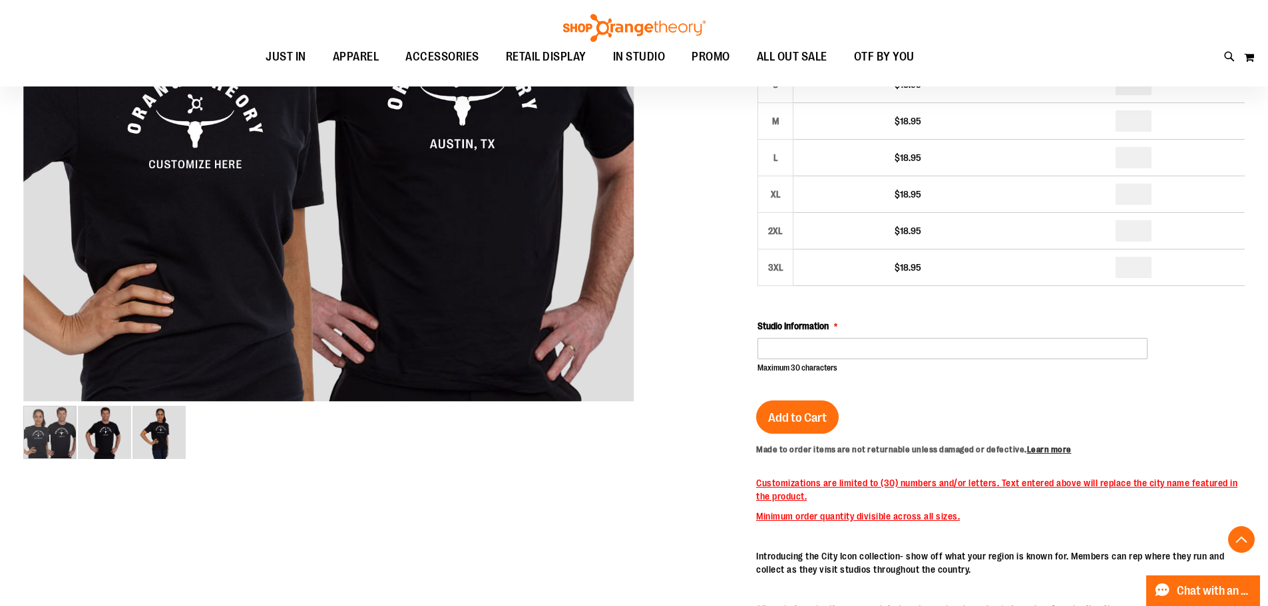
scroll to position [266, 0]
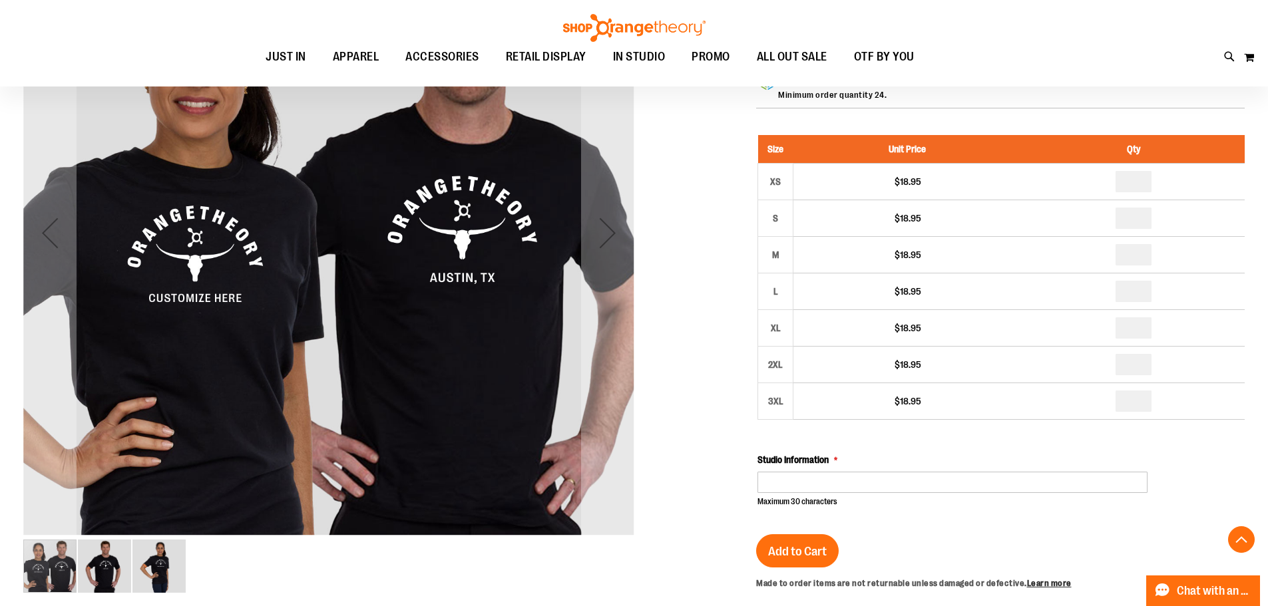
type input "**********"
click at [124, 564] on img "image 2 of 3" at bounding box center [104, 566] width 53 height 53
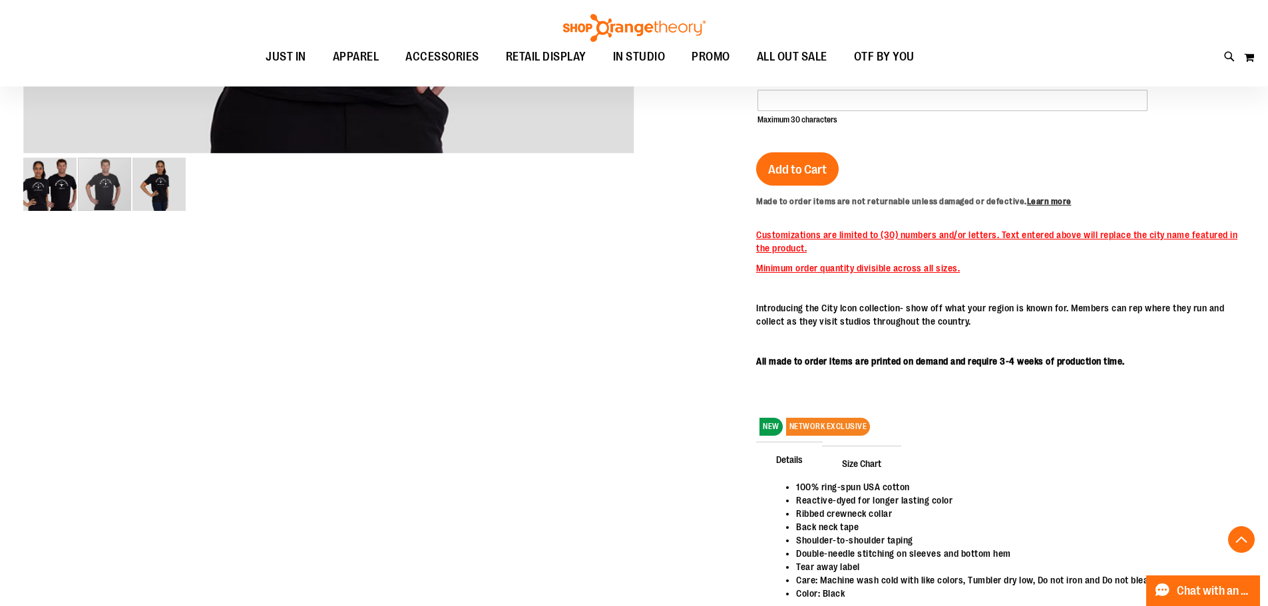
scroll to position [665, 0]
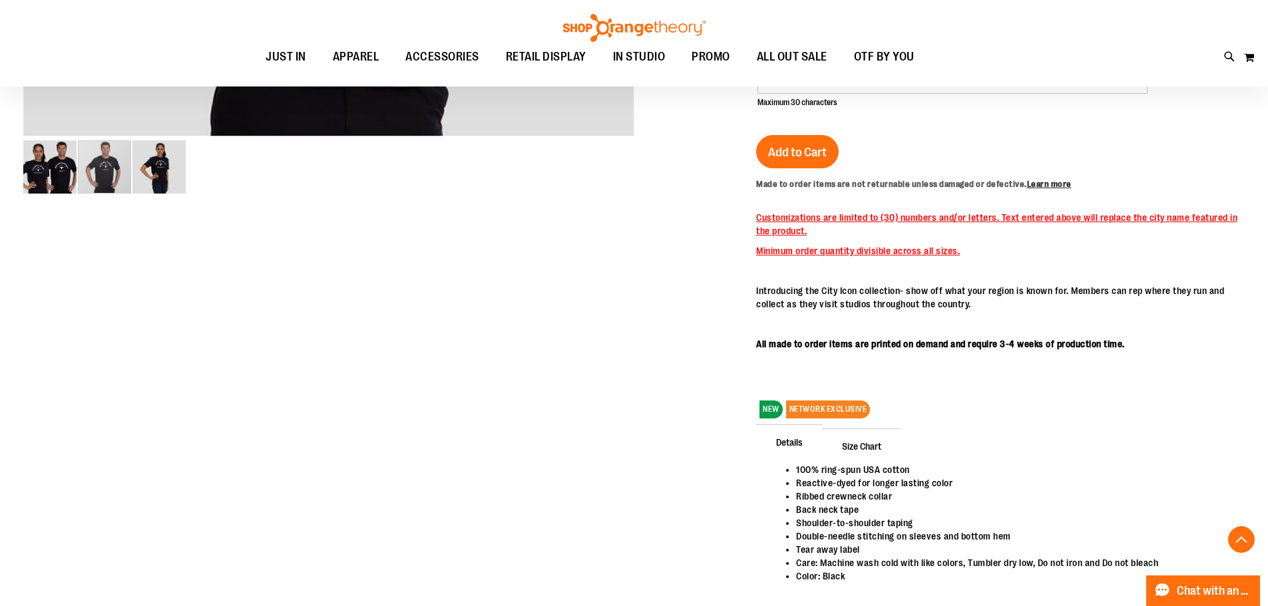
click at [851, 444] on span "Size Chart" at bounding box center [861, 446] width 79 height 35
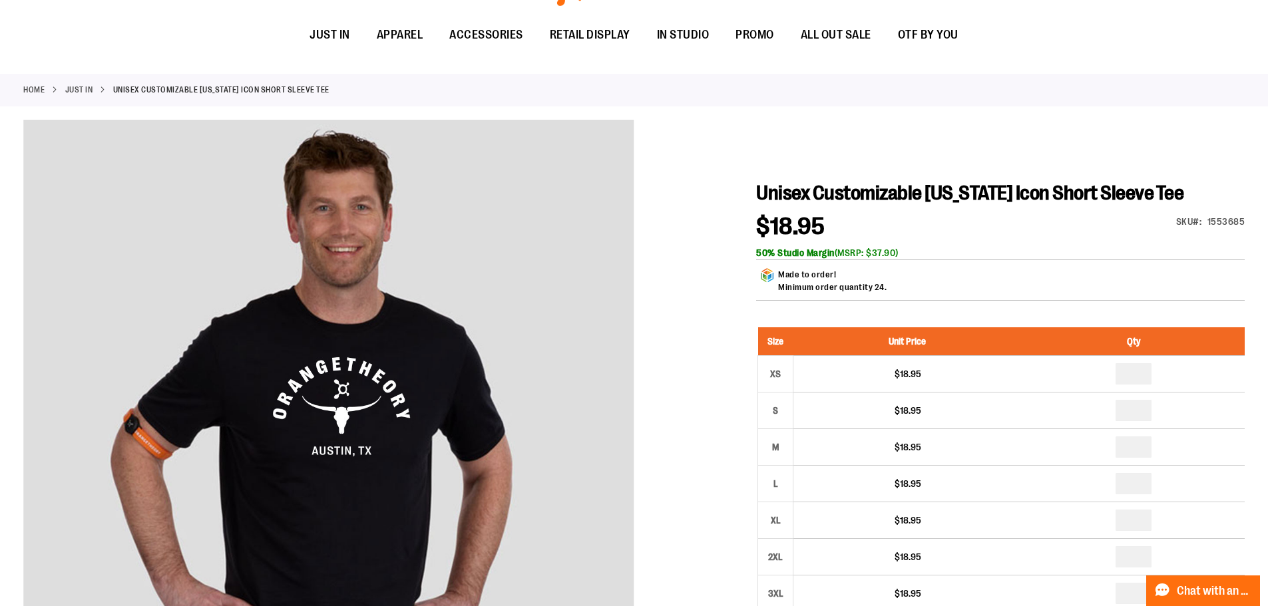
scroll to position [0, 0]
